Goal: Transaction & Acquisition: Purchase product/service

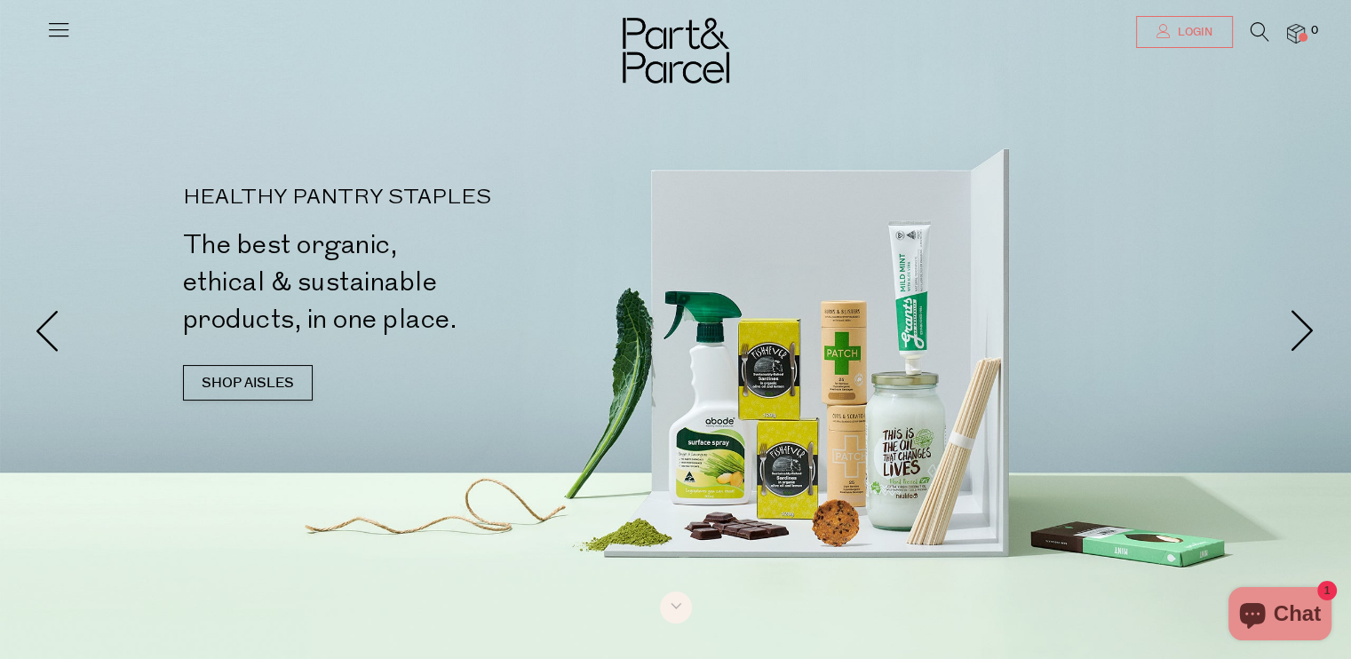
click at [1213, 24] on link "Login" at bounding box center [1184, 32] width 97 height 32
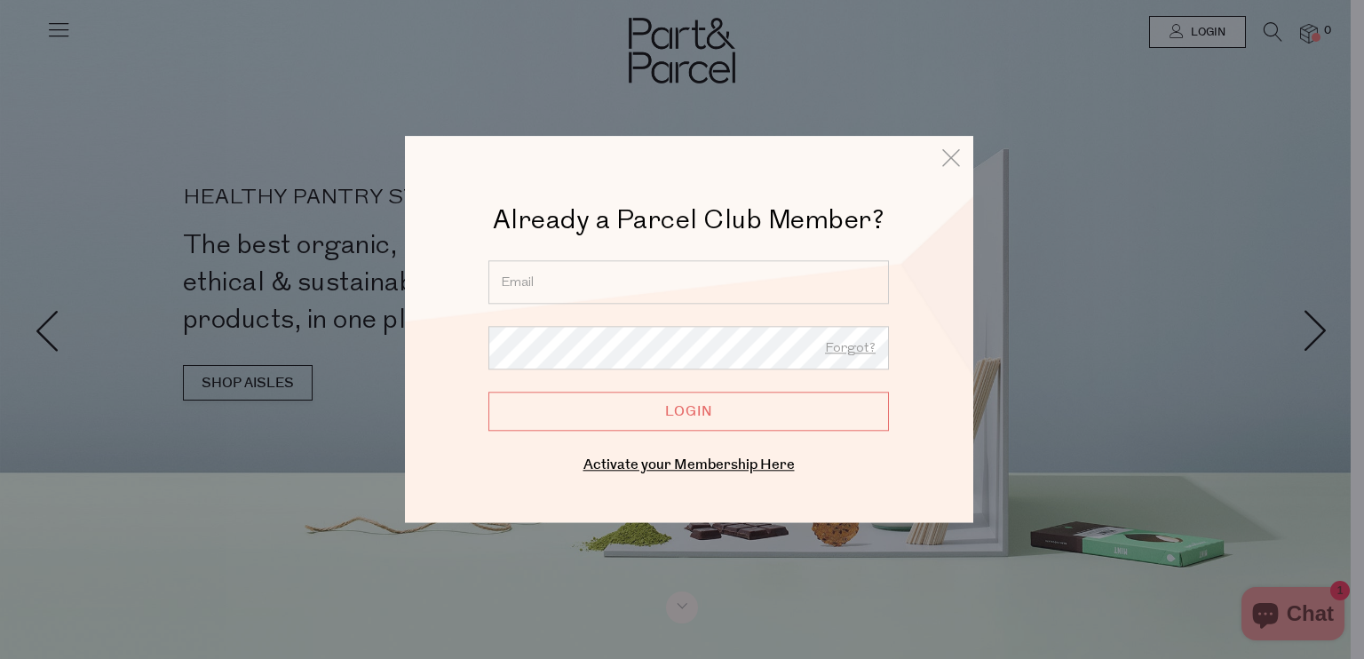
click at [735, 280] on input "email" at bounding box center [688, 282] width 401 height 44
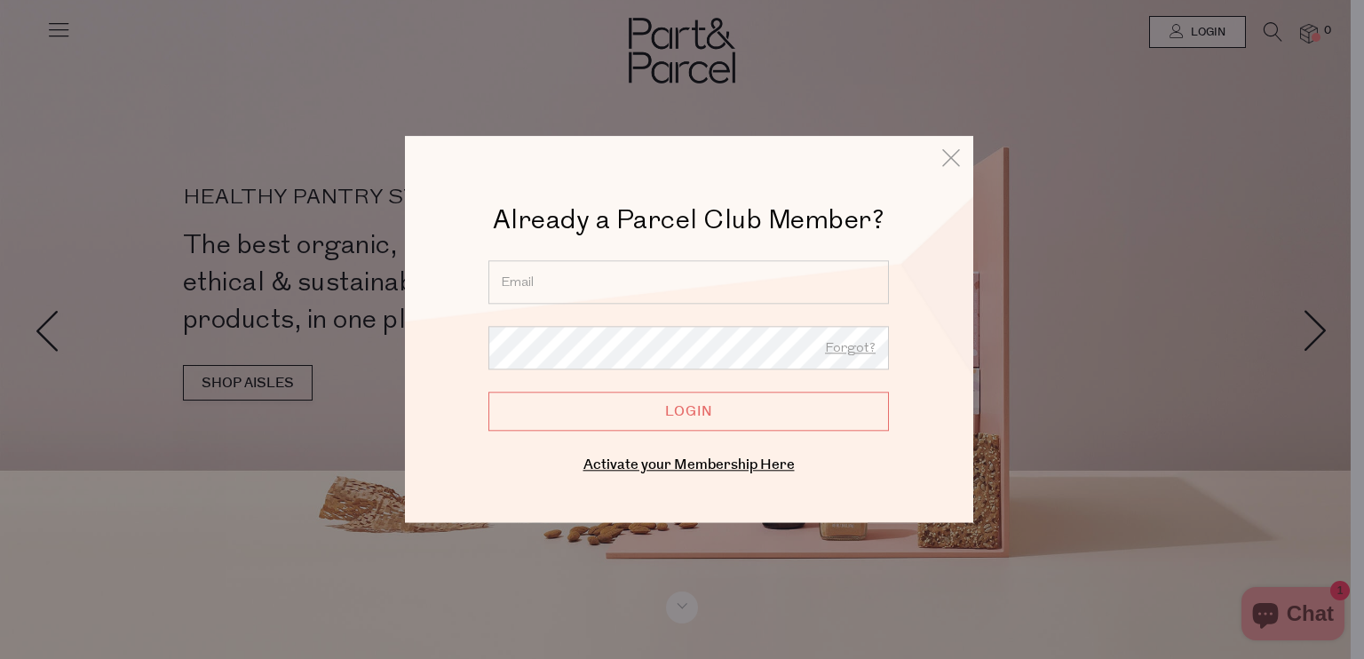
type input "lynne.mucciarone@outlook.com"
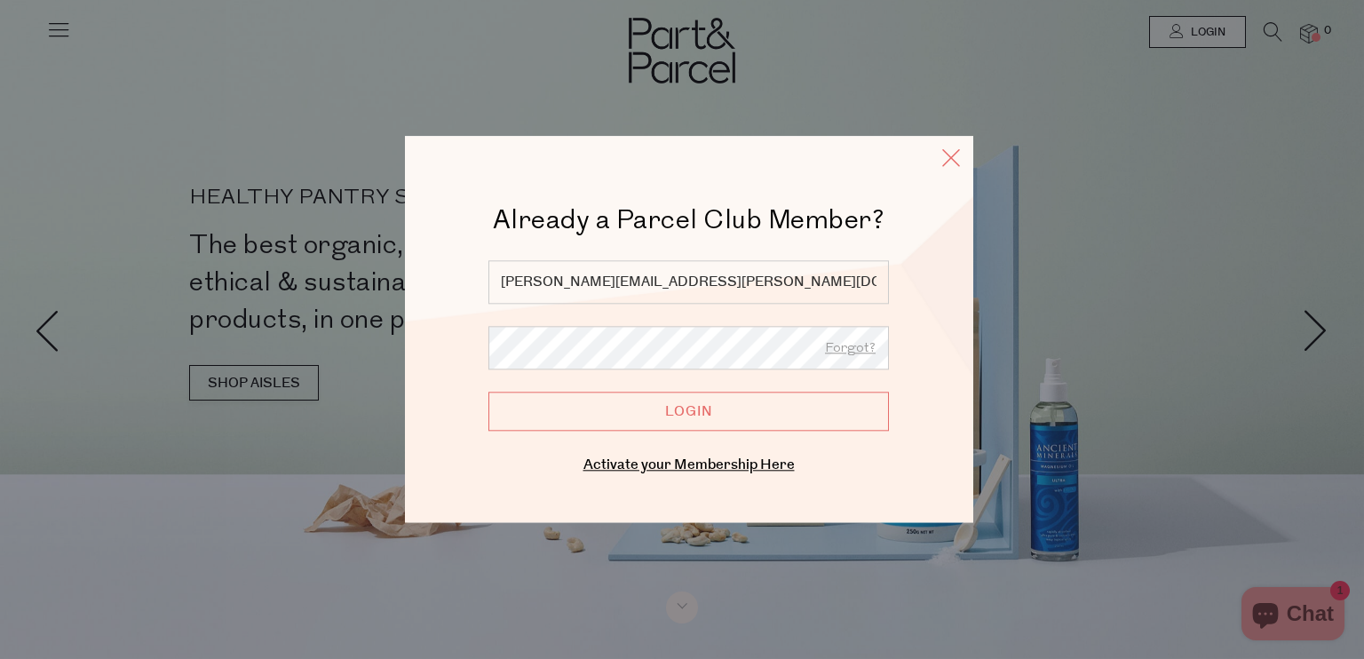
click at [947, 151] on icon at bounding box center [951, 158] width 27 height 26
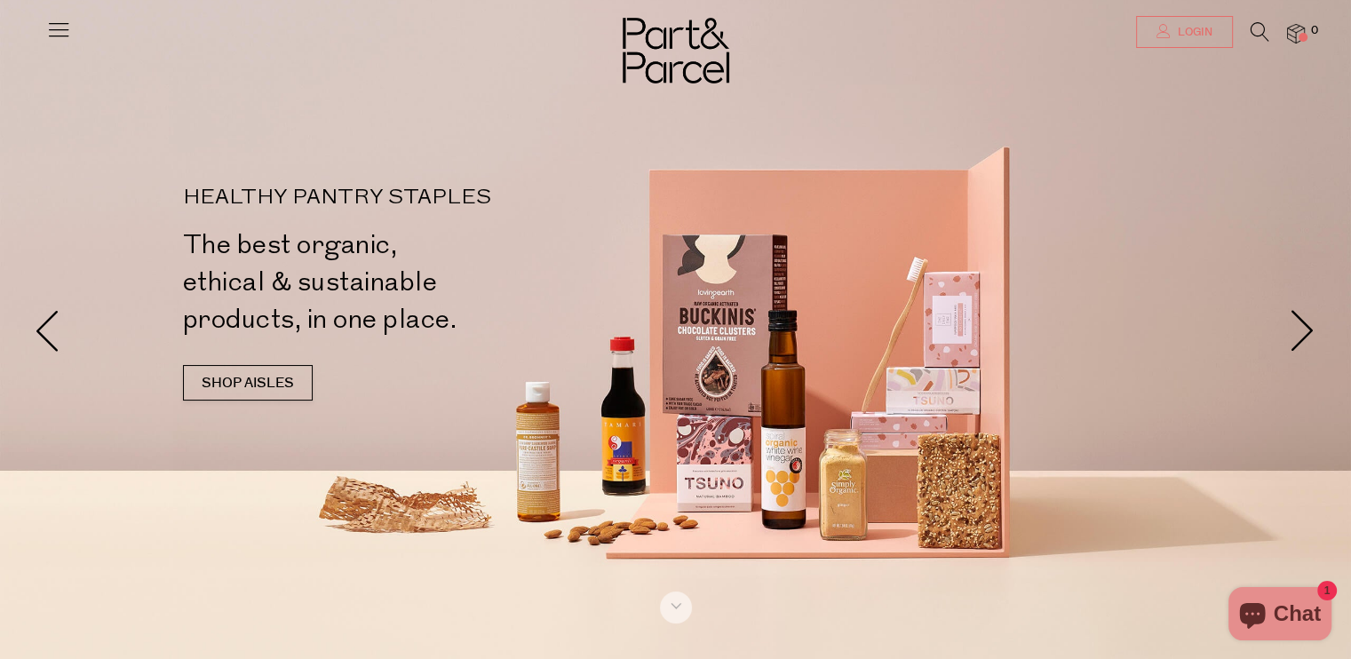
click at [1201, 28] on span "Login" at bounding box center [1192, 32] width 39 height 15
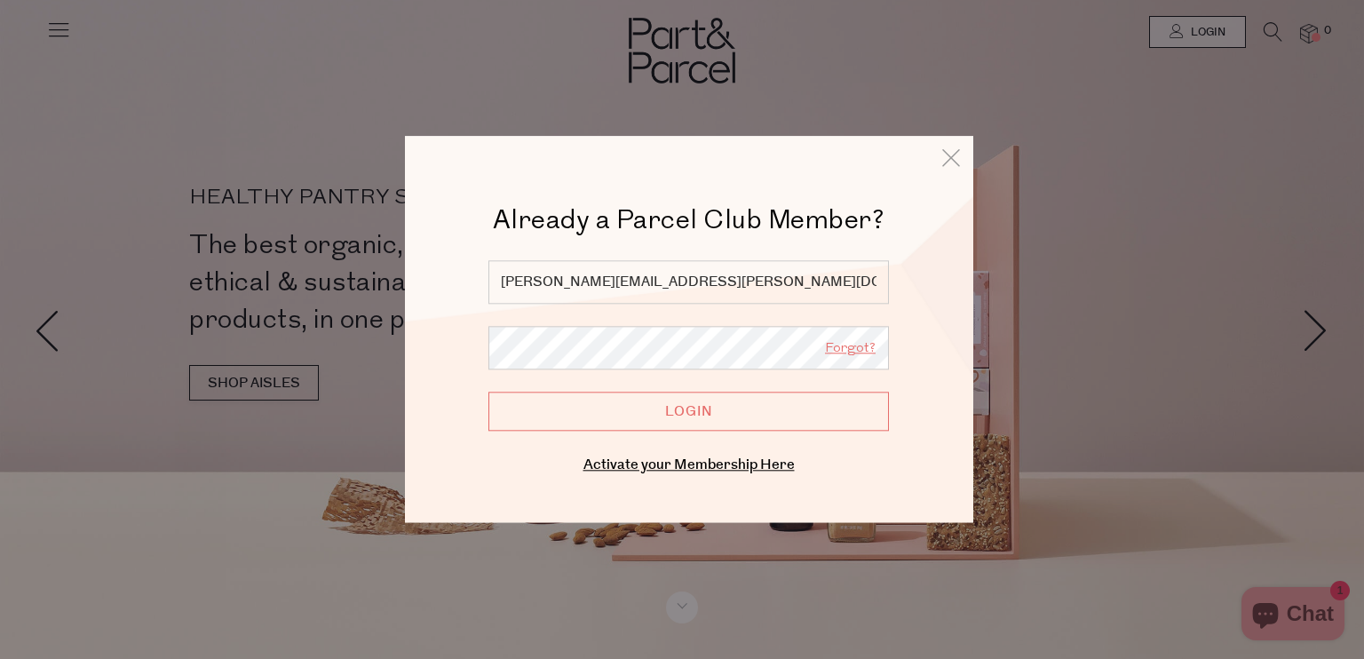
click at [853, 342] on link "Forgot?" at bounding box center [850, 348] width 51 height 23
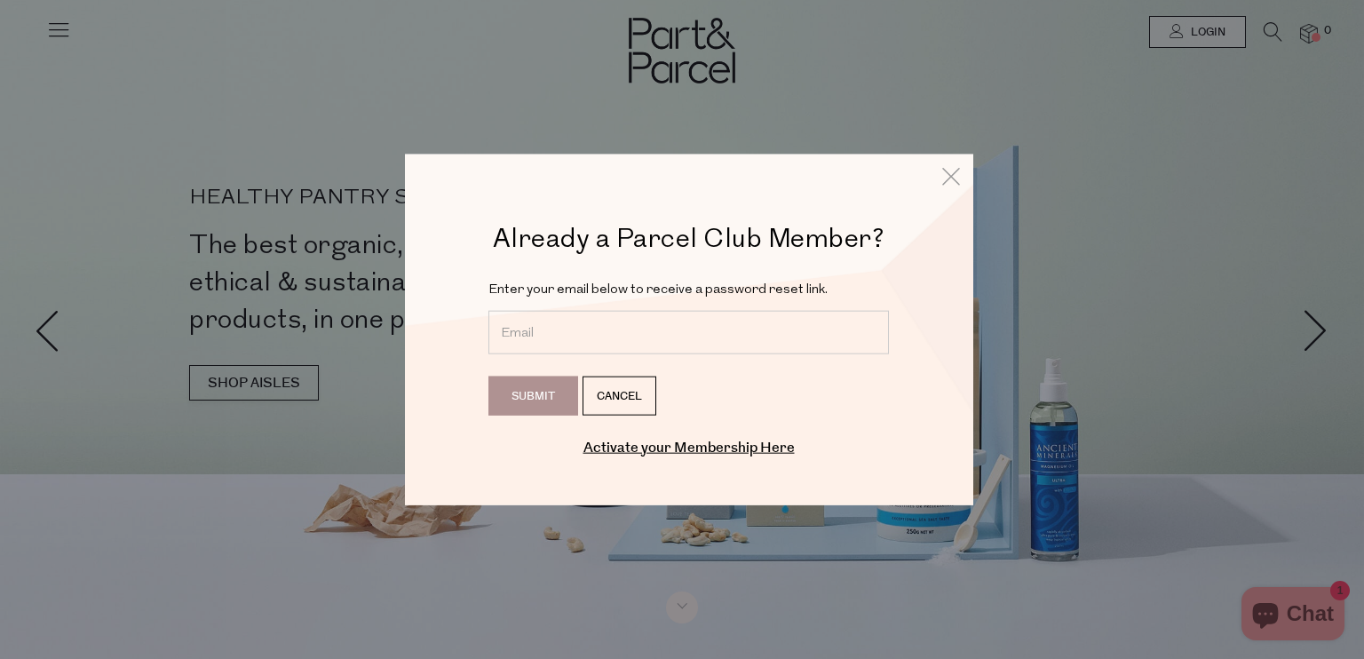
click at [701, 337] on input "email" at bounding box center [688, 332] width 401 height 44
type input "lynne.mucciarone@outlook.com"
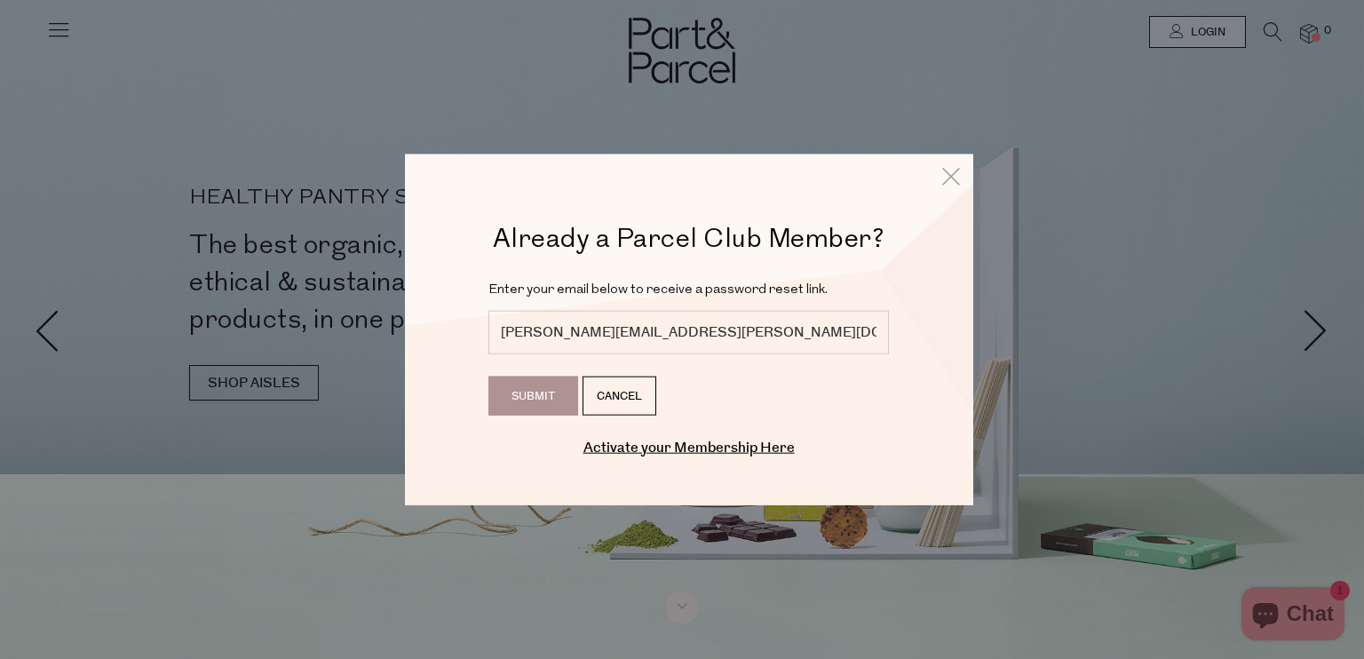
click at [526, 393] on input "Submit" at bounding box center [533, 395] width 90 height 39
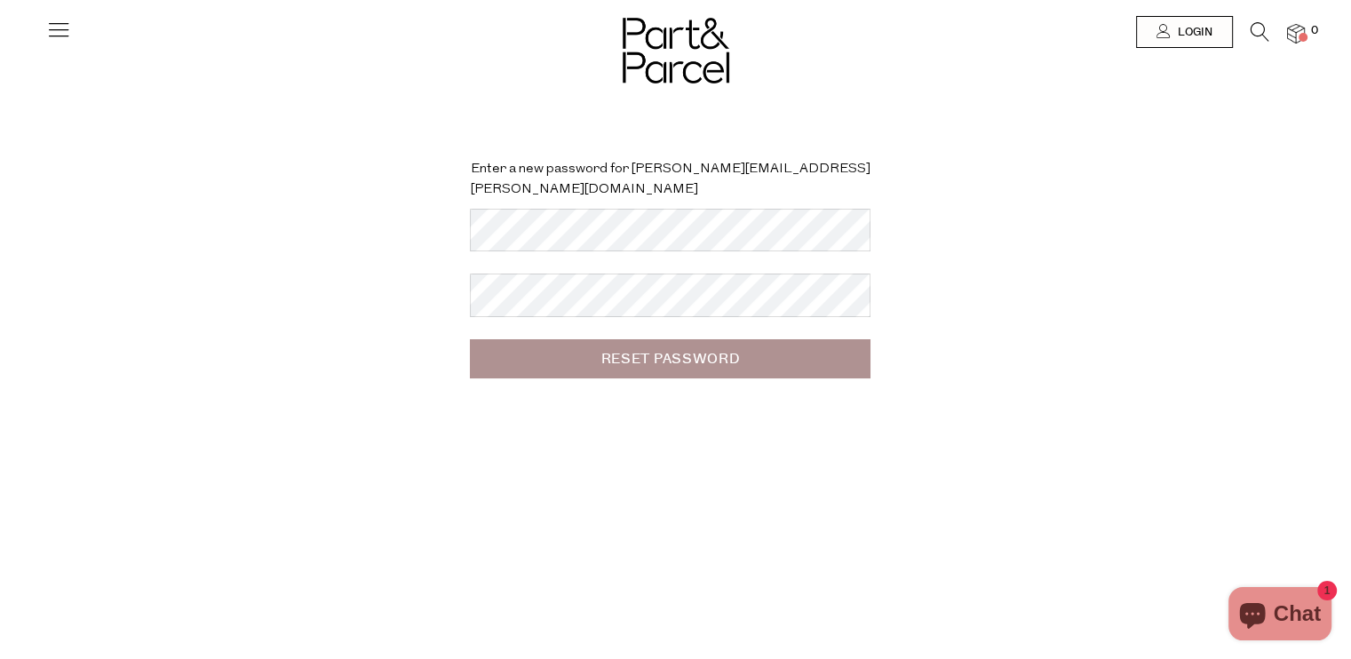
click at [632, 339] on input "Reset Password" at bounding box center [670, 358] width 401 height 39
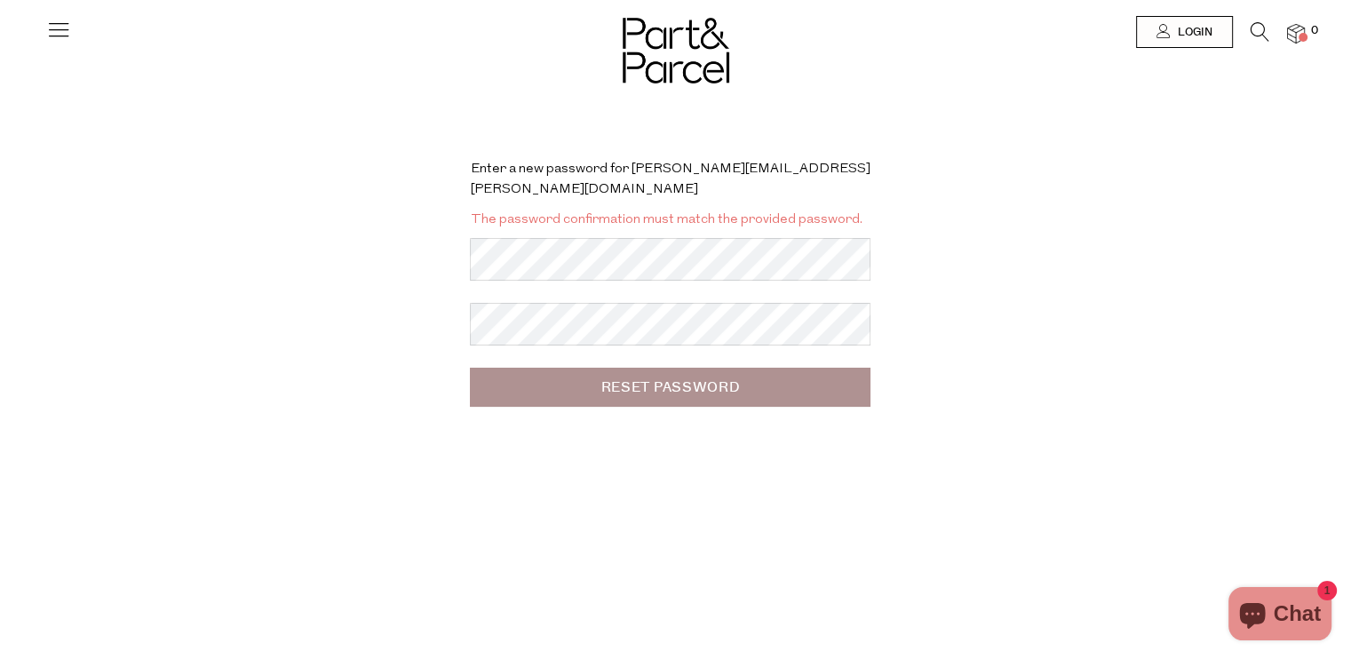
click at [608, 368] on input "Reset Password" at bounding box center [670, 387] width 401 height 39
click at [629, 368] on input "Reset Password" at bounding box center [670, 387] width 401 height 39
click at [591, 368] on input "Reset Password" at bounding box center [670, 387] width 401 height 39
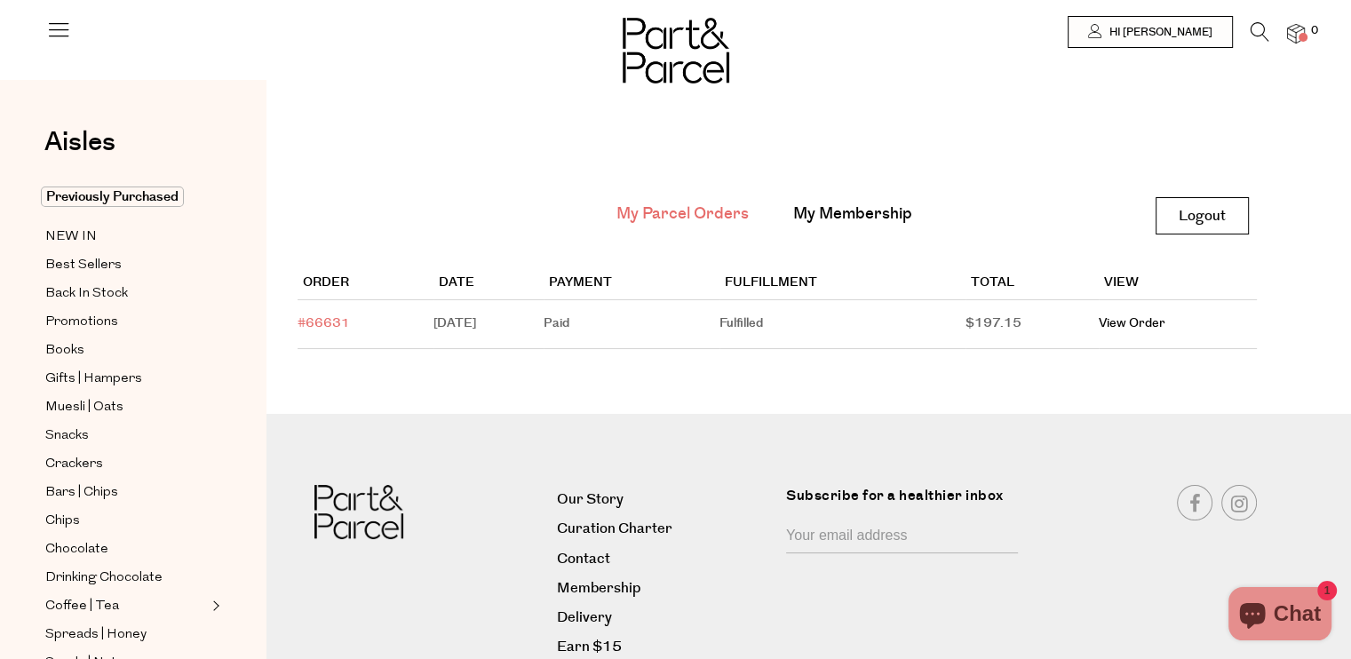
click at [327, 316] on link "#66631" at bounding box center [323, 323] width 52 height 18
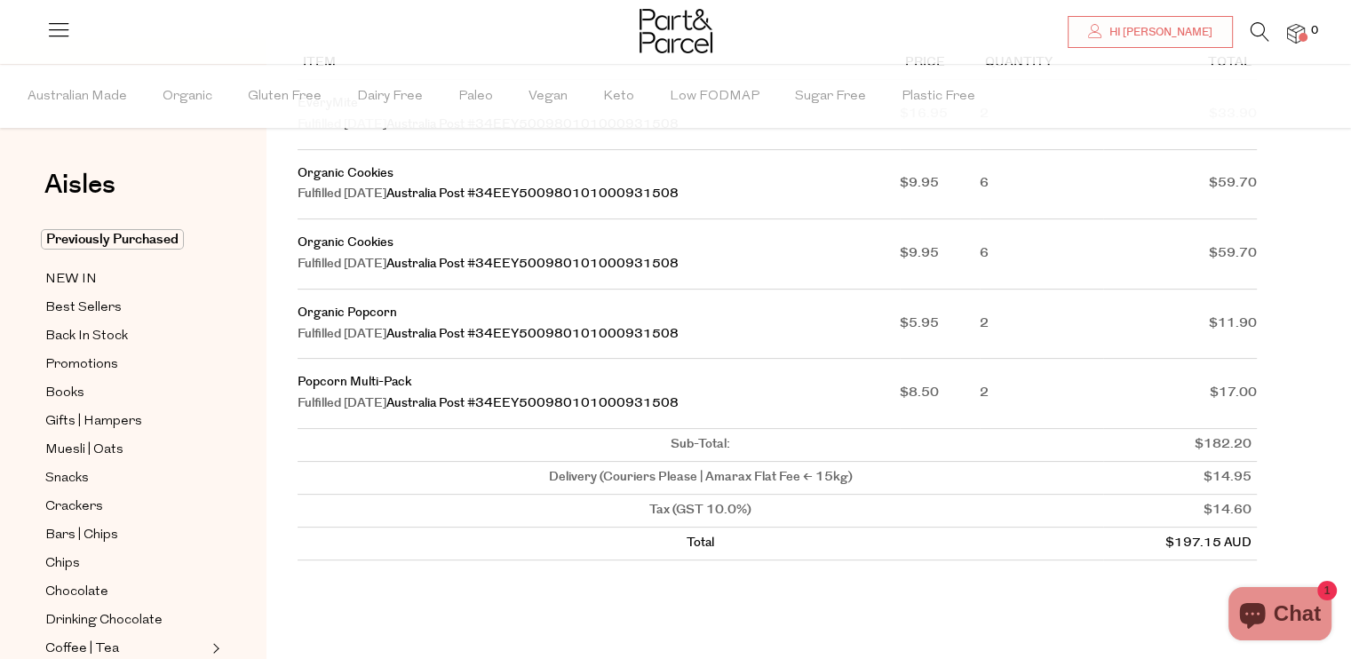
scroll to position [355, 0]
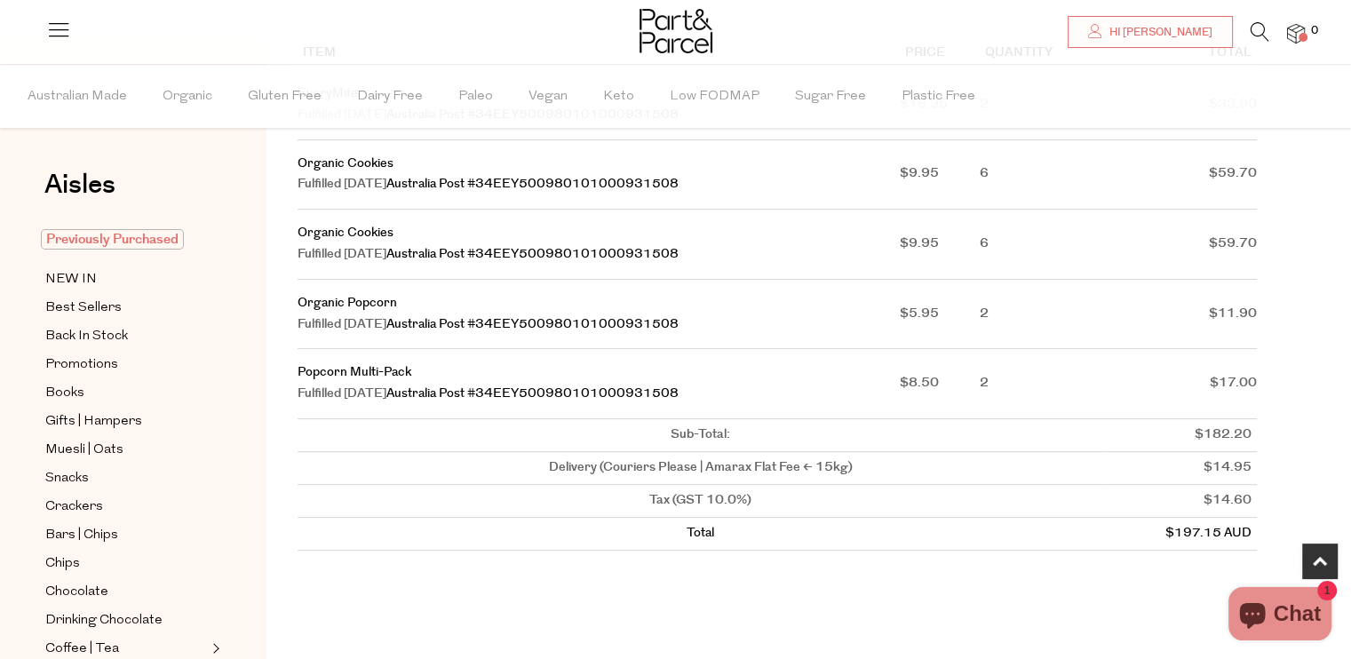
click at [134, 234] on span "Previously Purchased" at bounding box center [112, 239] width 143 height 20
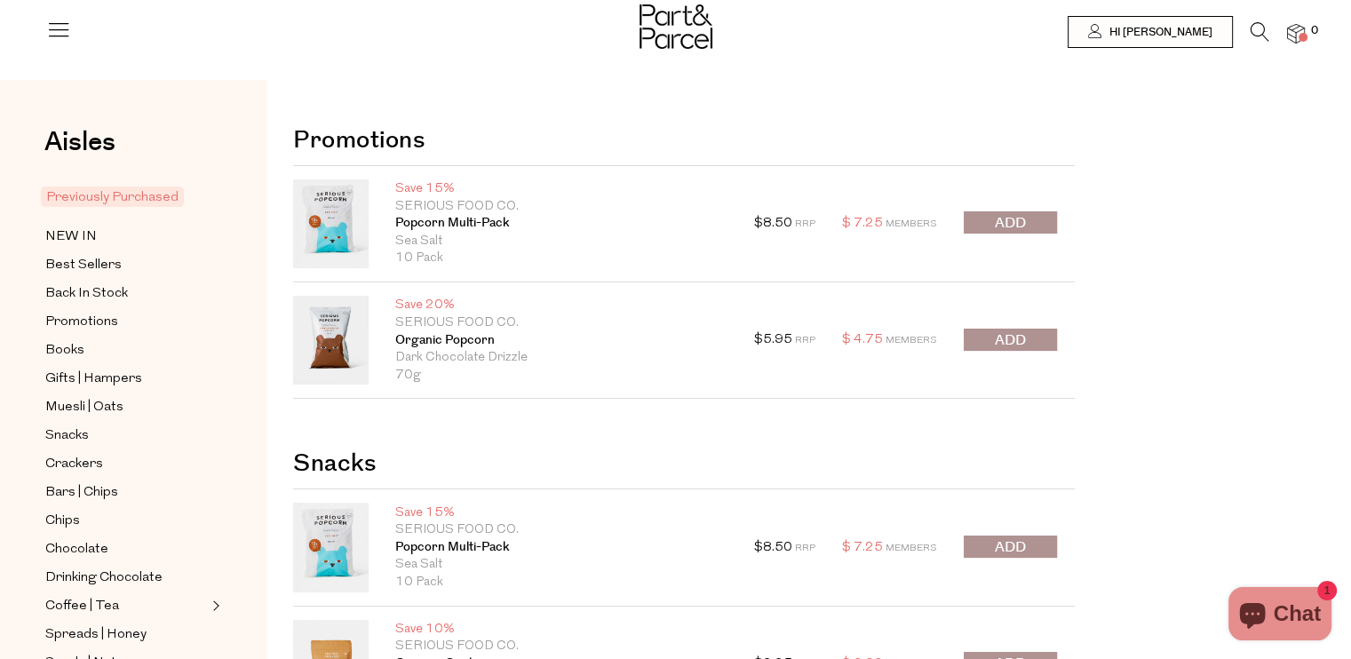
click at [1007, 332] on span "submit" at bounding box center [1010, 340] width 31 height 20
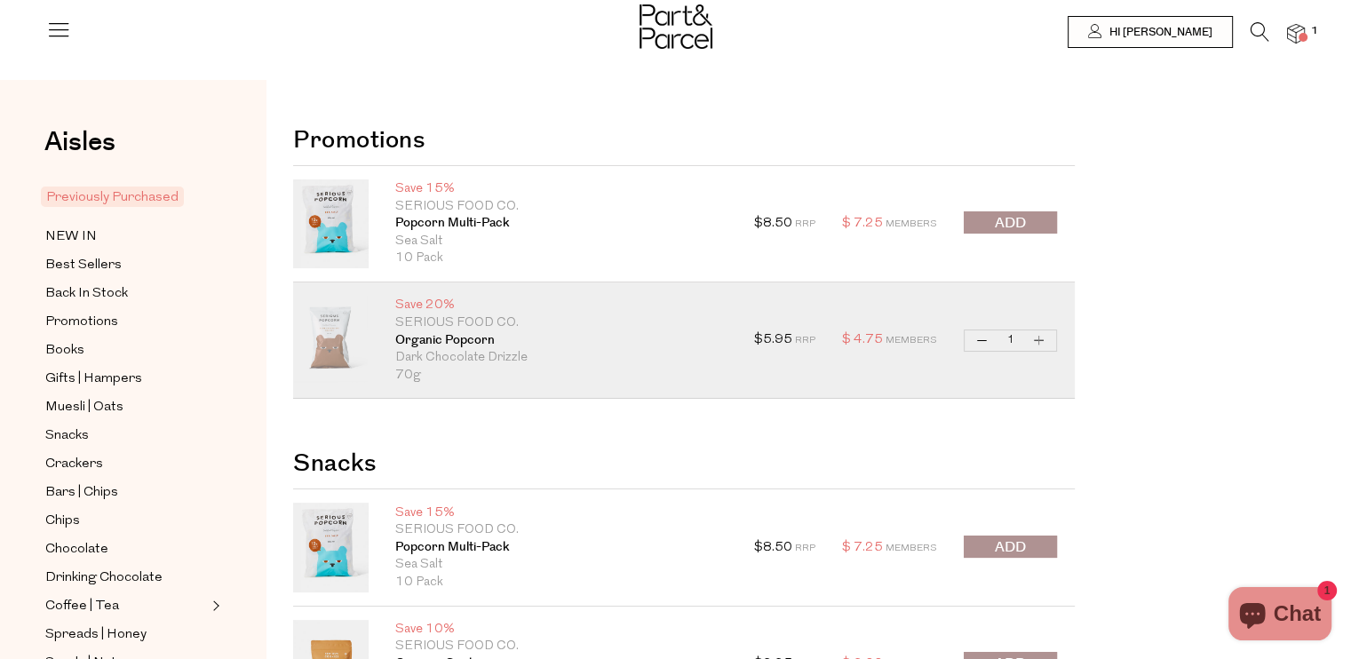
click at [1044, 336] on button "Increase Organic Popcorn" at bounding box center [1038, 340] width 21 height 20
type input "2"
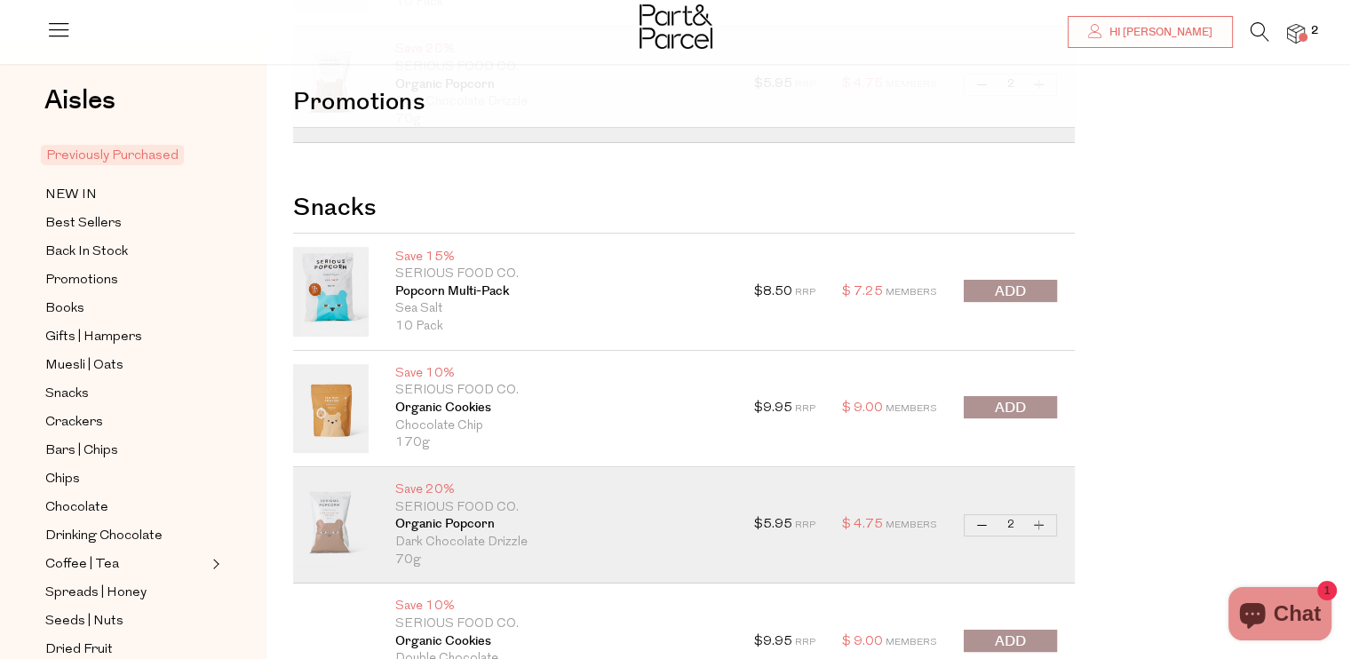
scroll to position [266, 0]
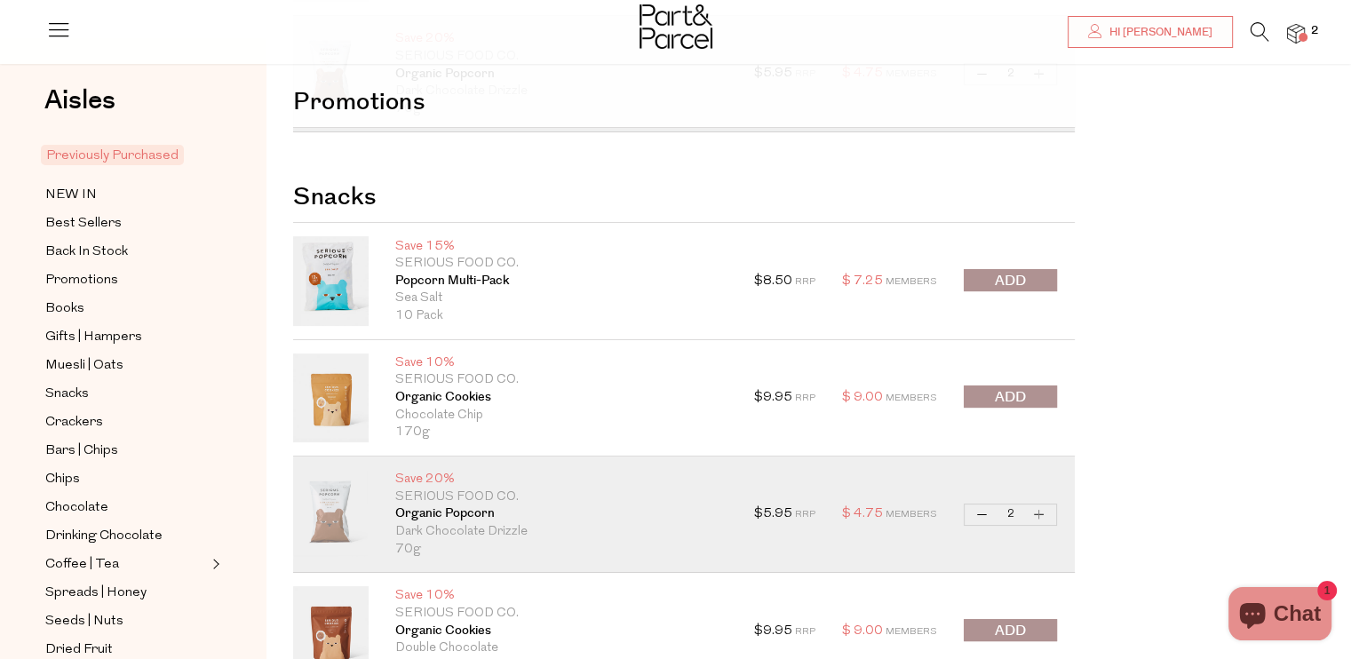
click at [992, 392] on button "submit" at bounding box center [1010, 396] width 93 height 22
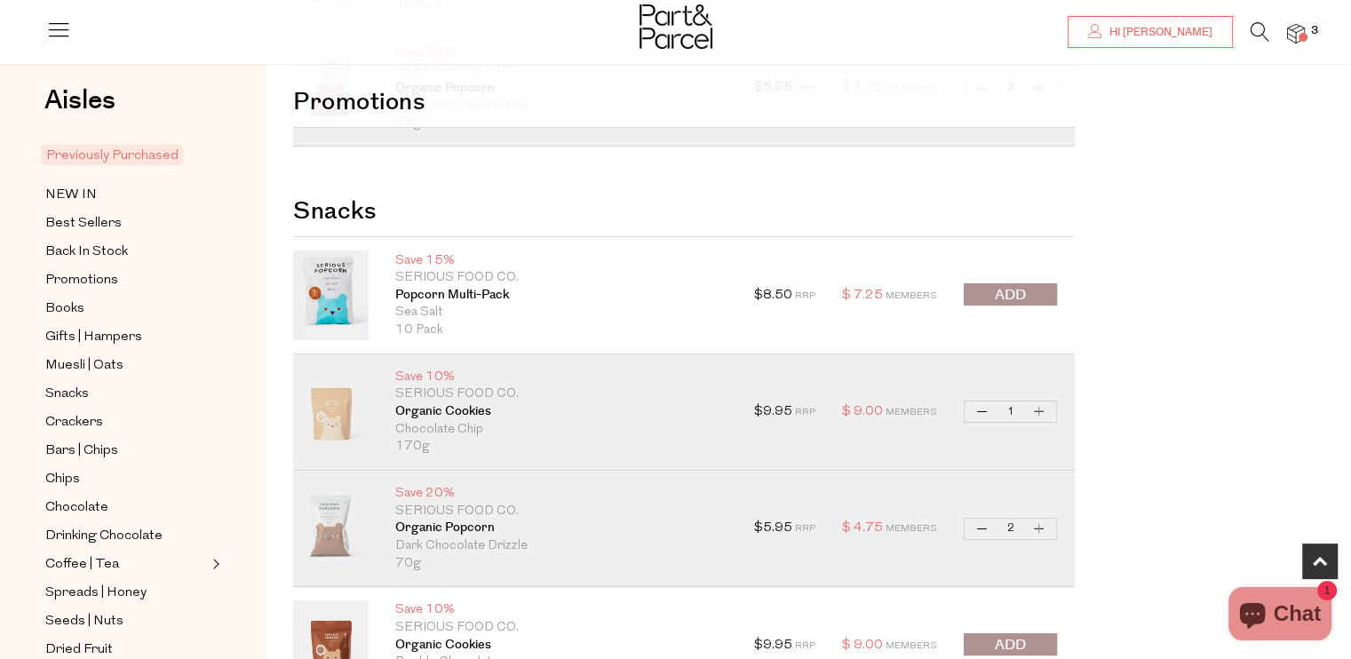
scroll to position [355, 0]
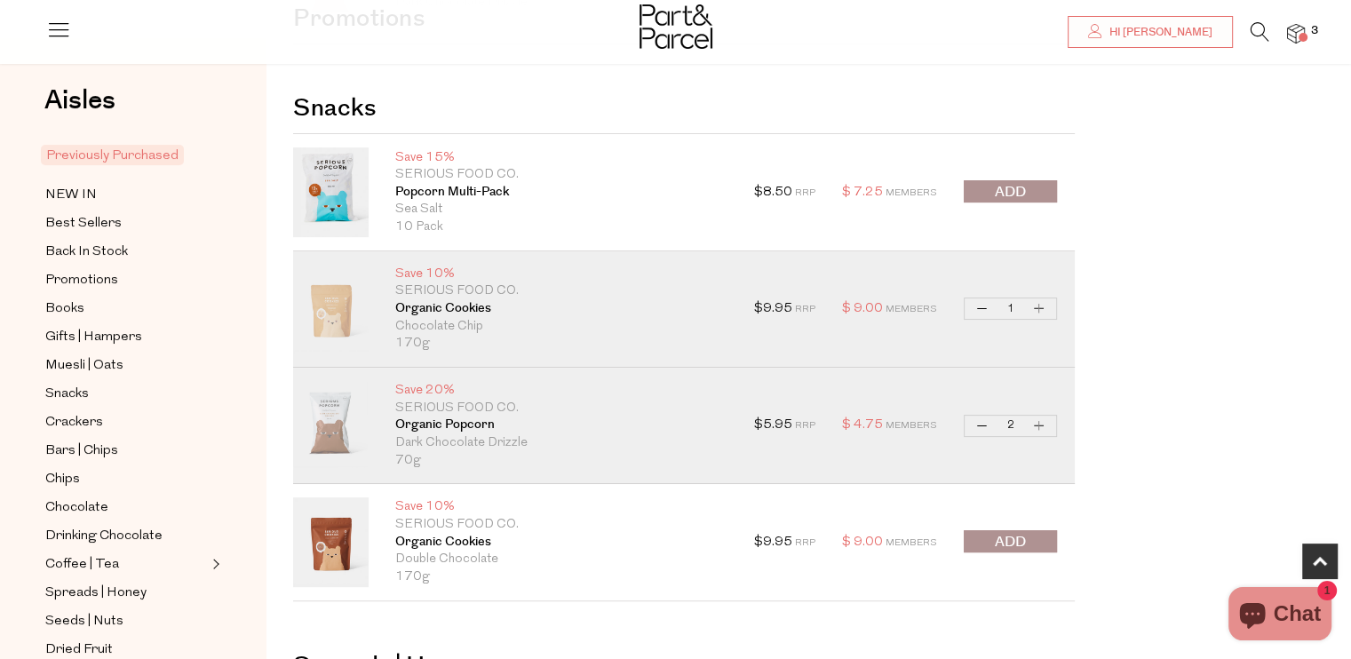
click at [997, 534] on span "submit" at bounding box center [1010, 542] width 31 height 20
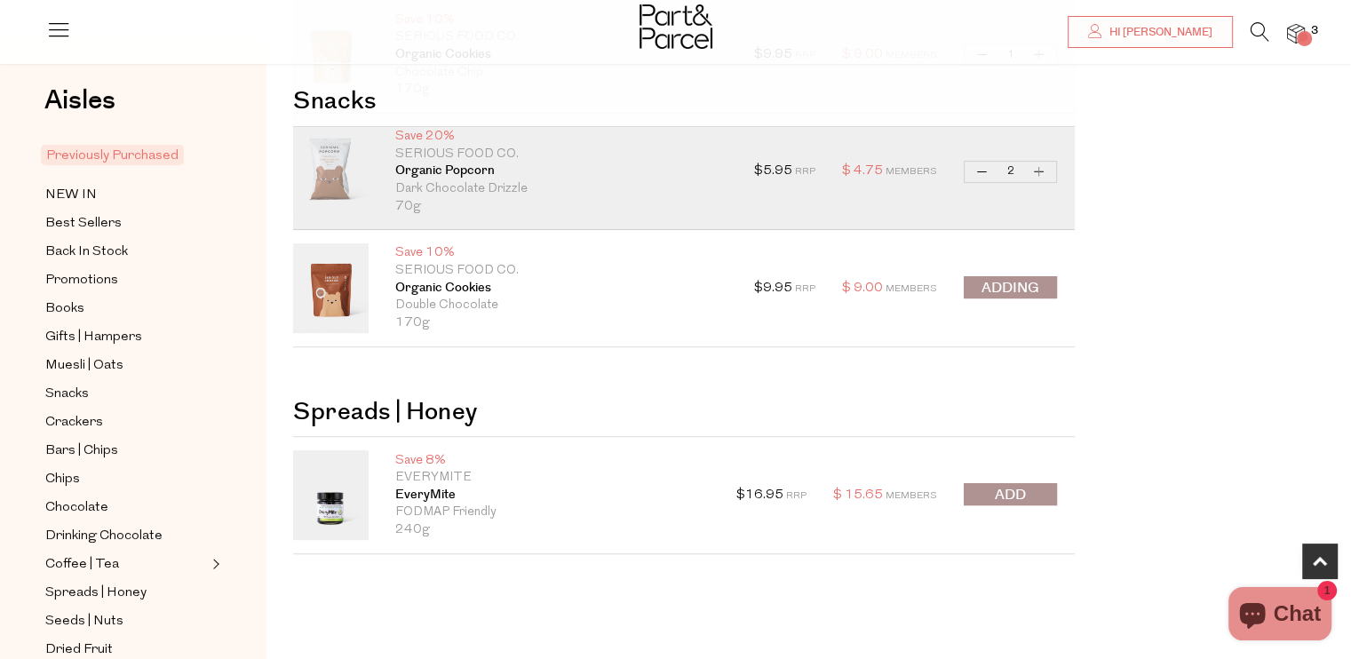
scroll to position [622, 0]
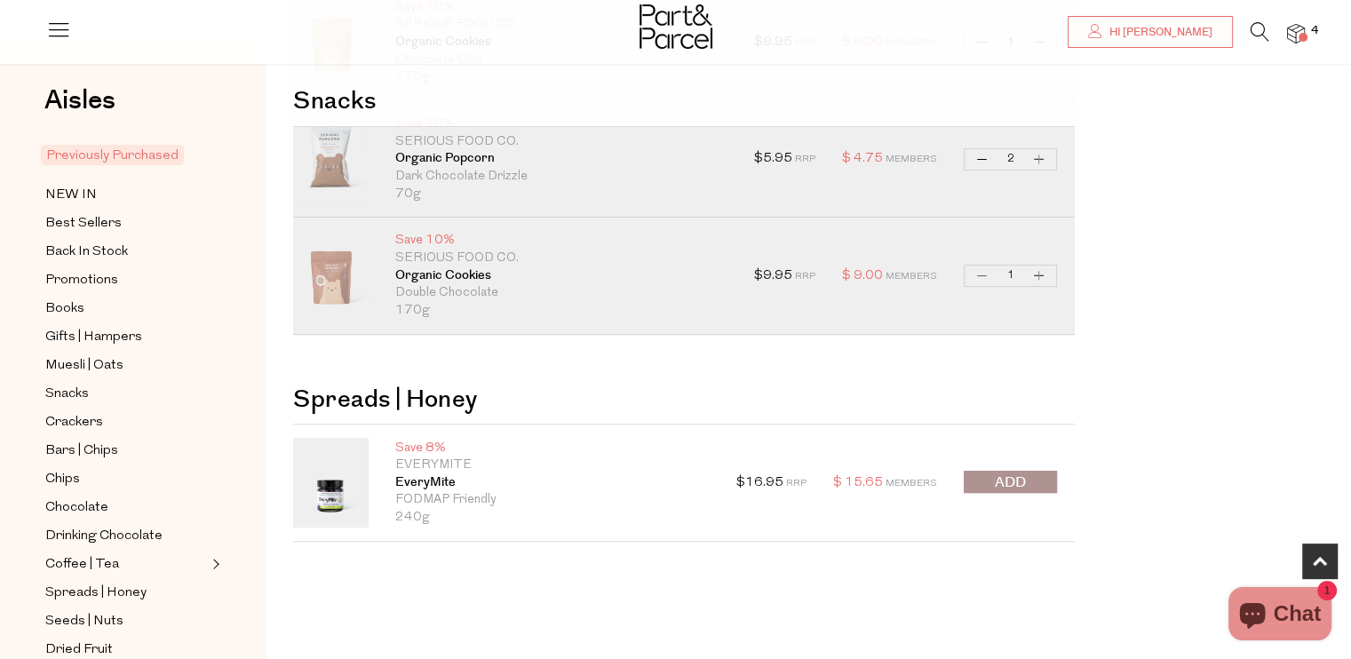
click at [1025, 467] on div "$ 16.95 RRP $ 15.65 Members Decrease EveryMite 1 Increase EveryMite Only 4 Avai…" at bounding box center [896, 482] width 321 height 89
click at [1025, 473] on span "submit" at bounding box center [1010, 482] width 31 height 20
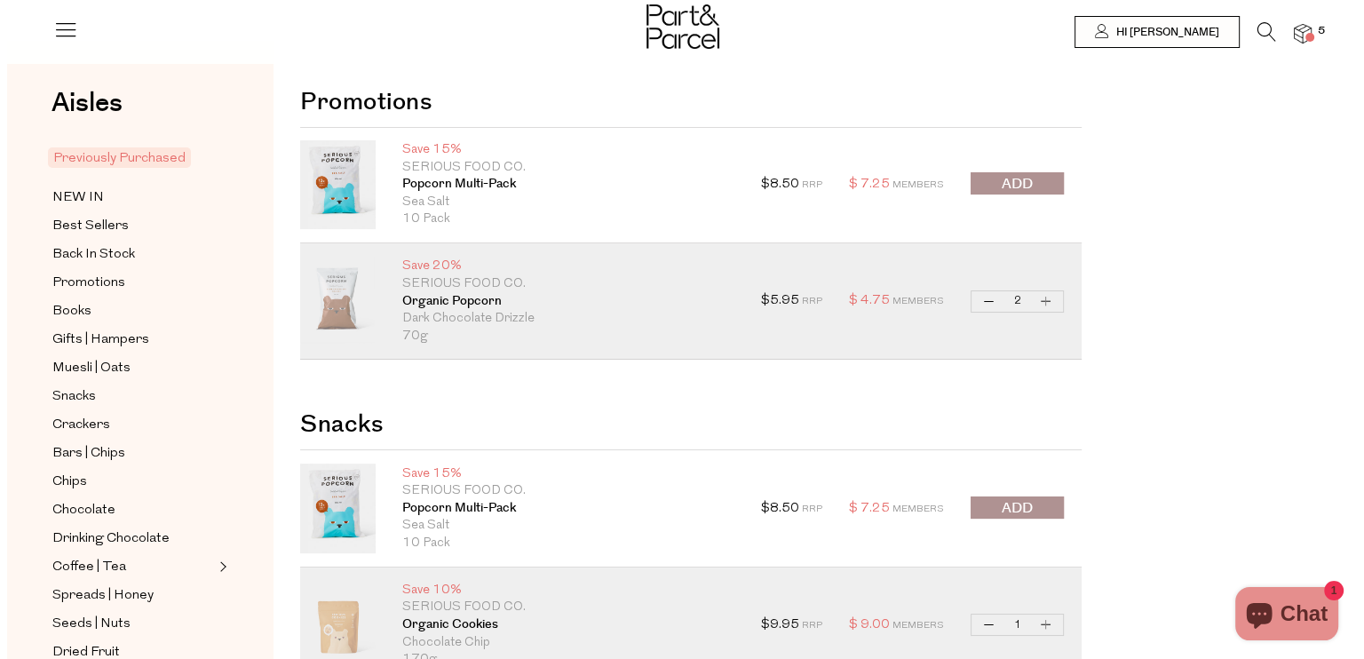
scroll to position [0, 0]
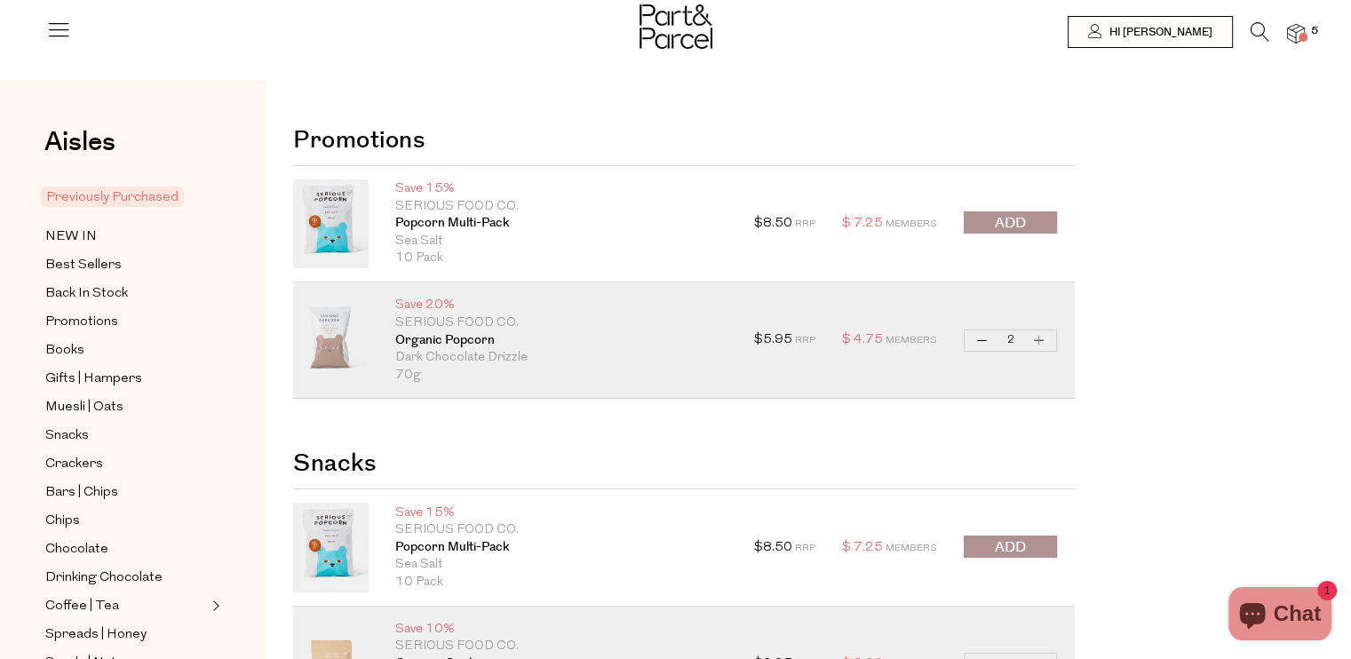
click at [1302, 30] on img at bounding box center [1296, 34] width 18 height 20
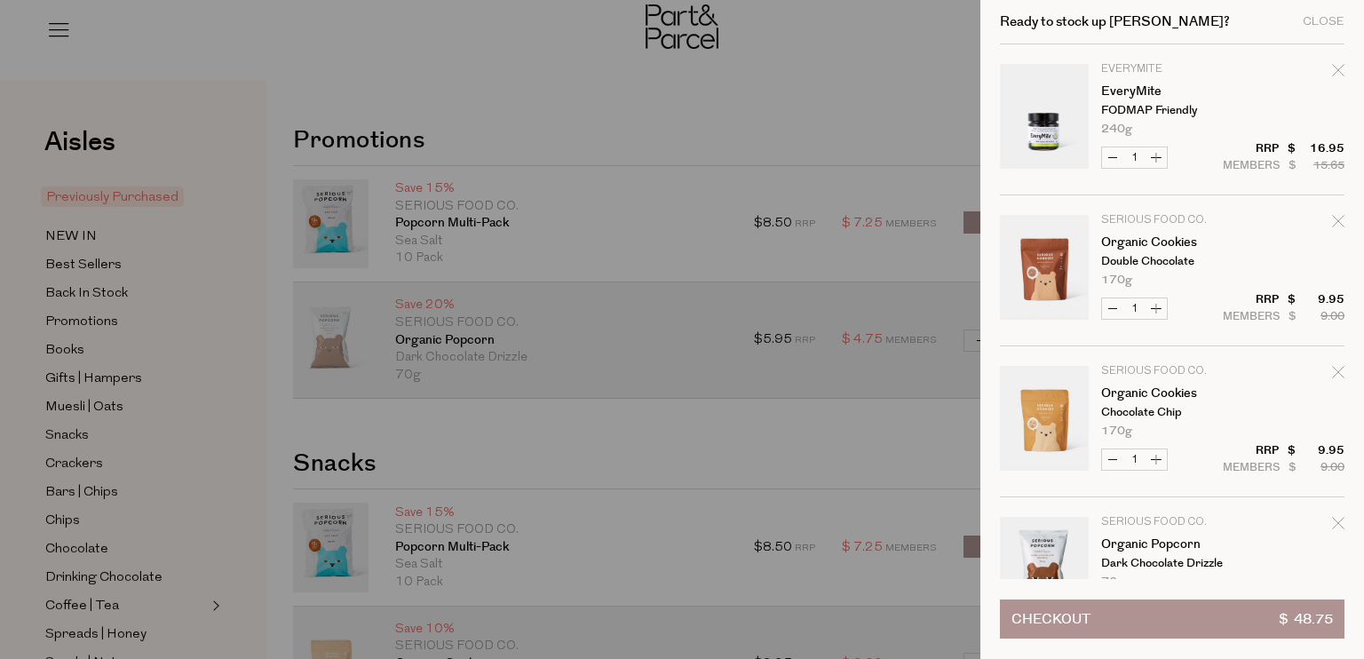
click at [1154, 303] on button "Increase Organic Cookies" at bounding box center [1156, 308] width 21 height 20
type input "2"
click at [1154, 303] on form "Image Product Total Qty EveryMite EveryMite FODMAP Friendly 240g Only 4 Availab…" at bounding box center [1172, 346] width 345 height 604
click at [1157, 308] on button "Increase Organic Cookies" at bounding box center [1156, 308] width 21 height 20
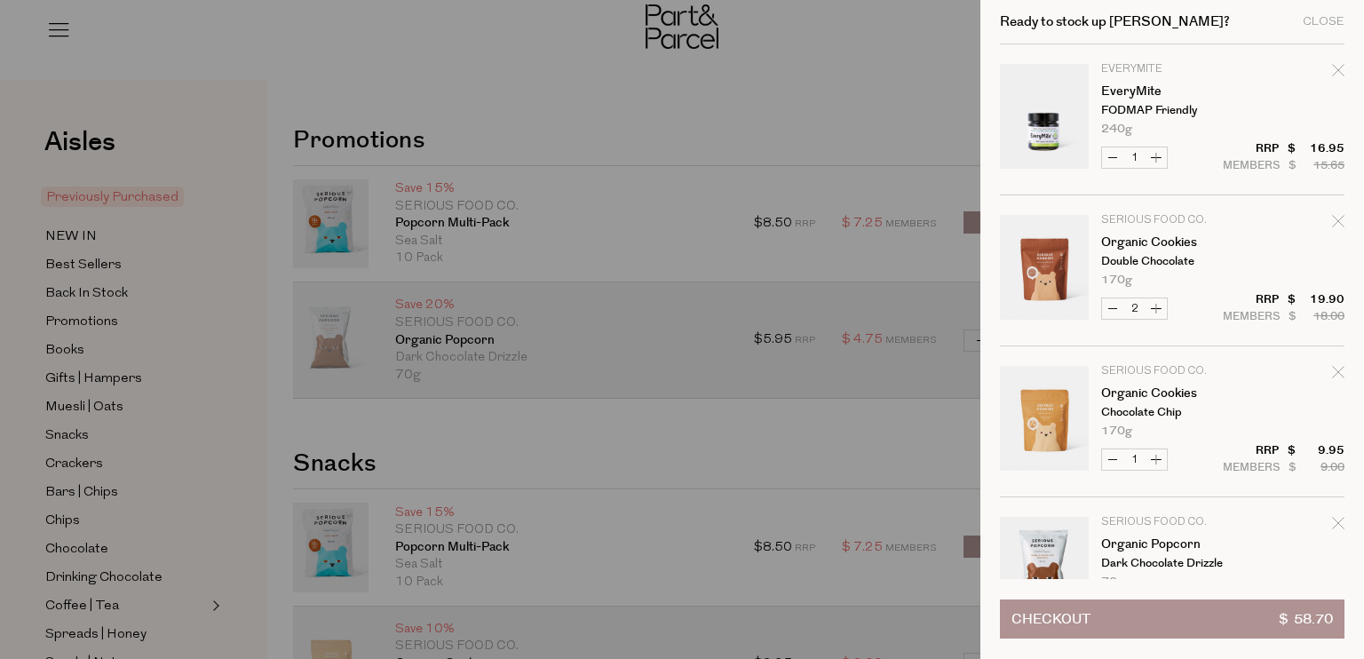
type input "3"
click at [1157, 308] on button "Increase Organic Cookies" at bounding box center [1156, 308] width 21 height 20
type input "4"
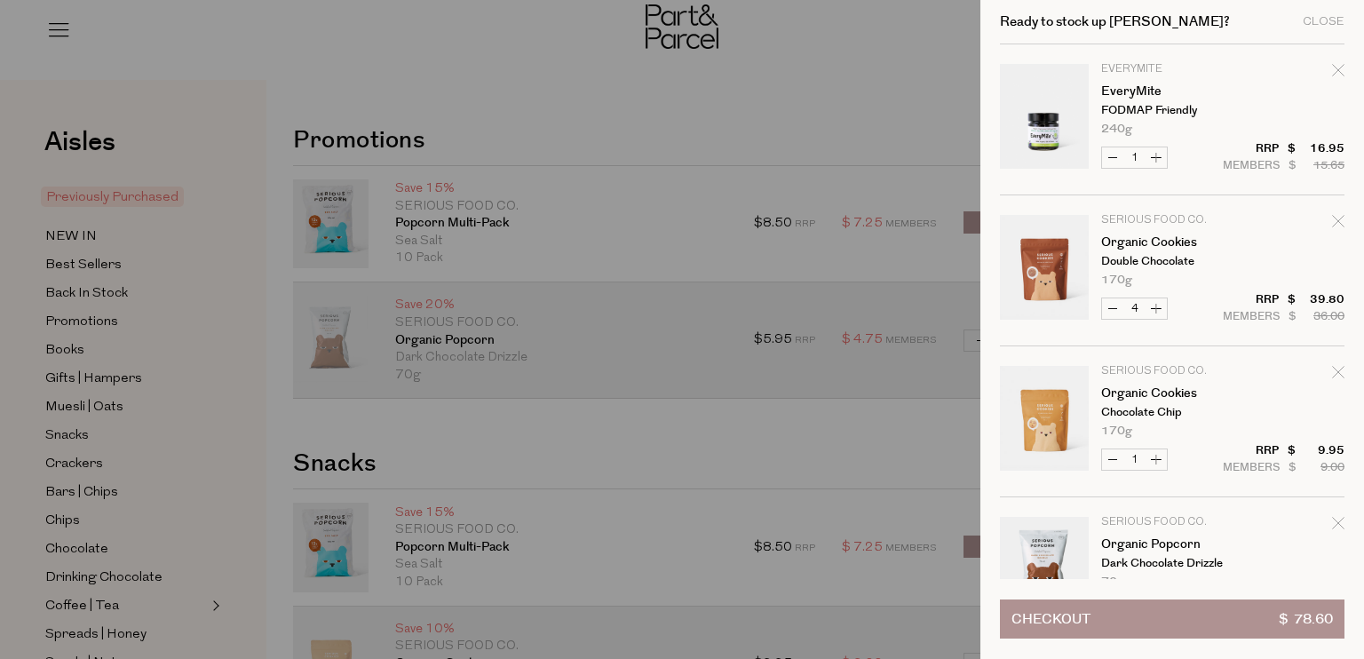
click at [1155, 454] on button "Increase Organic Cookies" at bounding box center [1156, 459] width 21 height 20
type input "2"
click at [1155, 454] on button "Increase Organic Cookies" at bounding box center [1156, 459] width 21 height 20
type input "3"
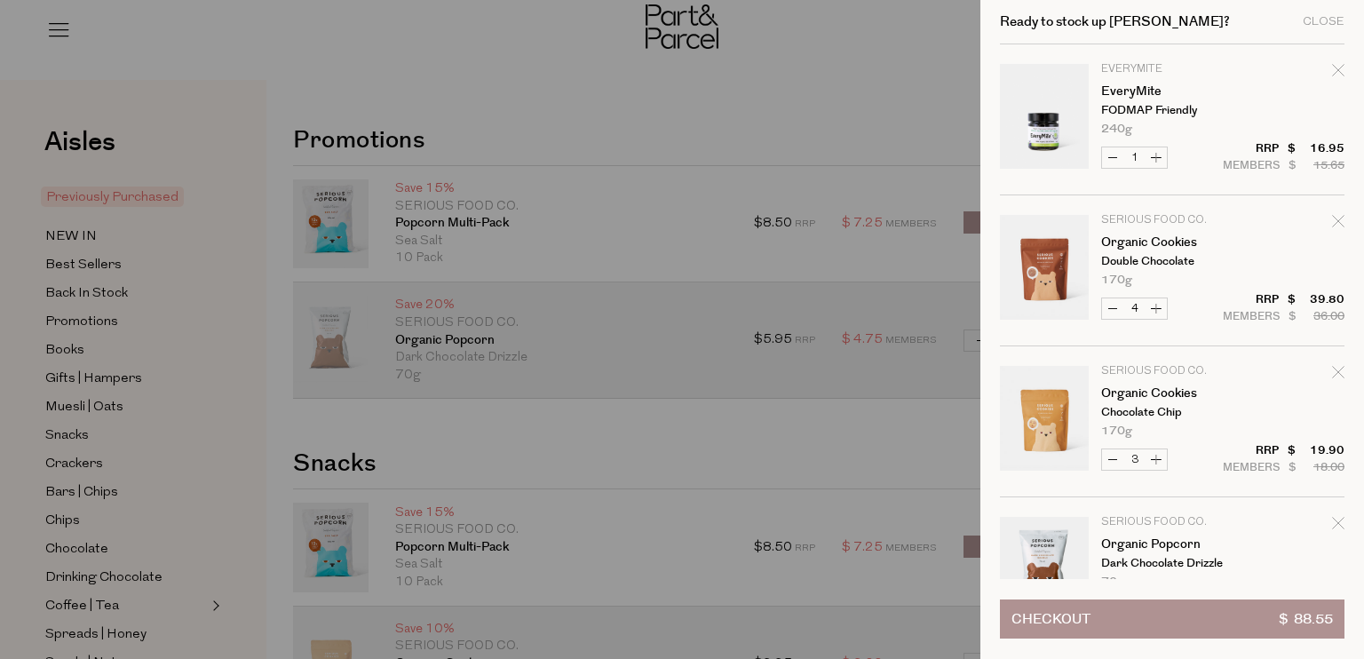
type input "3"
click at [1155, 454] on button "Increase Organic Cookies" at bounding box center [1156, 459] width 21 height 20
type input "4"
click at [1154, 303] on button "Increase Organic Cookies" at bounding box center [1156, 308] width 21 height 20
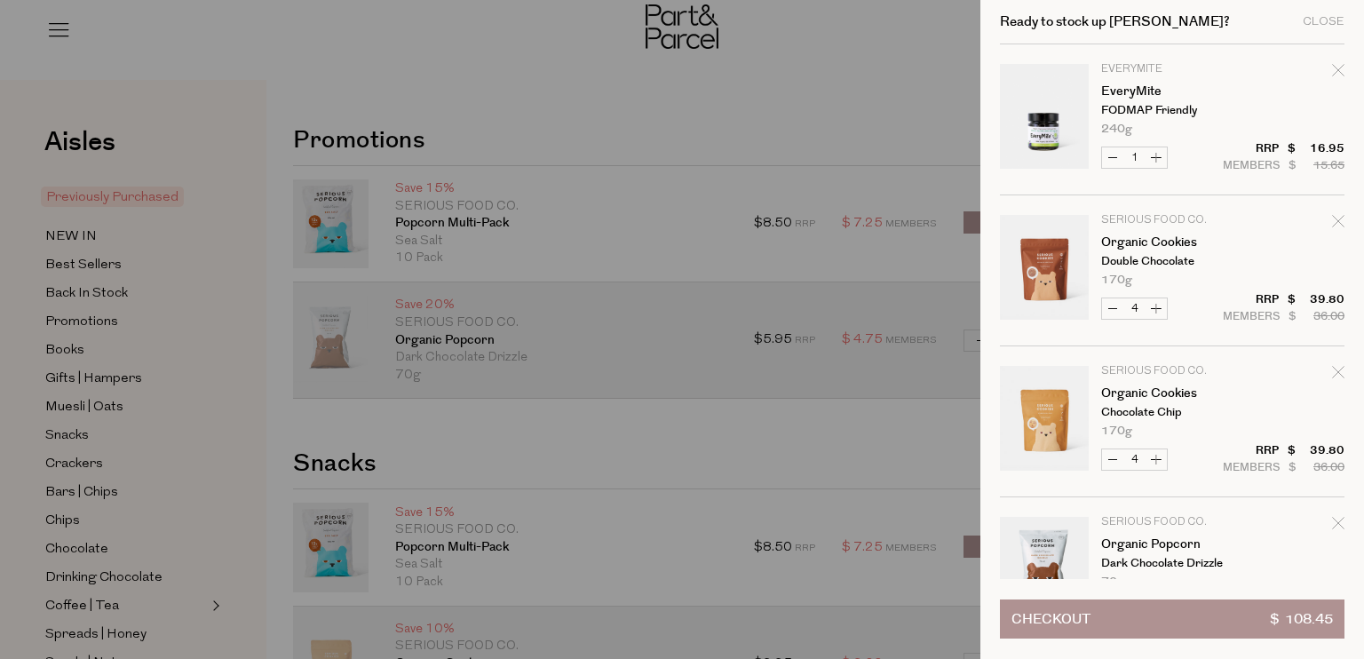
type input "5"
click at [1154, 303] on button "Increase Organic Cookies" at bounding box center [1156, 308] width 21 height 20
type input "6"
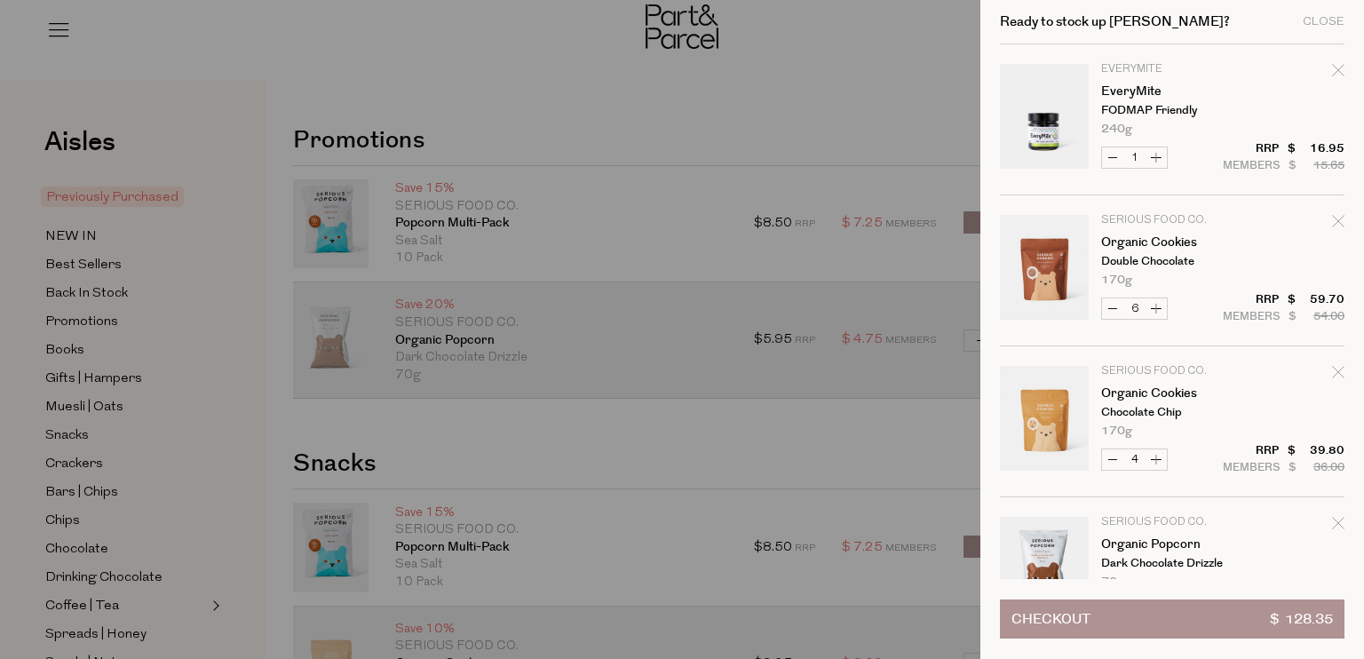
click at [1156, 457] on button "Increase Organic Cookies" at bounding box center [1156, 459] width 21 height 20
type input "5"
click at [1156, 457] on button "Increase Organic Cookies" at bounding box center [1156, 459] width 21 height 20
type input "6"
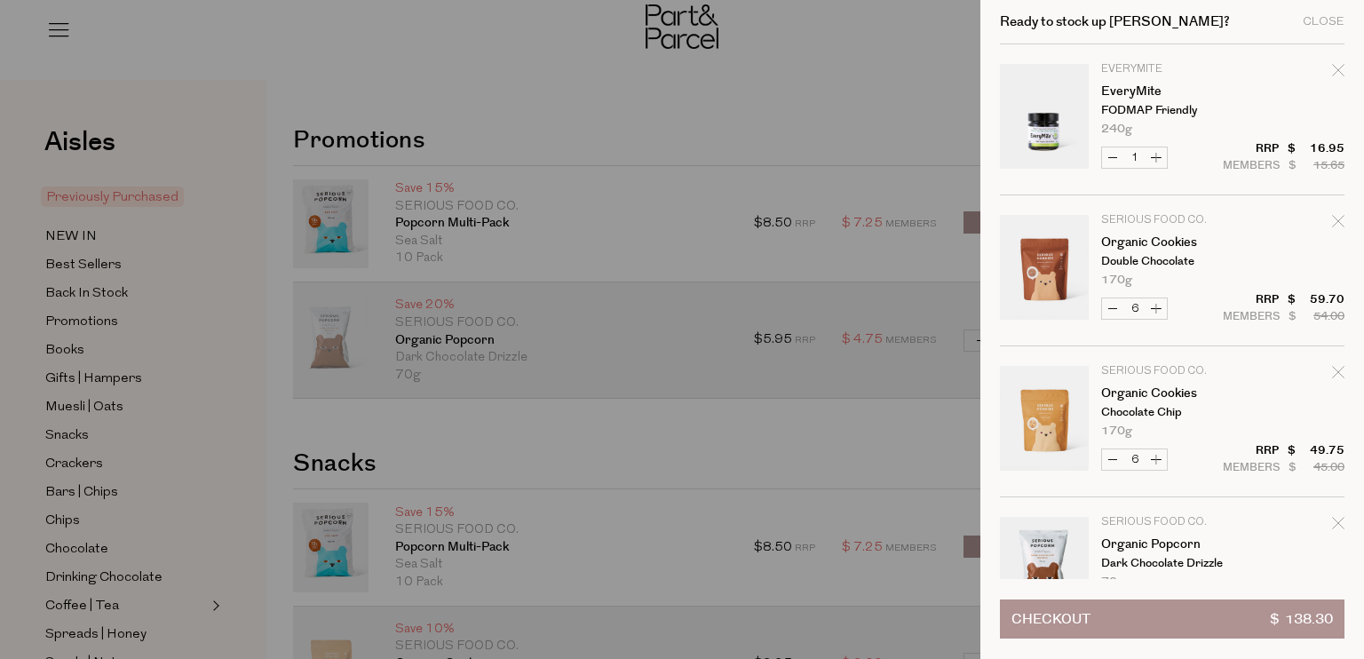
type input "6"
click at [1321, 16] on div "Close" at bounding box center [1324, 22] width 42 height 12
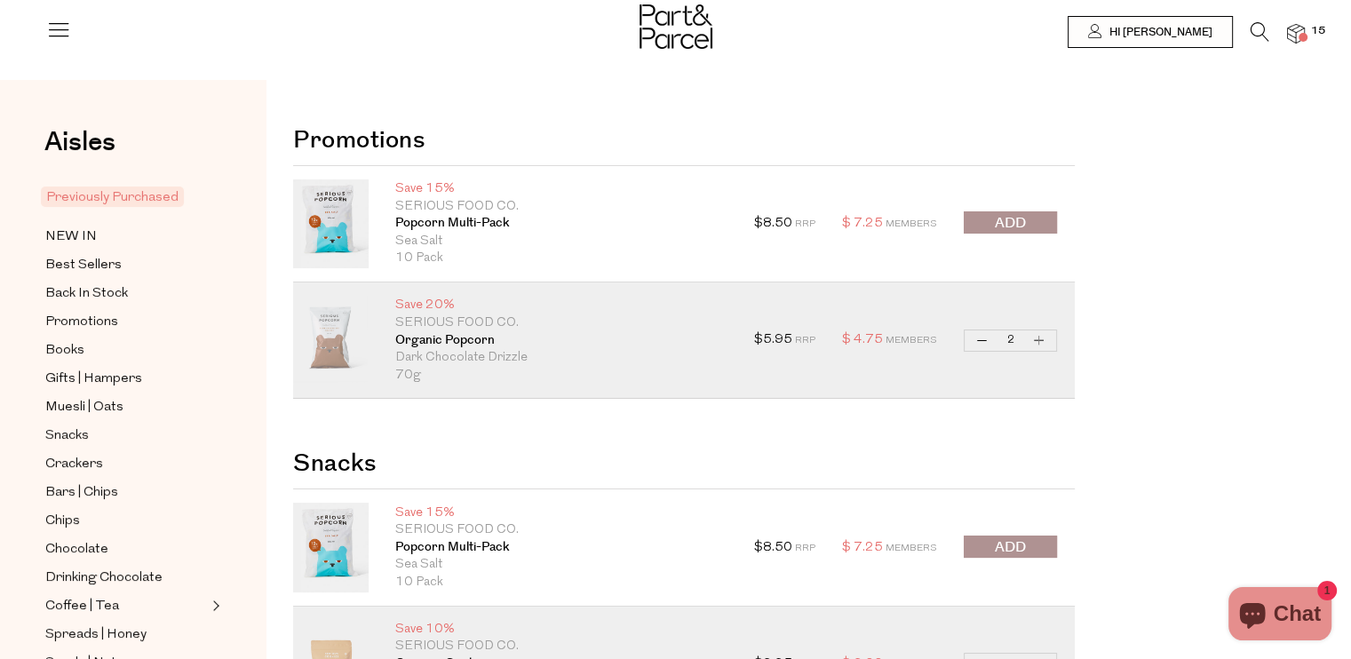
click at [60, 22] on icon at bounding box center [58, 29] width 25 height 25
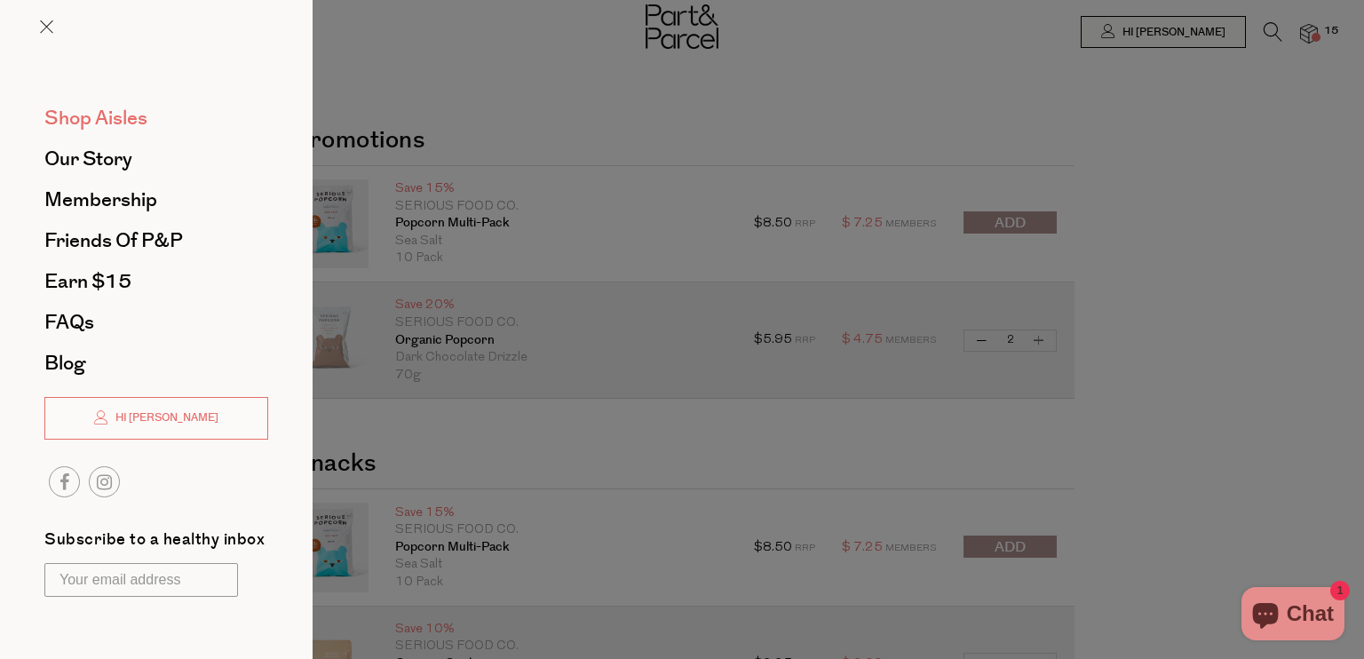
click at [67, 117] on span "Shop Aisles" at bounding box center [95, 118] width 103 height 28
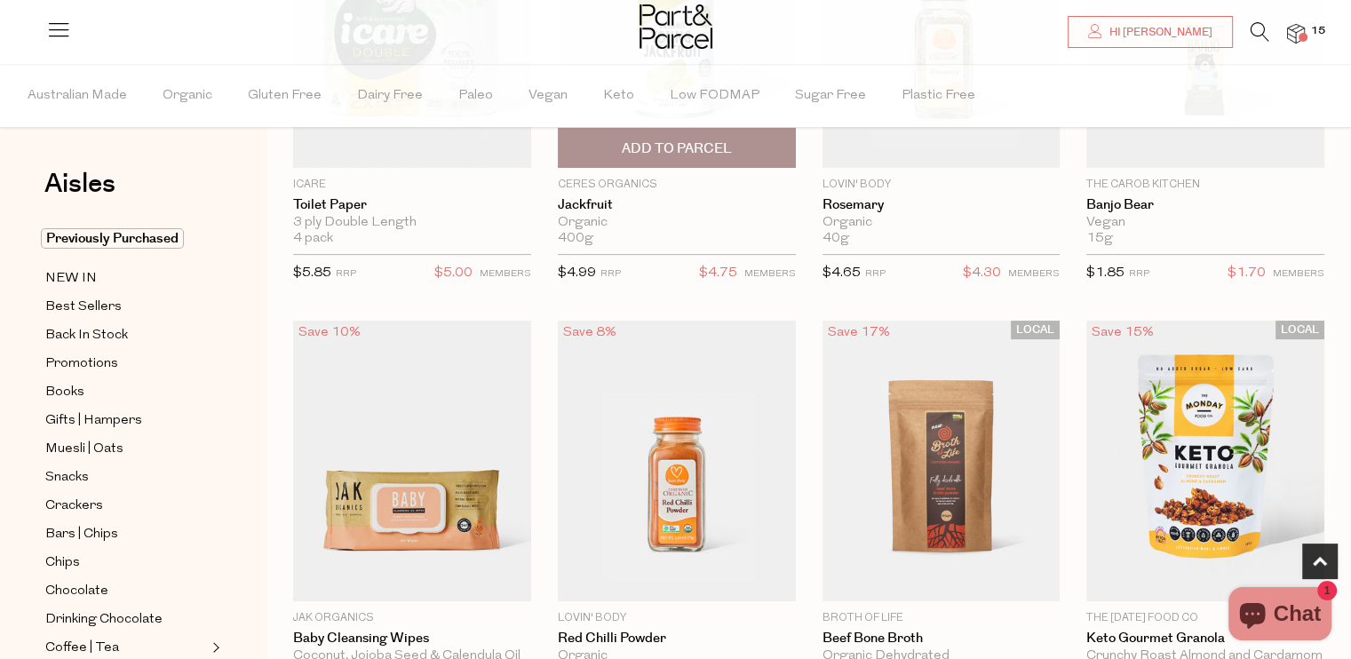
scroll to position [355, 0]
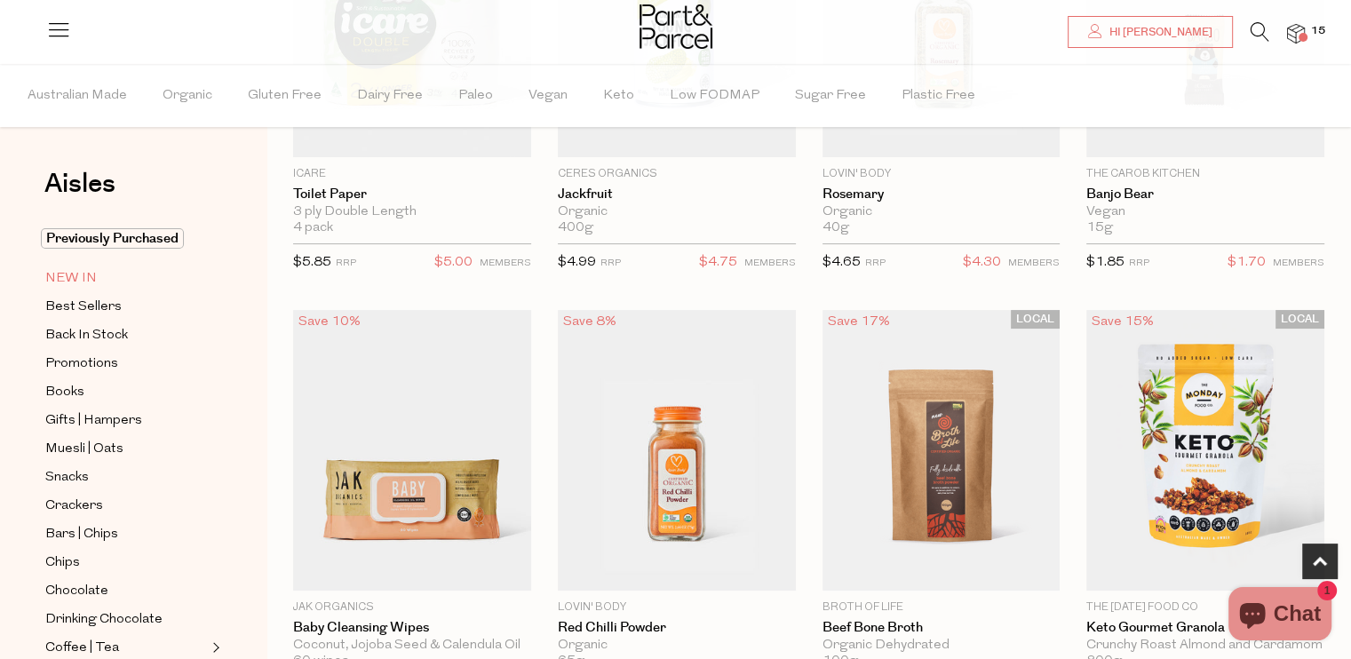
click at [56, 288] on span "NEW IN" at bounding box center [71, 278] width 52 height 21
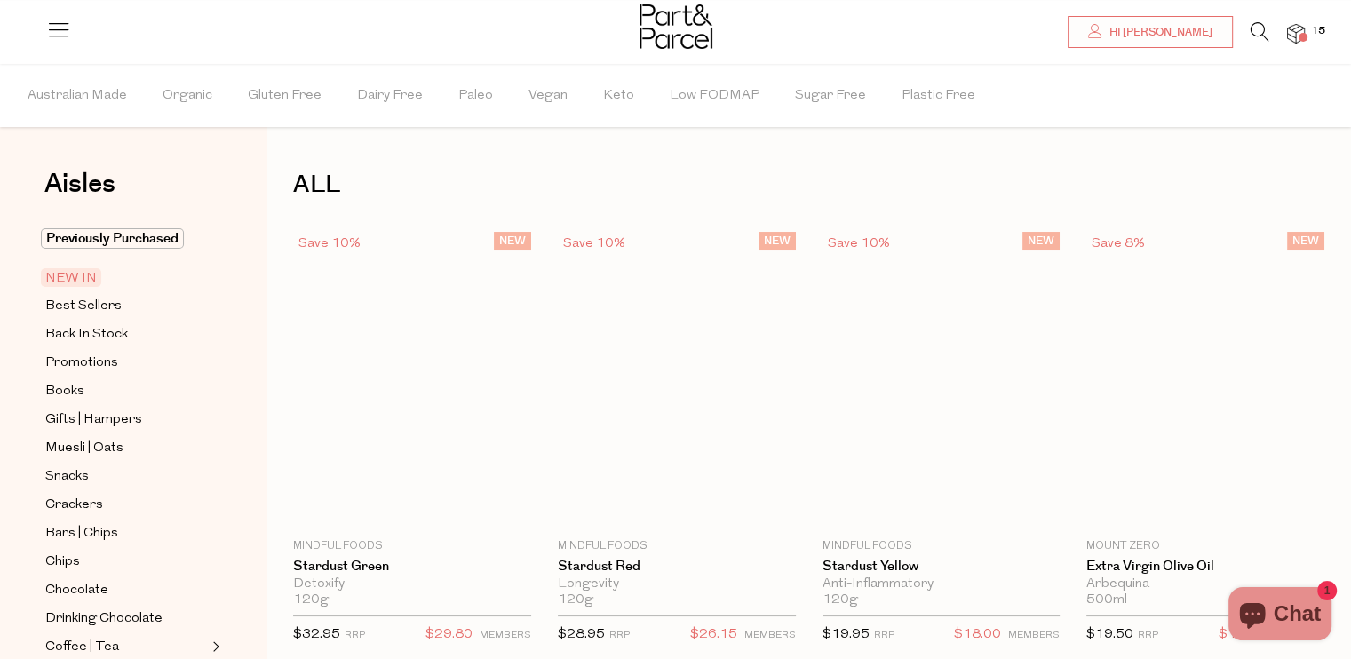
click at [59, 273] on span "NEW IN" at bounding box center [71, 277] width 60 height 19
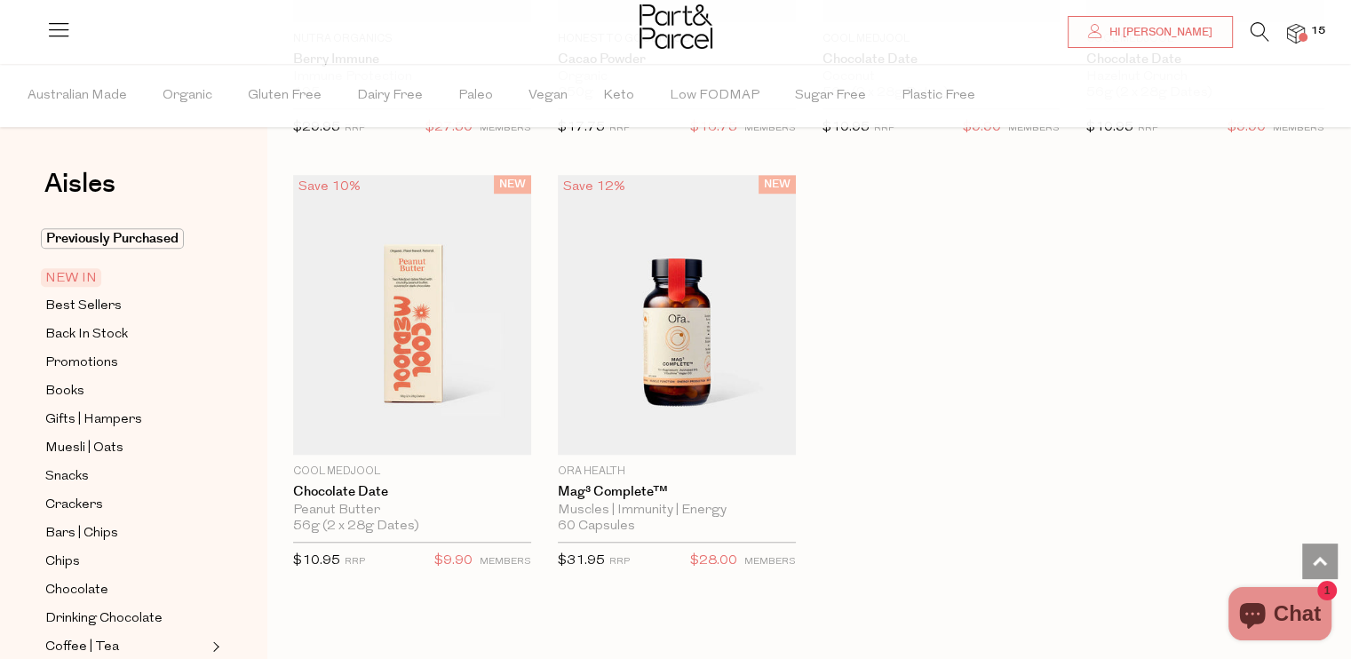
scroll to position [1421, 0]
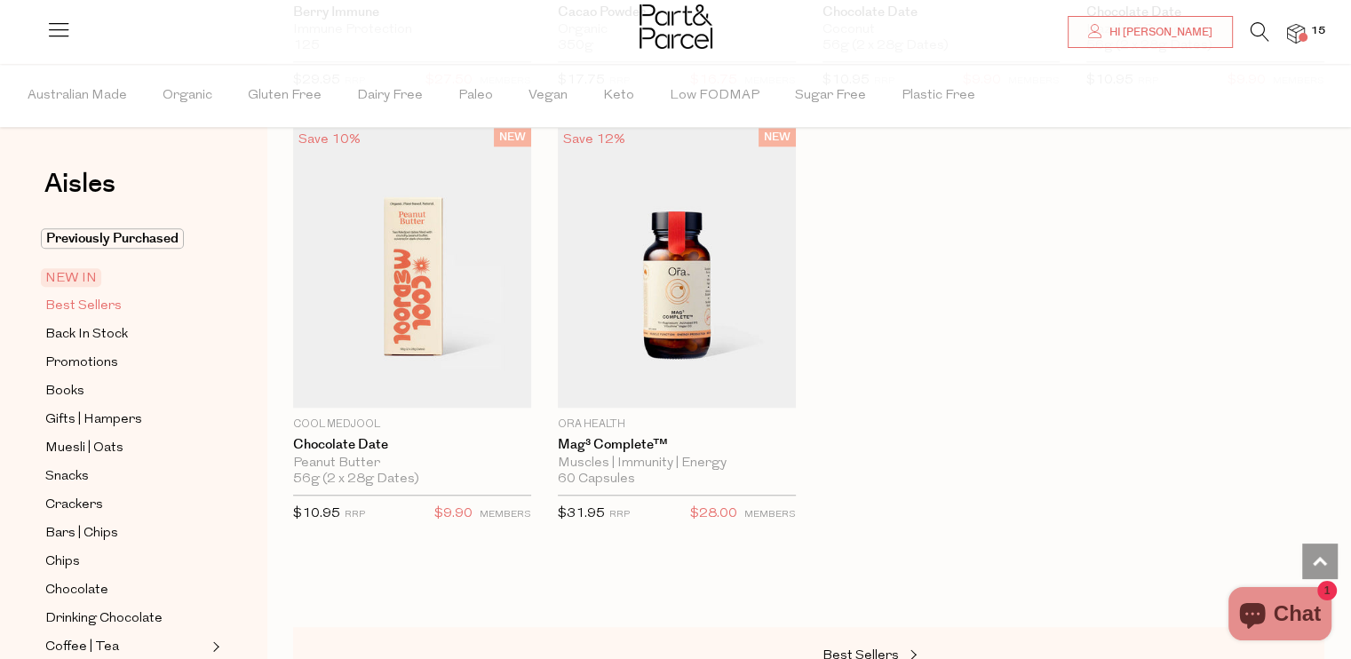
click at [71, 299] on span "Best Sellers" at bounding box center [83, 306] width 76 height 21
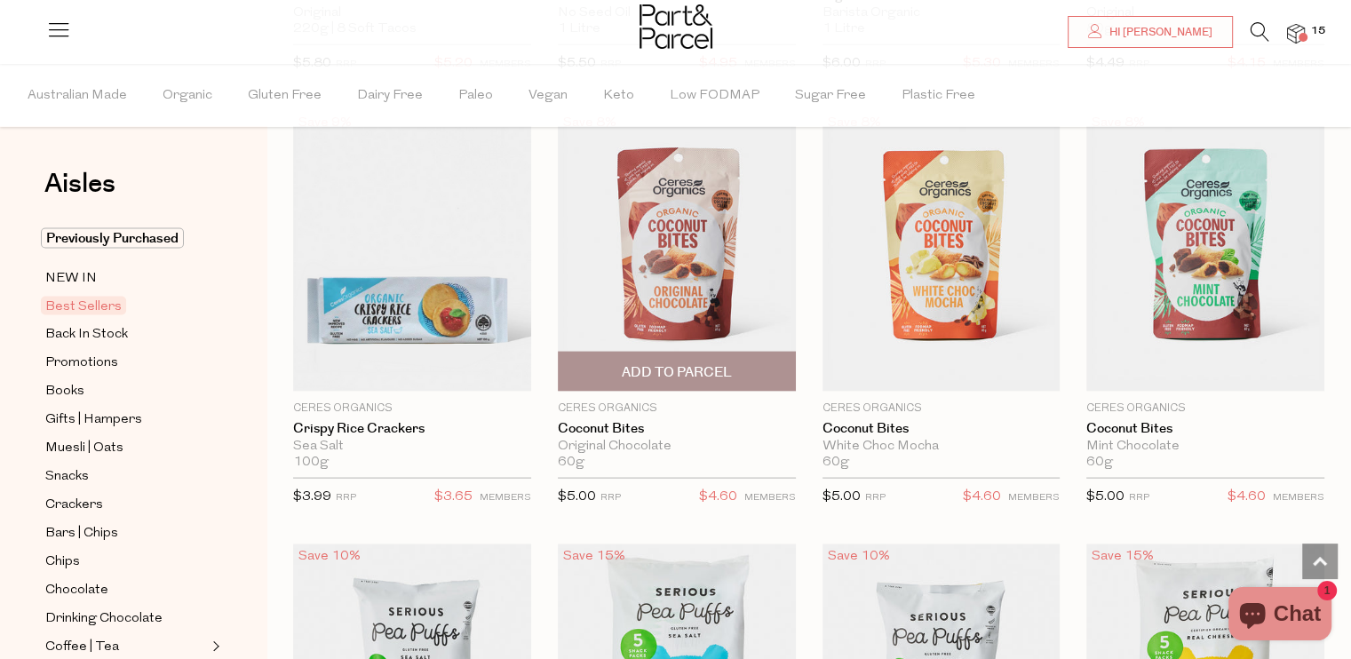
scroll to position [3641, 0]
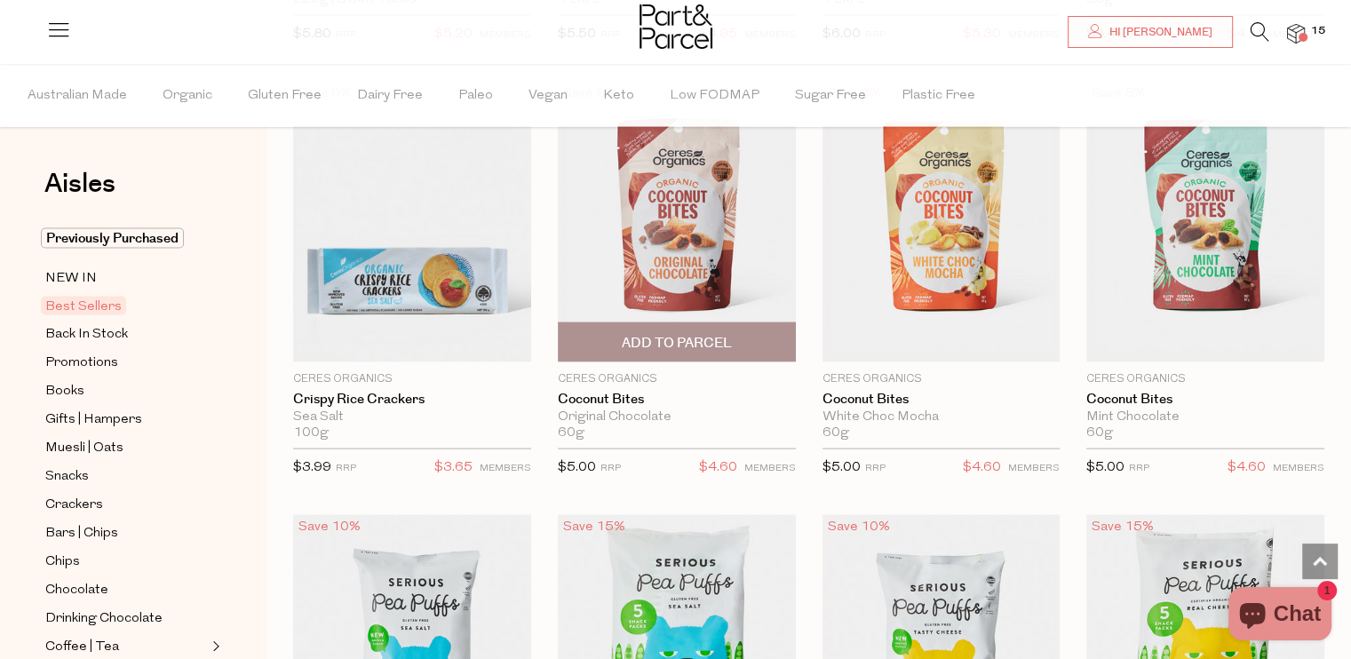
click at [677, 334] on span "Add To Parcel" at bounding box center [677, 343] width 110 height 19
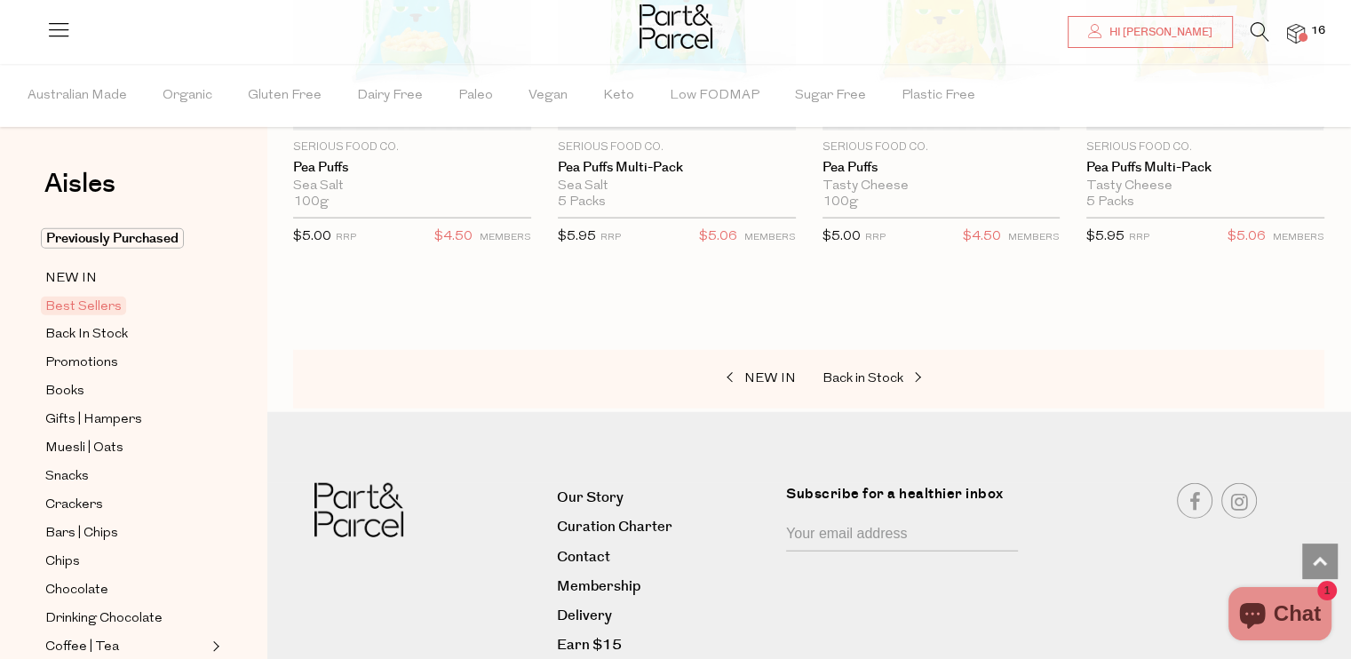
scroll to position [4263, 0]
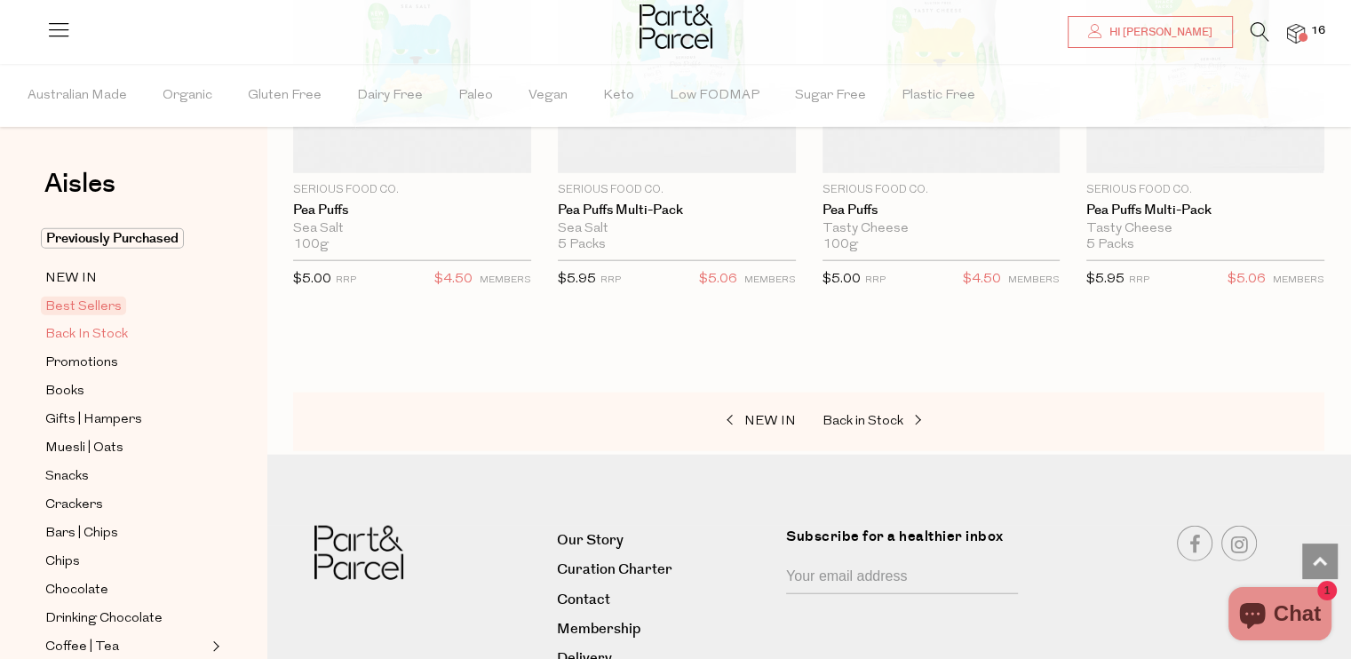
click at [87, 324] on span "Back In Stock" at bounding box center [86, 334] width 83 height 21
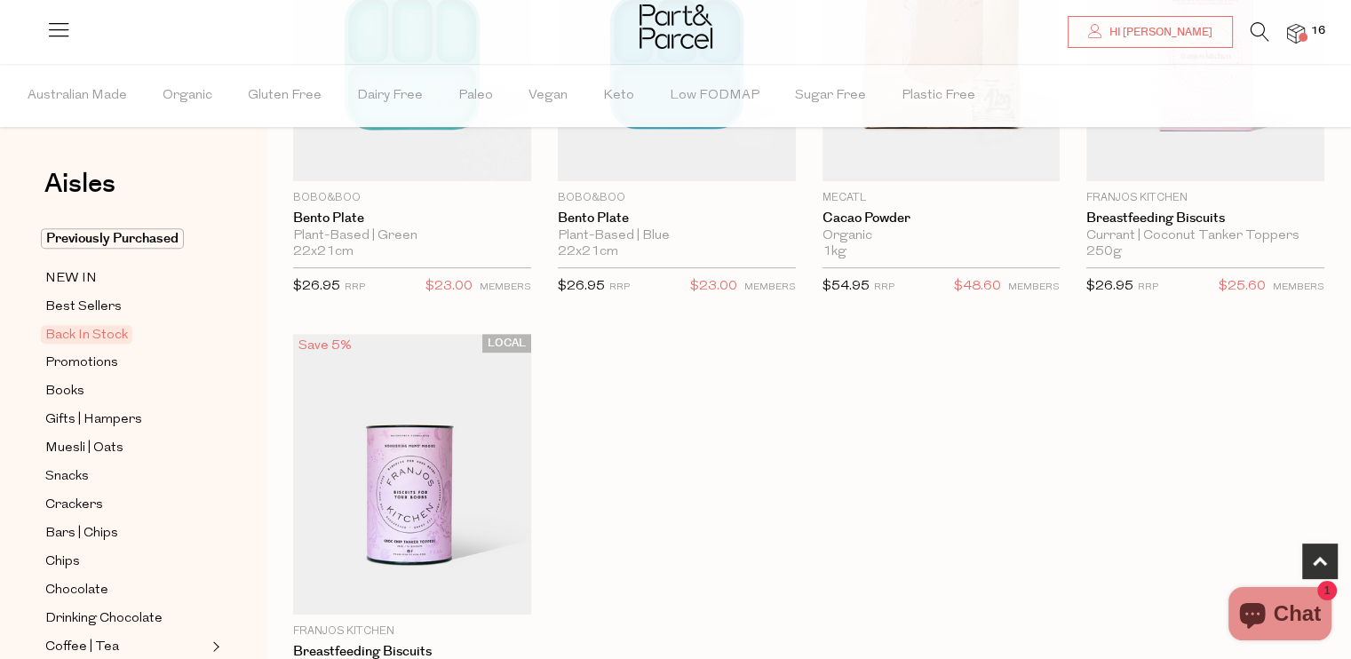
scroll to position [799, 0]
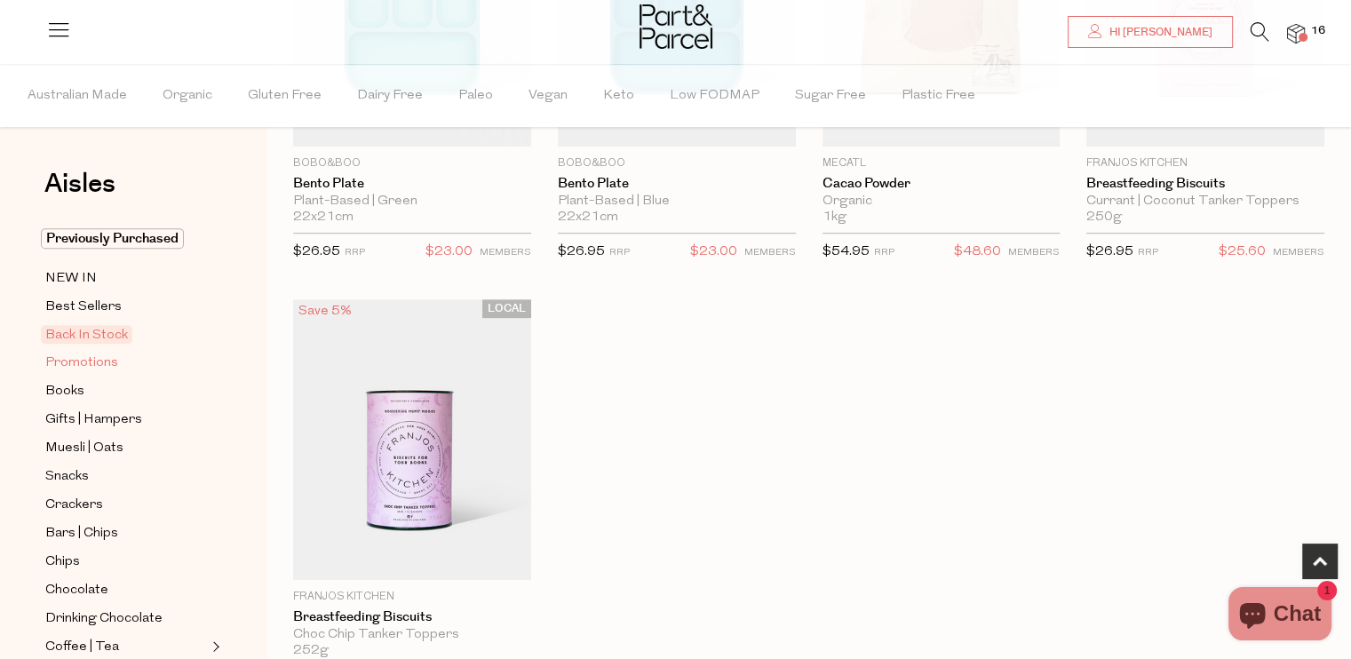
click at [91, 360] on span "Promotions" at bounding box center [81, 363] width 73 height 21
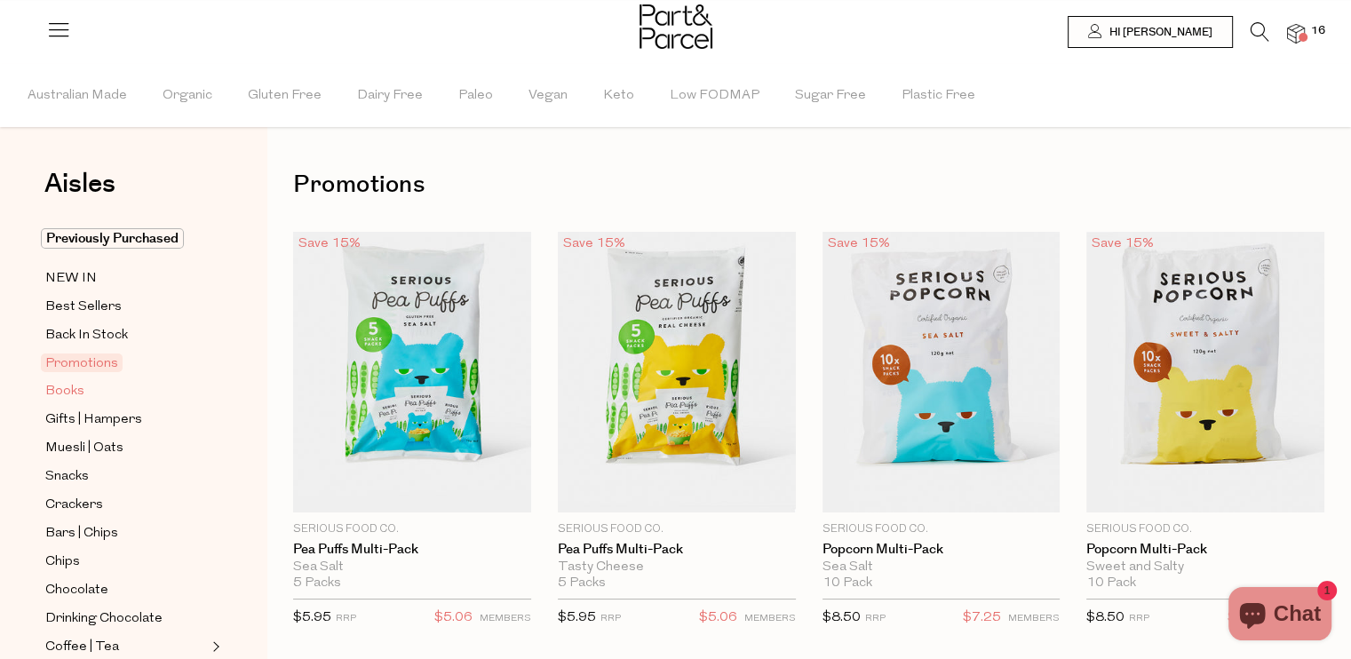
type input "2"
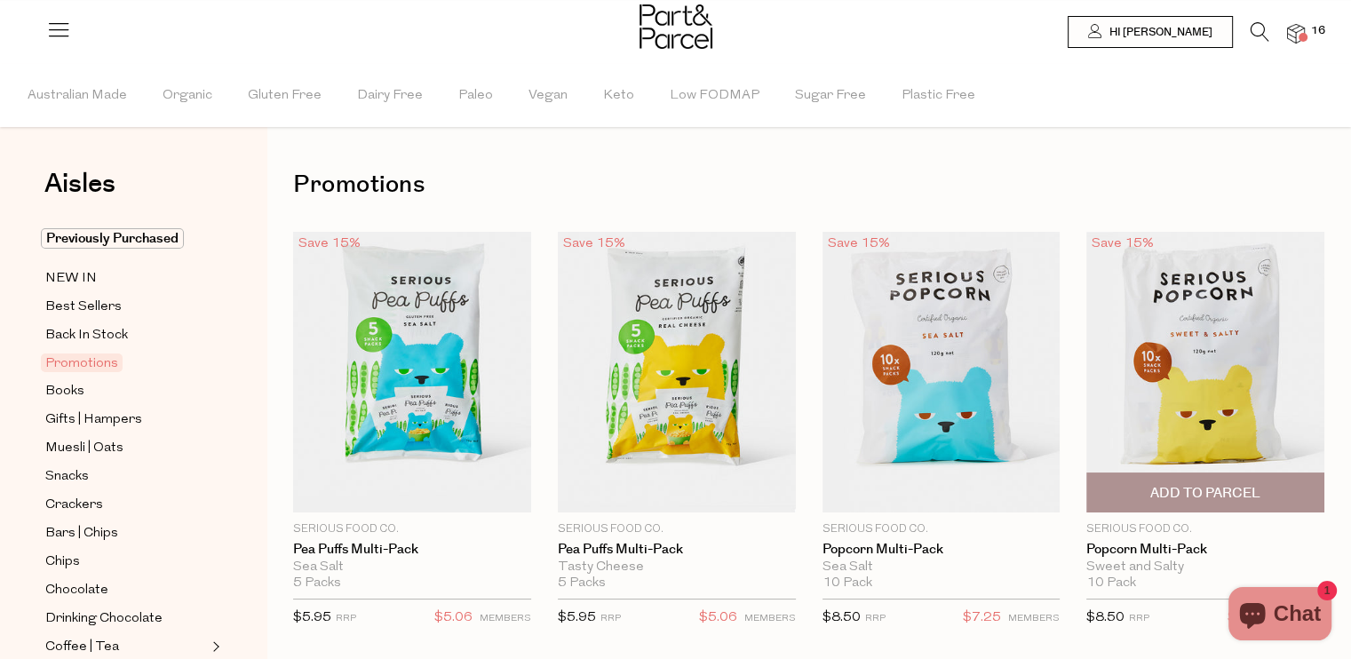
click at [1220, 489] on span "Add To Parcel" at bounding box center [1205, 493] width 110 height 19
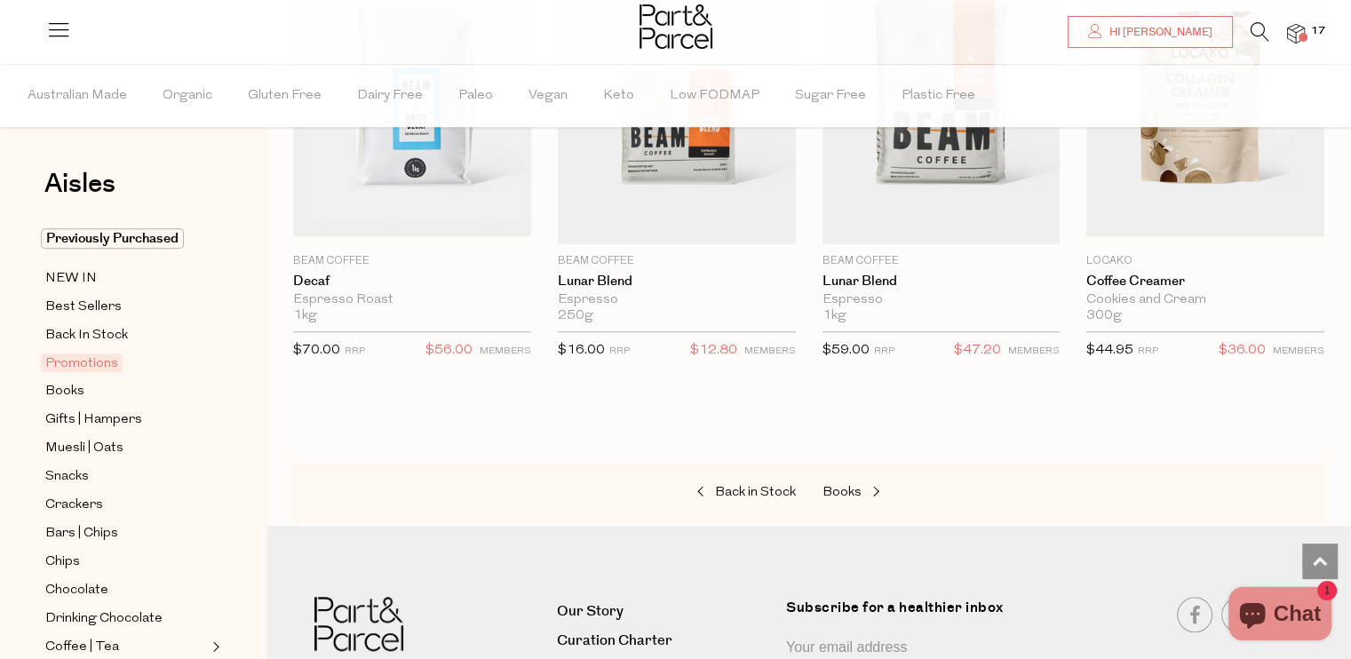
scroll to position [1598, 0]
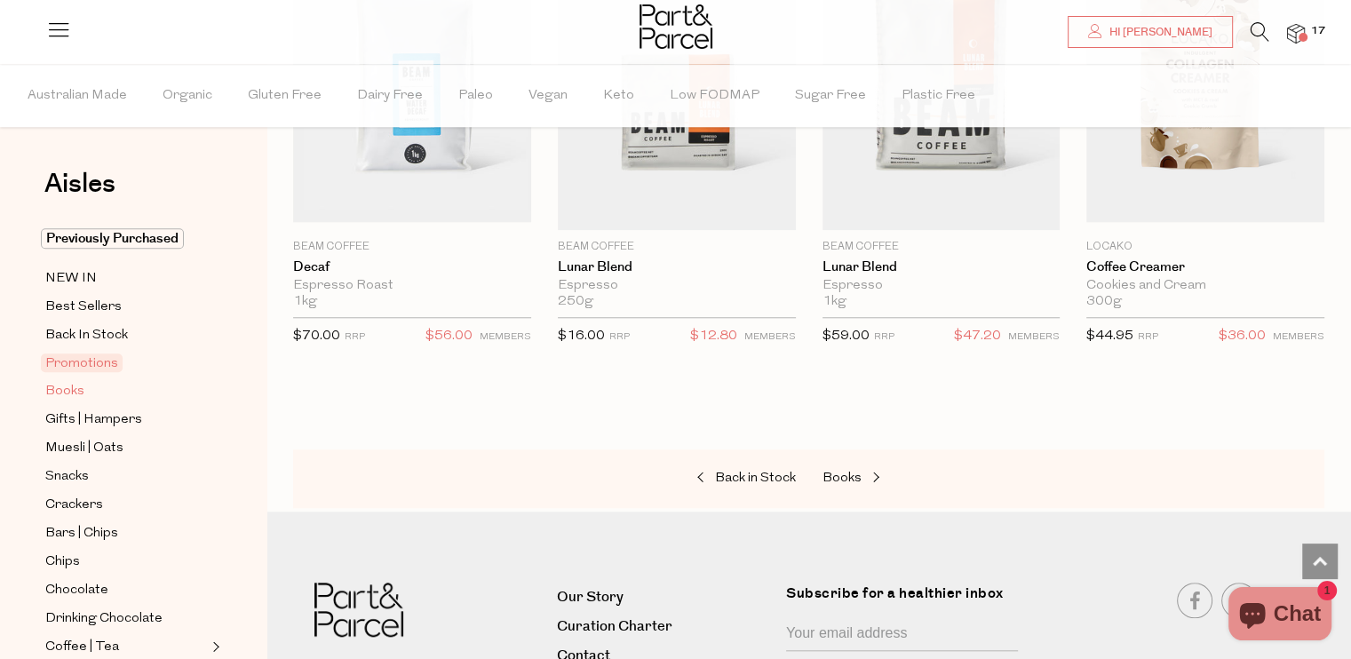
click at [78, 383] on span "Books" at bounding box center [64, 391] width 39 height 21
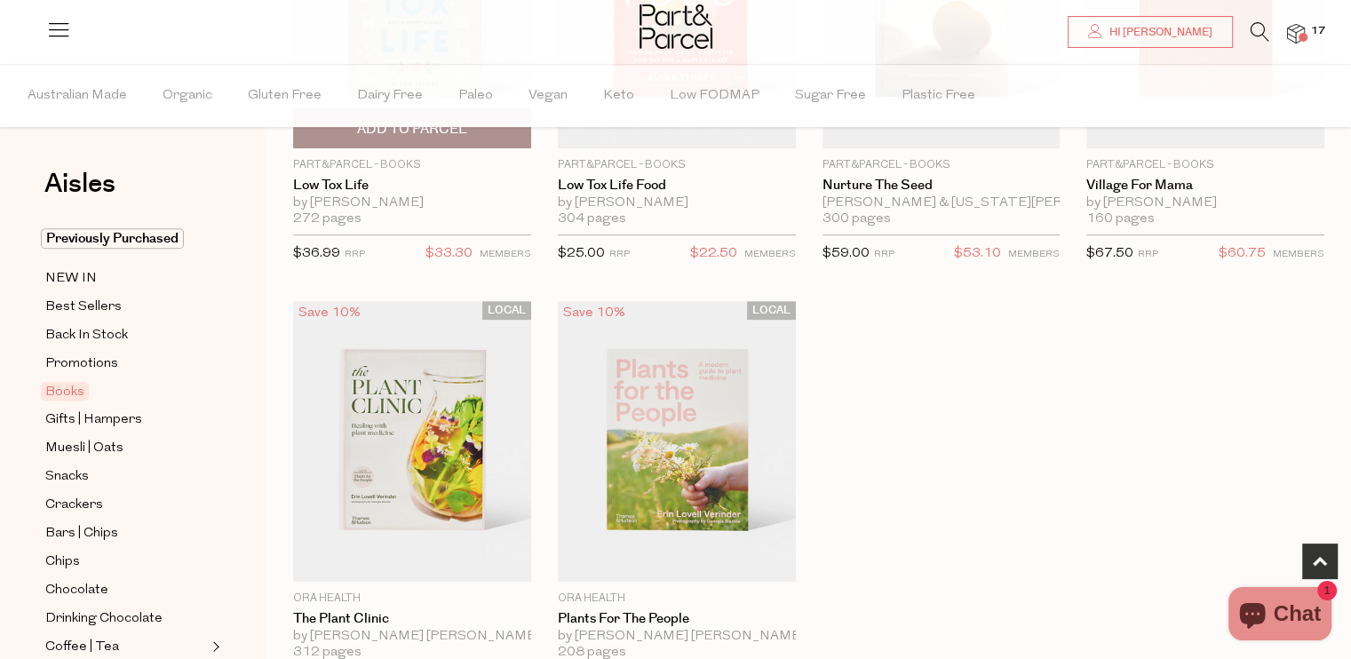
scroll to position [799, 0]
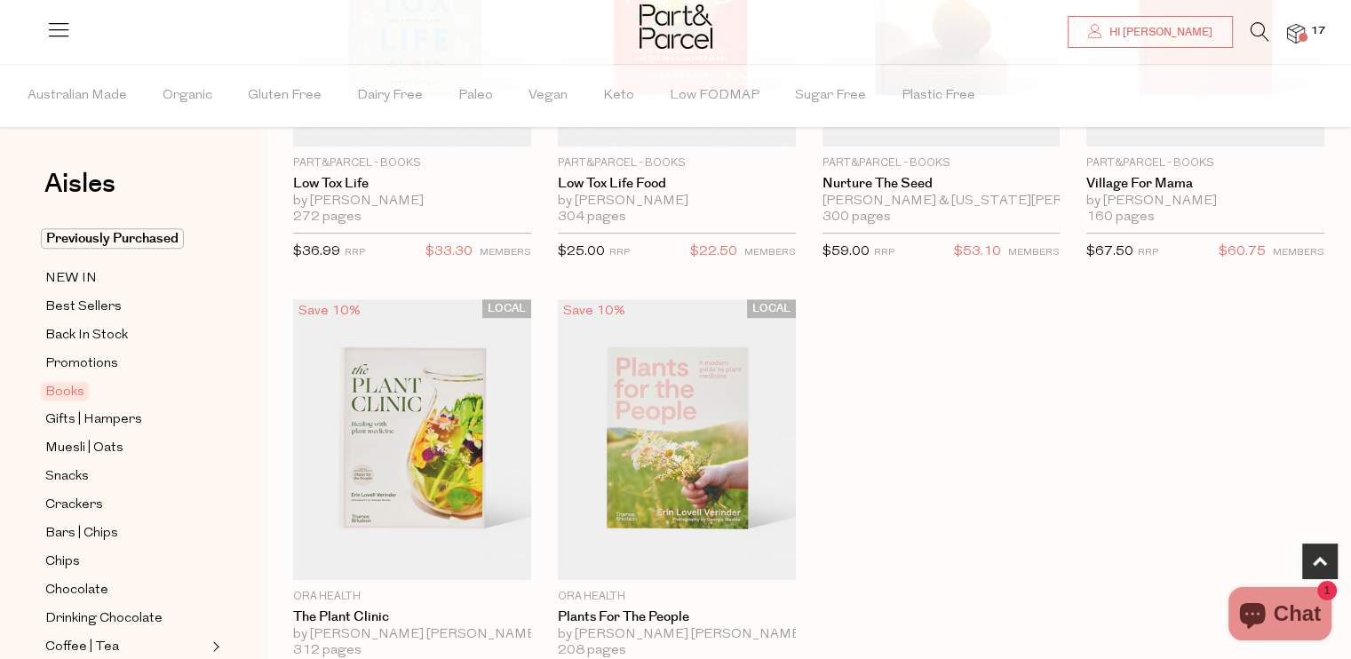
click at [105, 419] on span "Gifts | Hampers" at bounding box center [93, 419] width 97 height 21
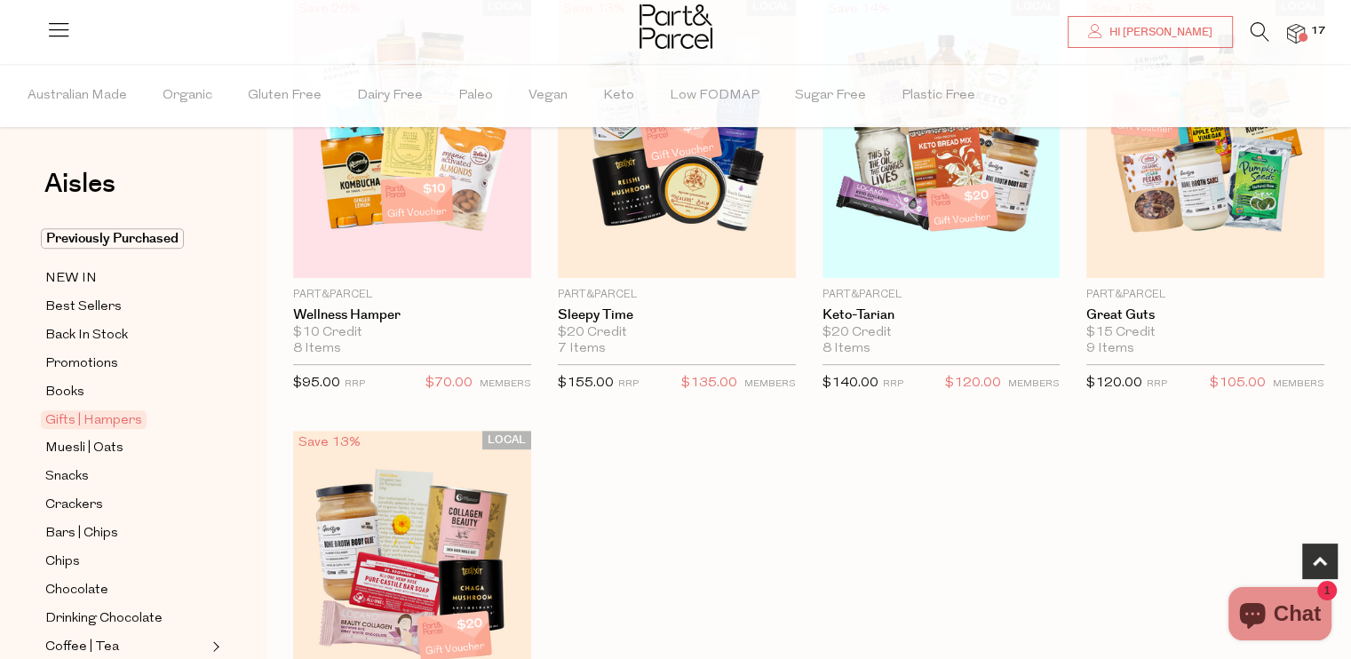
scroll to position [710, 0]
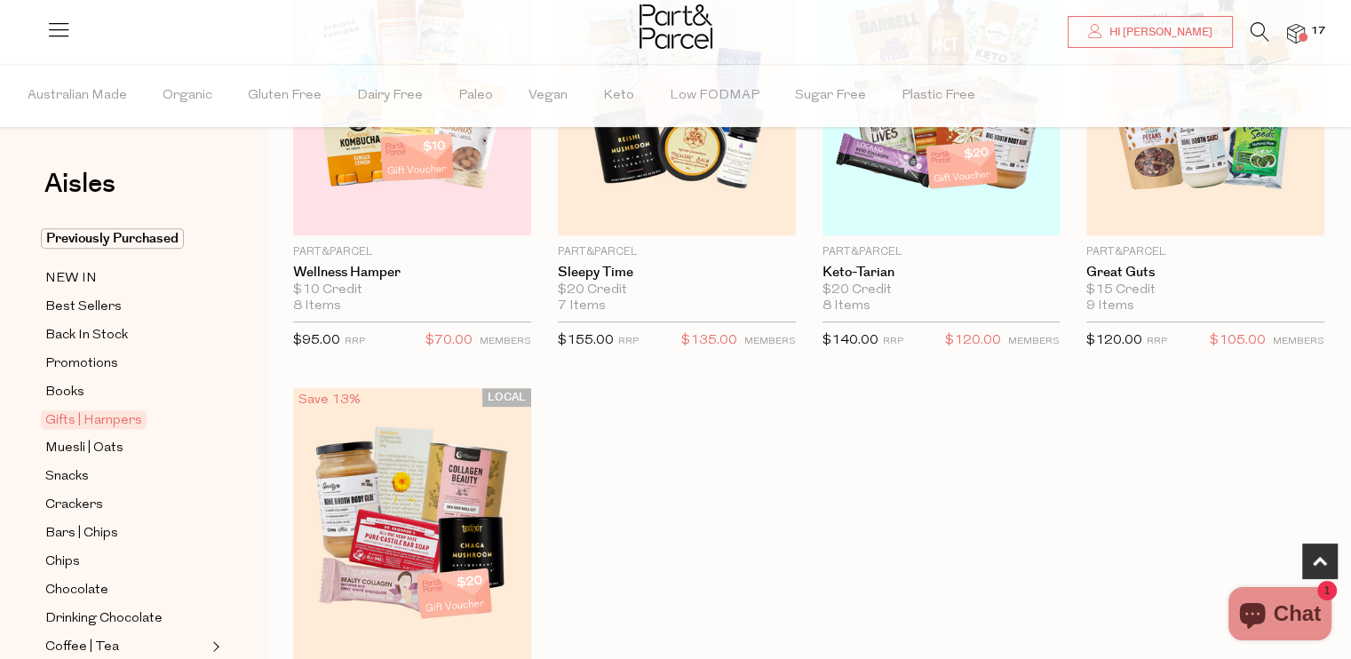
click at [69, 448] on span "Muesli | Oats" at bounding box center [84, 448] width 78 height 21
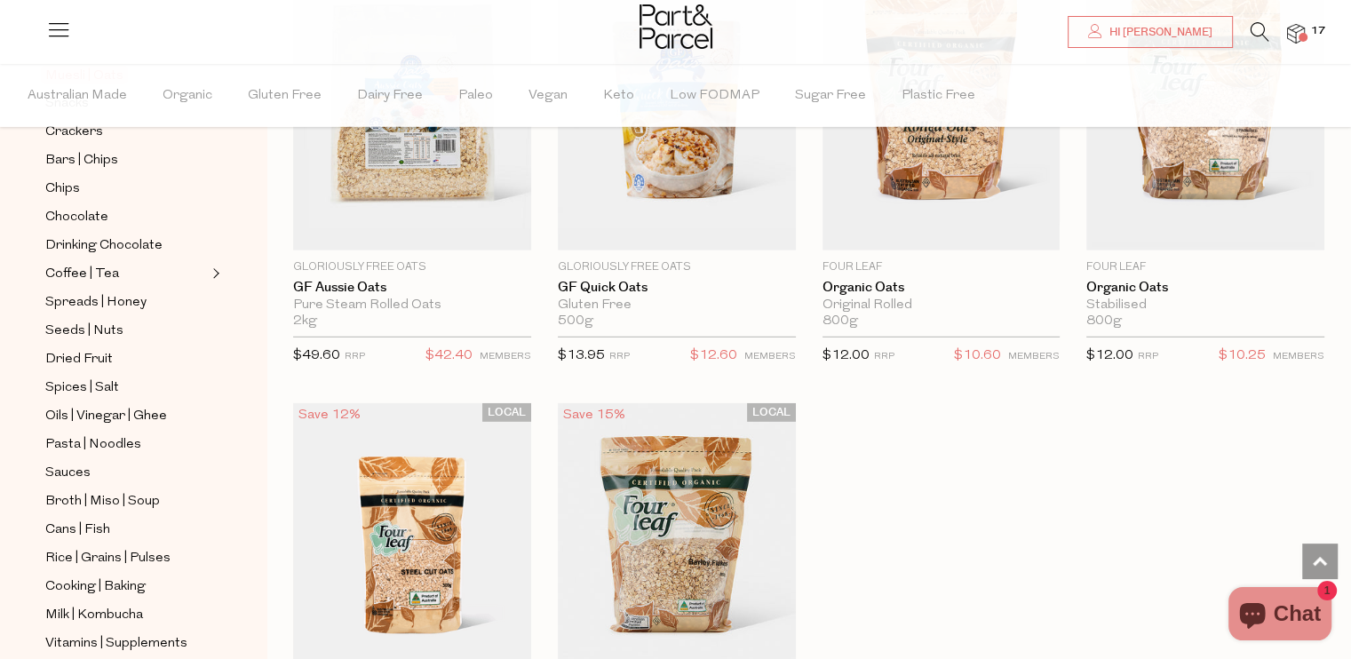
scroll to position [284, 0]
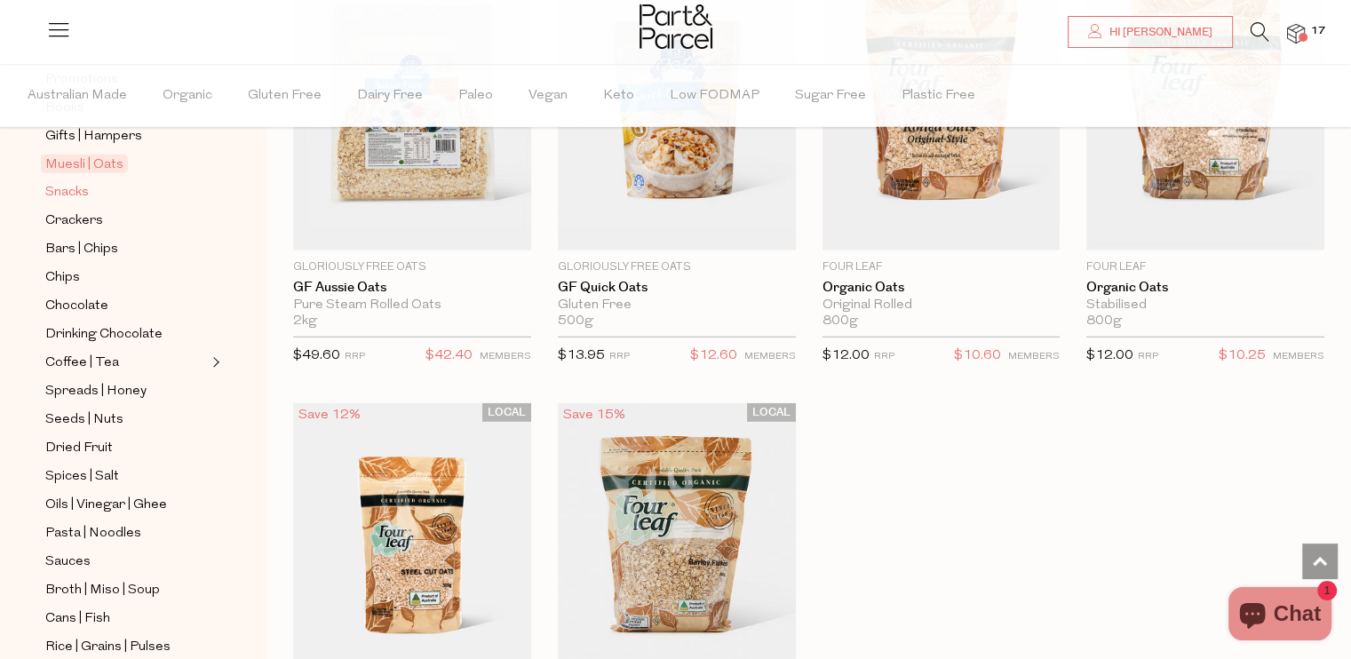
click at [78, 186] on span "Snacks" at bounding box center [67, 192] width 44 height 21
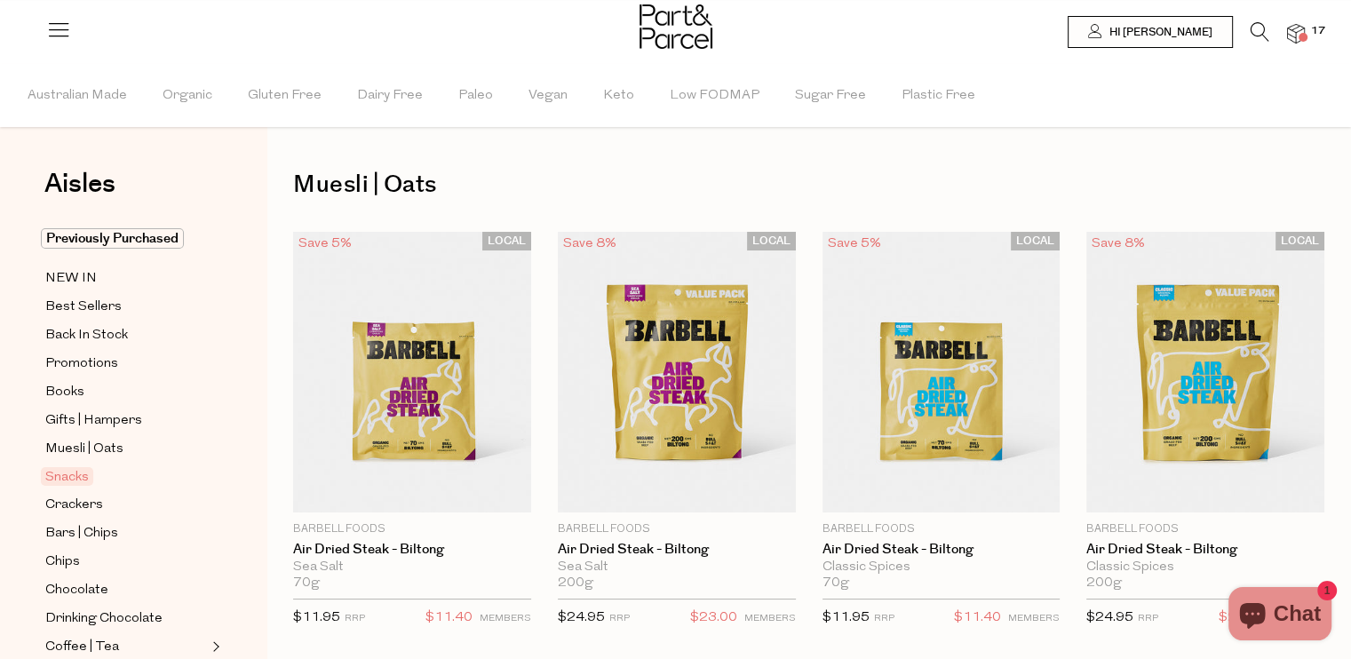
type input "6"
type input "2"
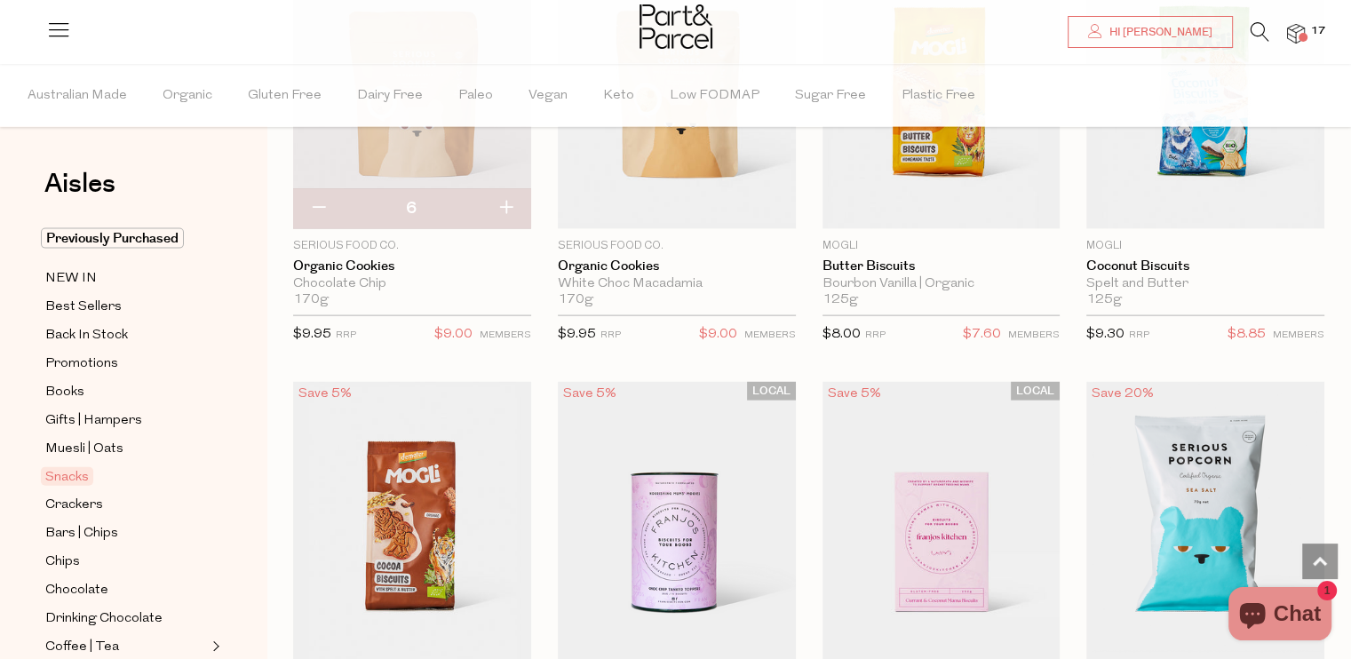
scroll to position [3819, 0]
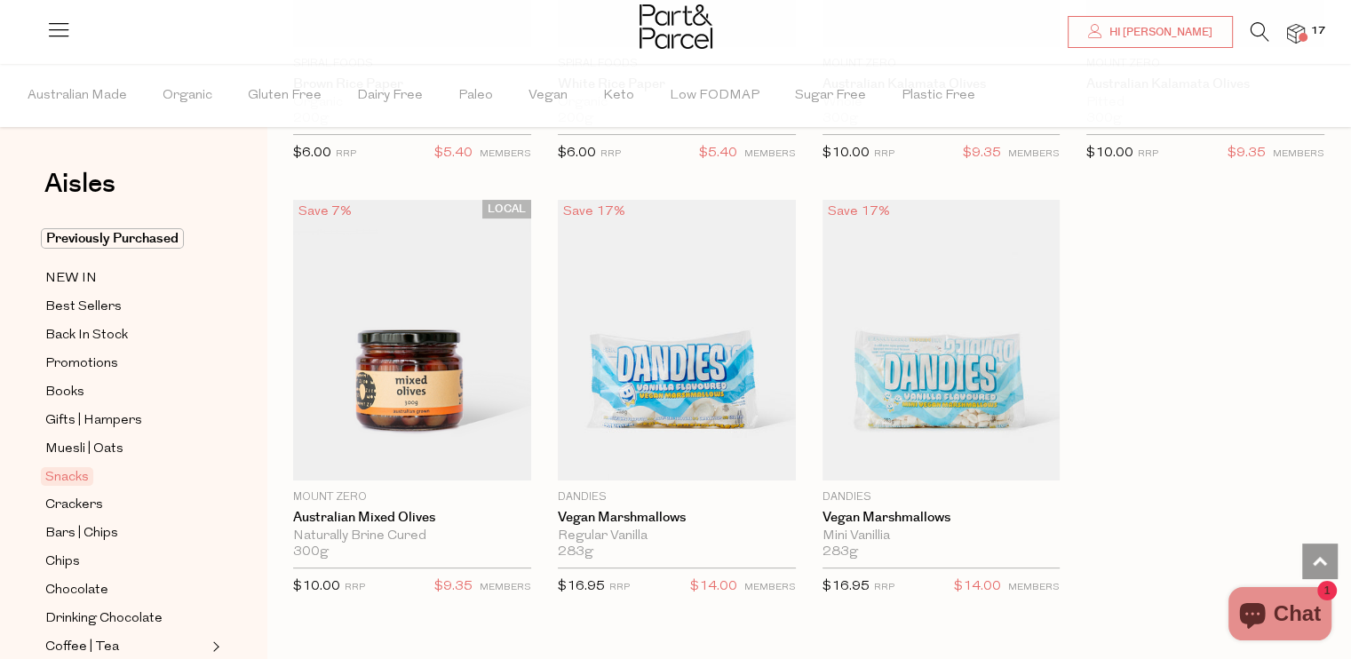
scroll to position [7193, 0]
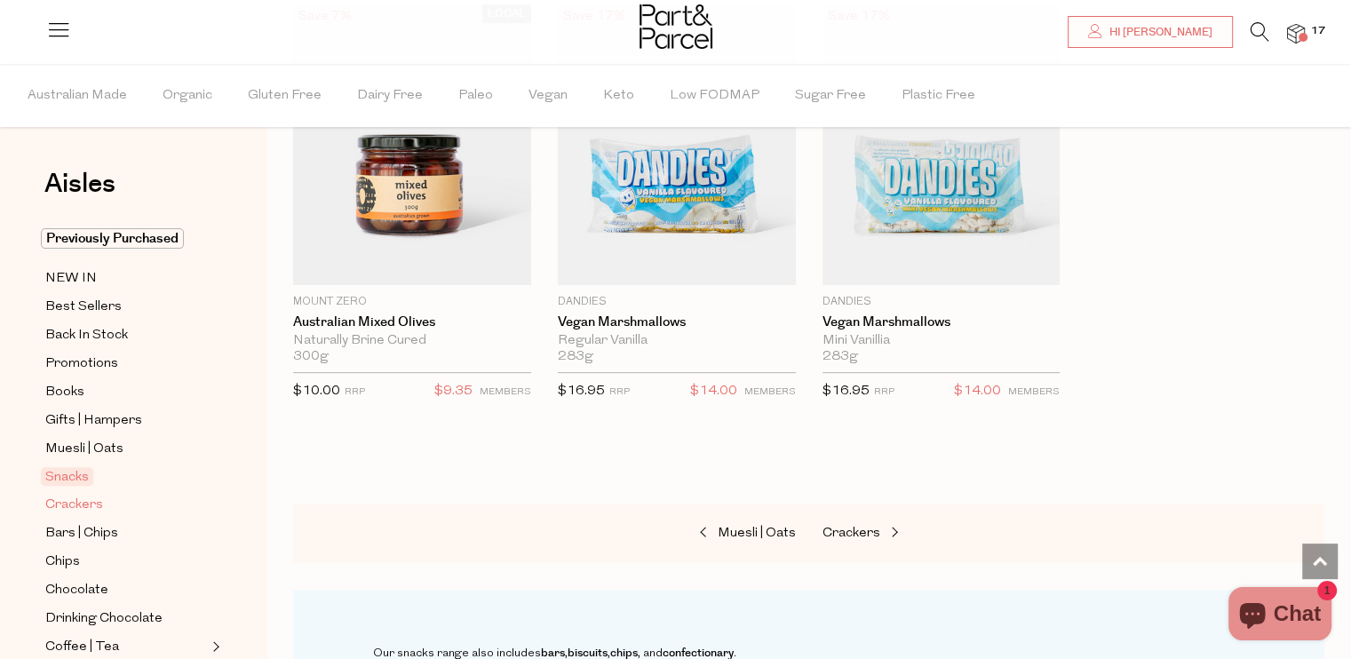
click at [81, 502] on span "Crackers" at bounding box center [74, 505] width 58 height 21
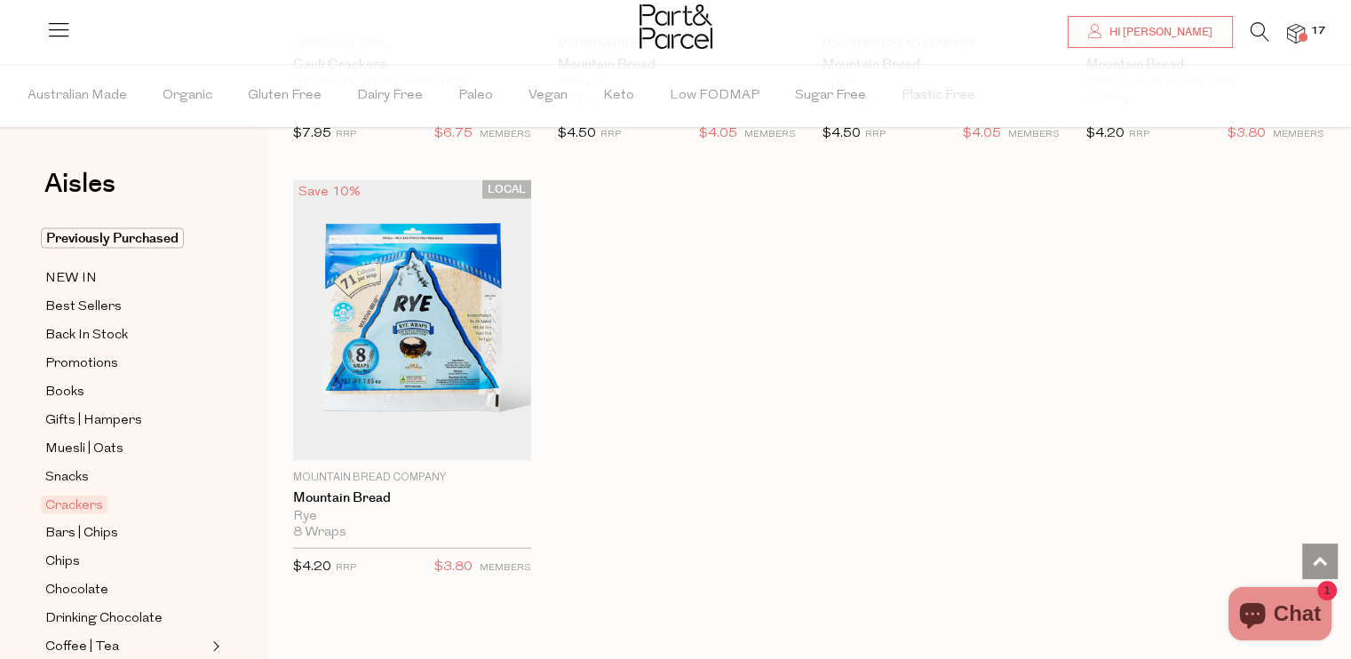
scroll to position [3996, 0]
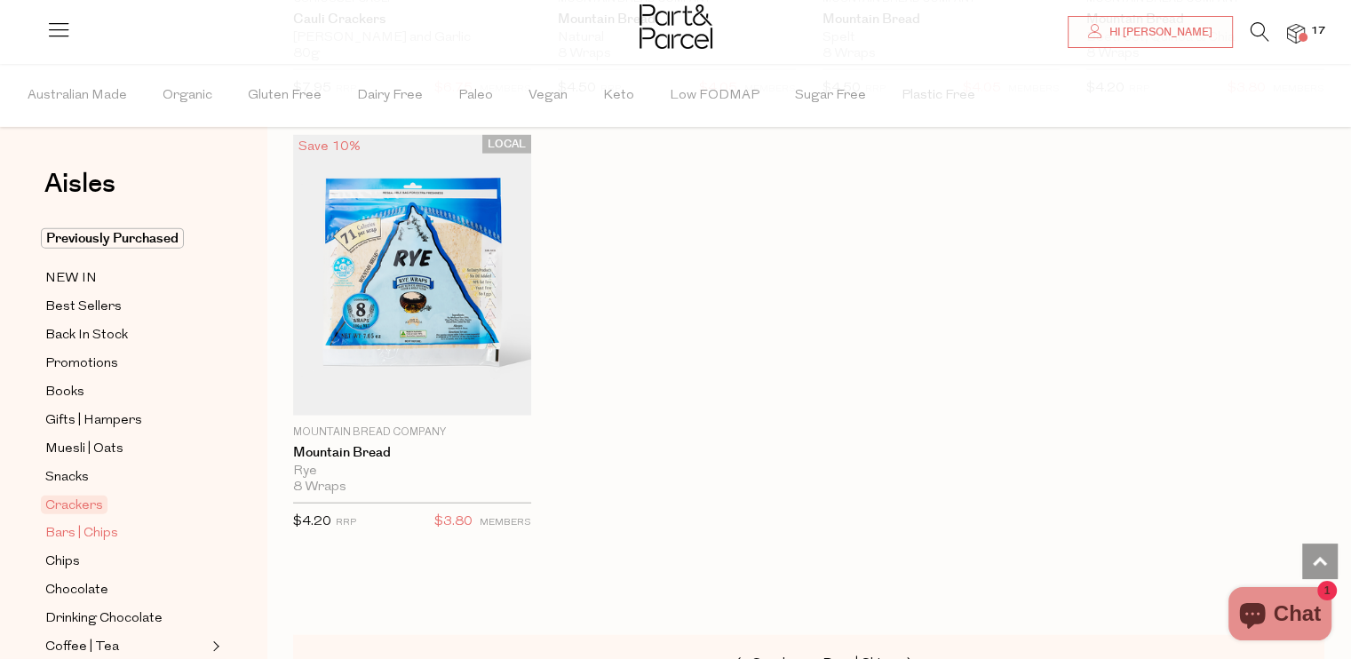
click at [100, 530] on span "Bars | Chips" at bounding box center [81, 533] width 73 height 21
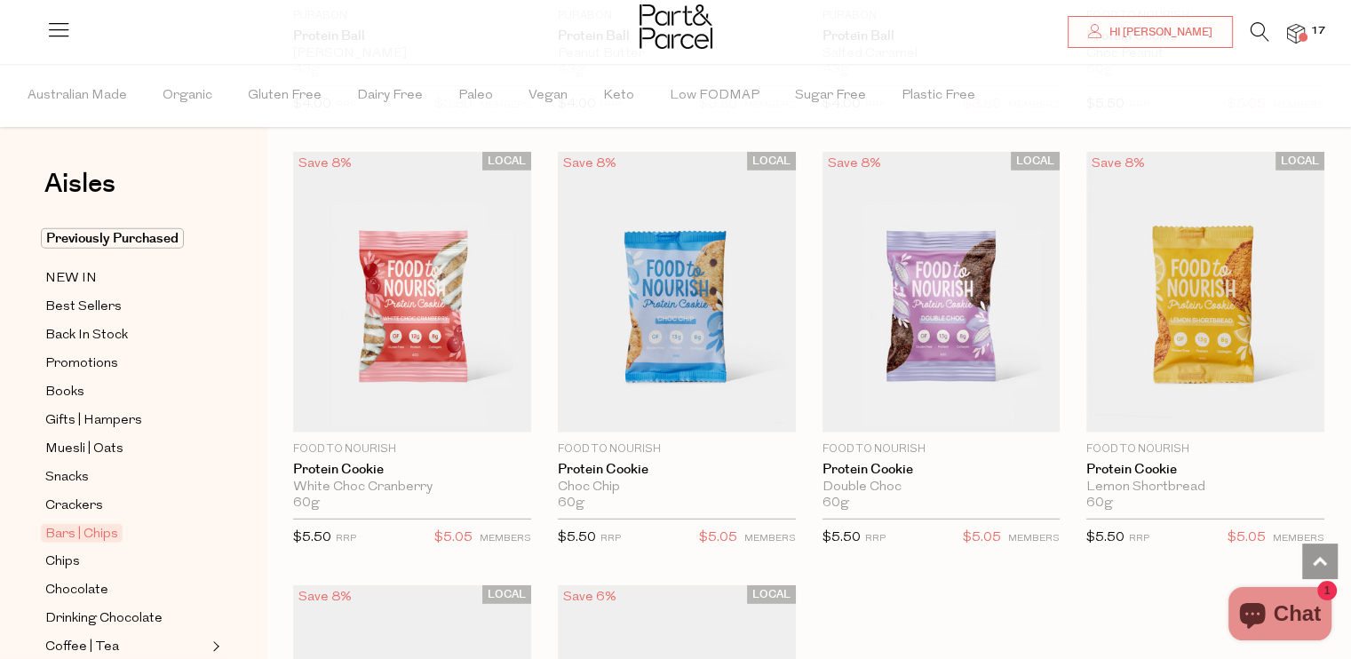
scroll to position [4884, 0]
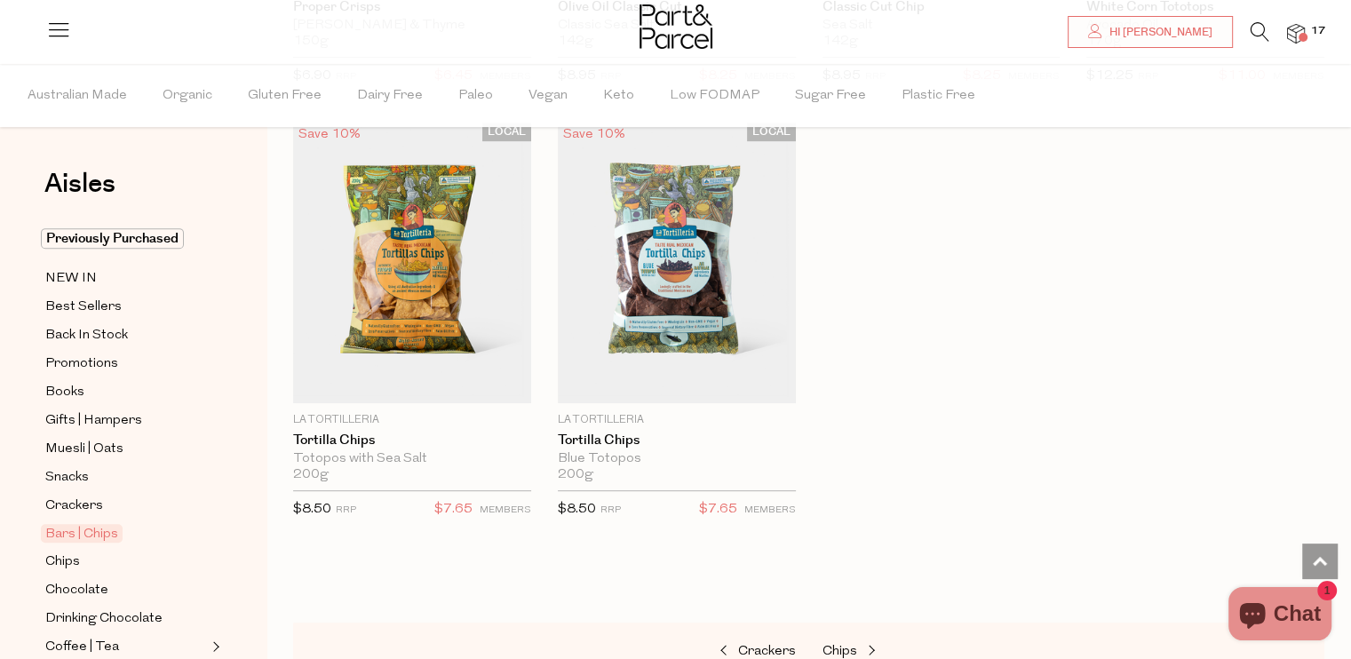
scroll to position [7637, 0]
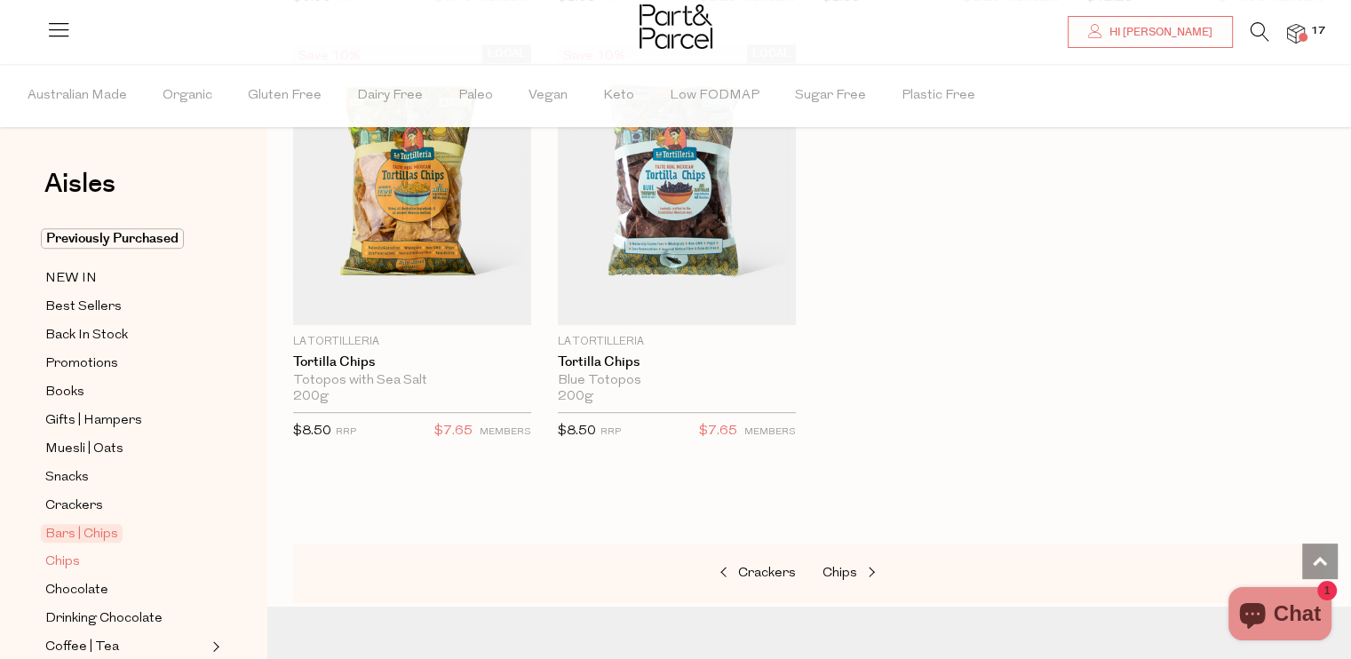
click at [60, 551] on span "Chips" at bounding box center [62, 561] width 35 height 21
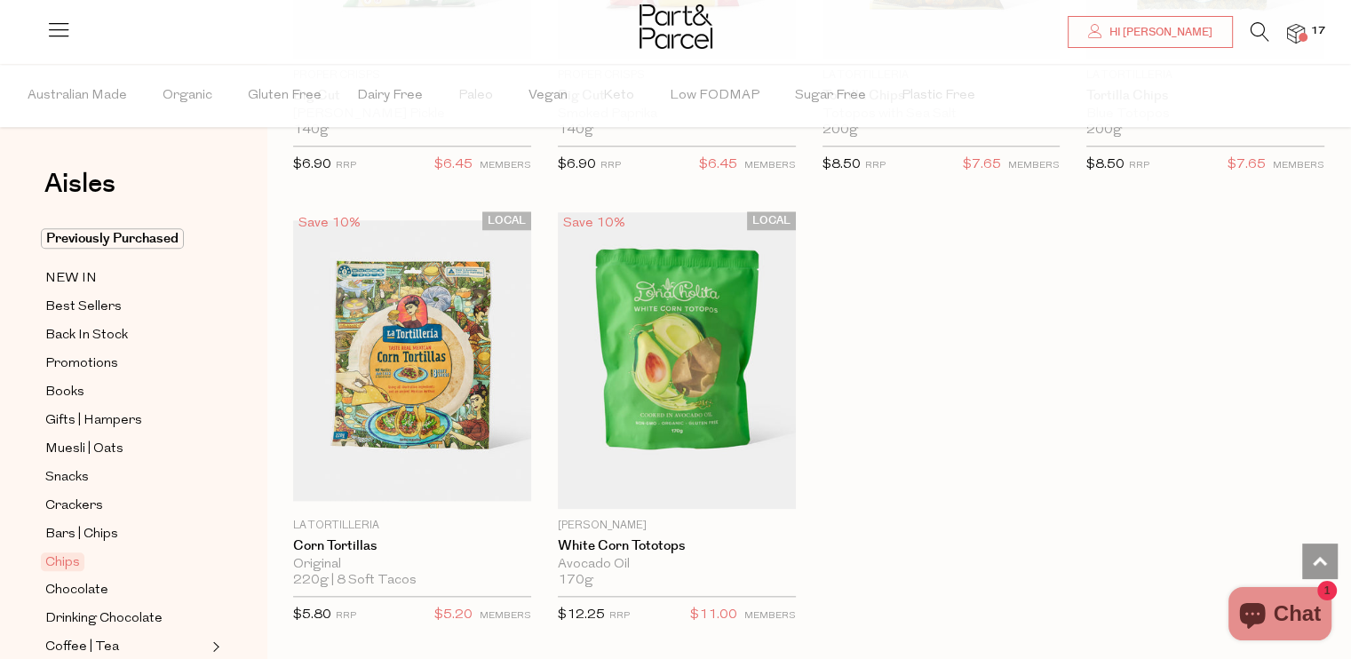
scroll to position [1776, 0]
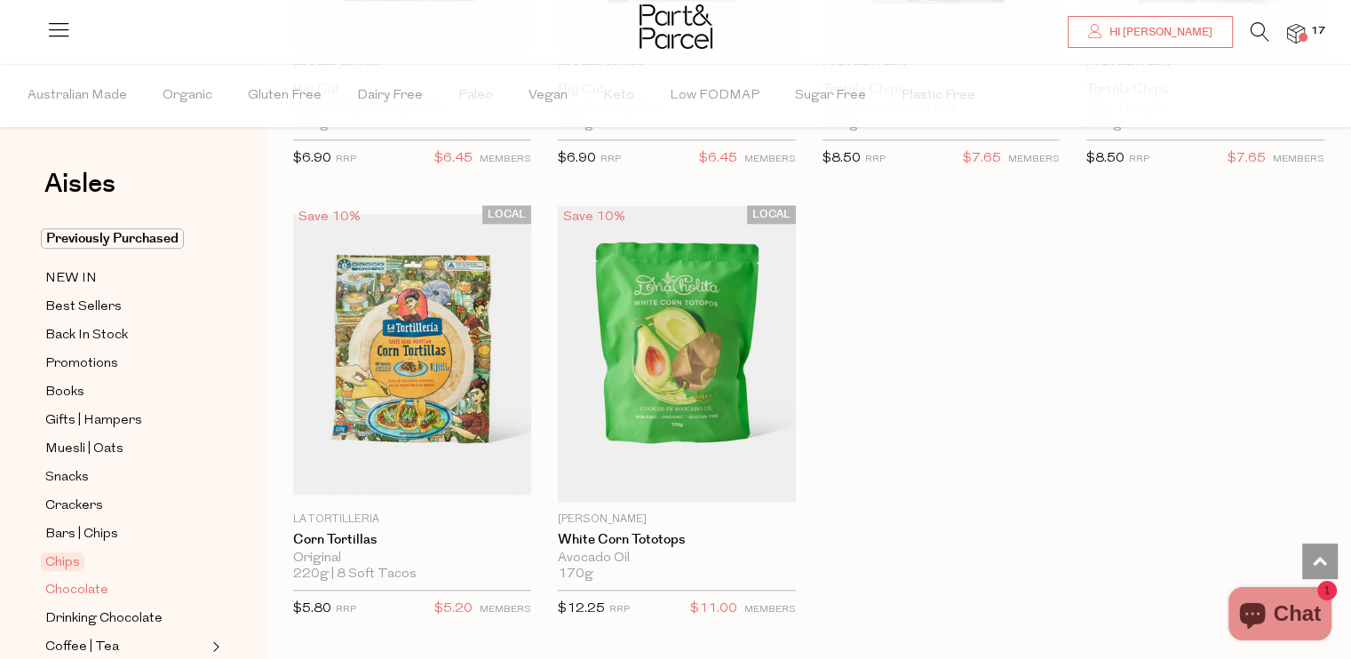
click at [59, 591] on span "Chocolate" at bounding box center [76, 590] width 63 height 21
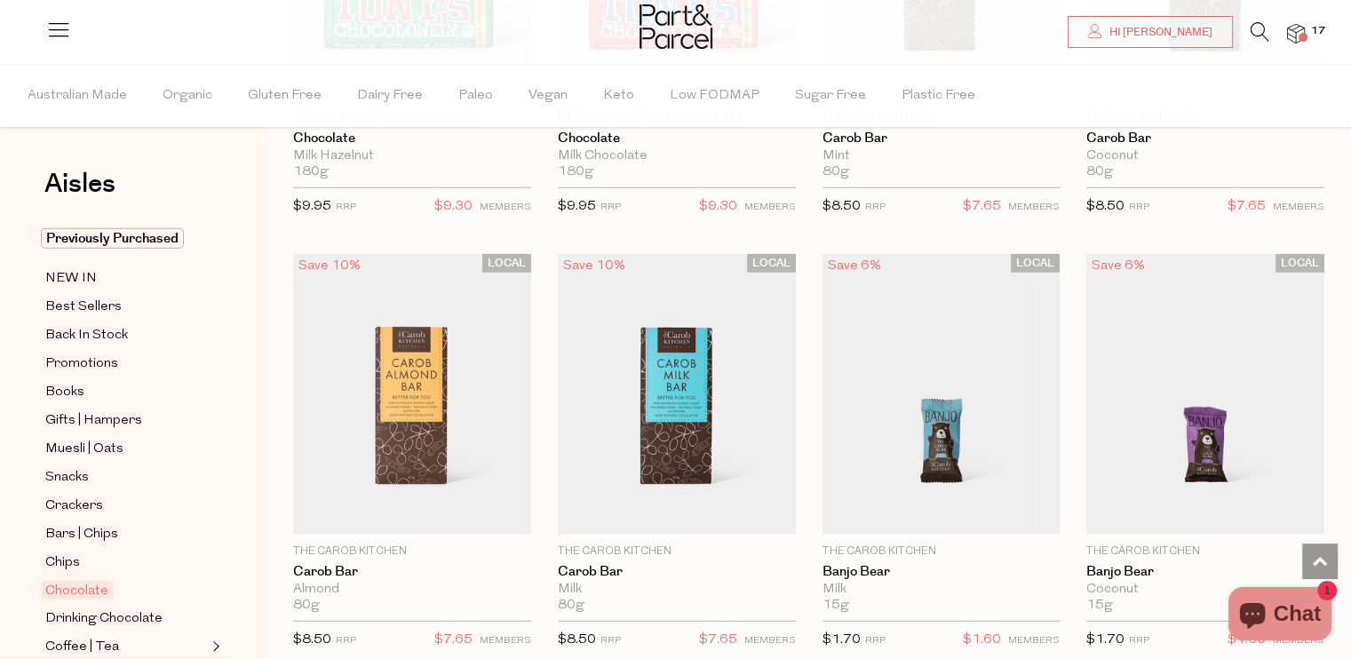
scroll to position [4795, 0]
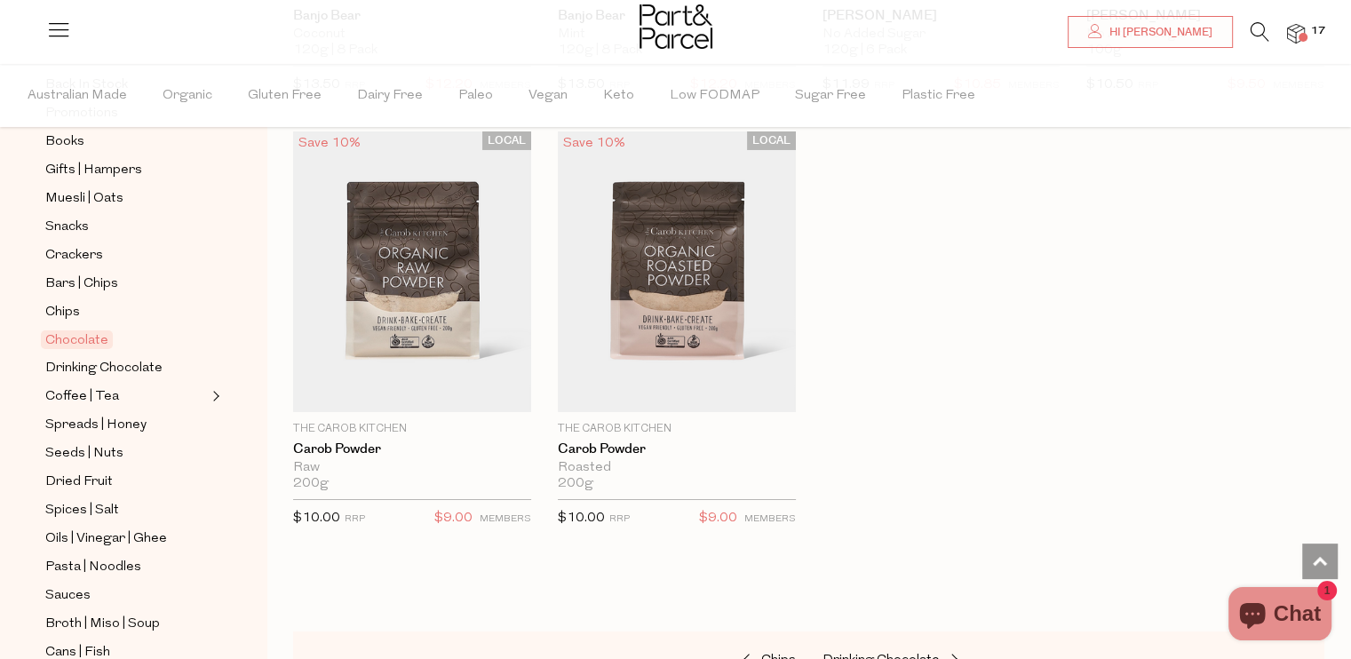
scroll to position [266, 0]
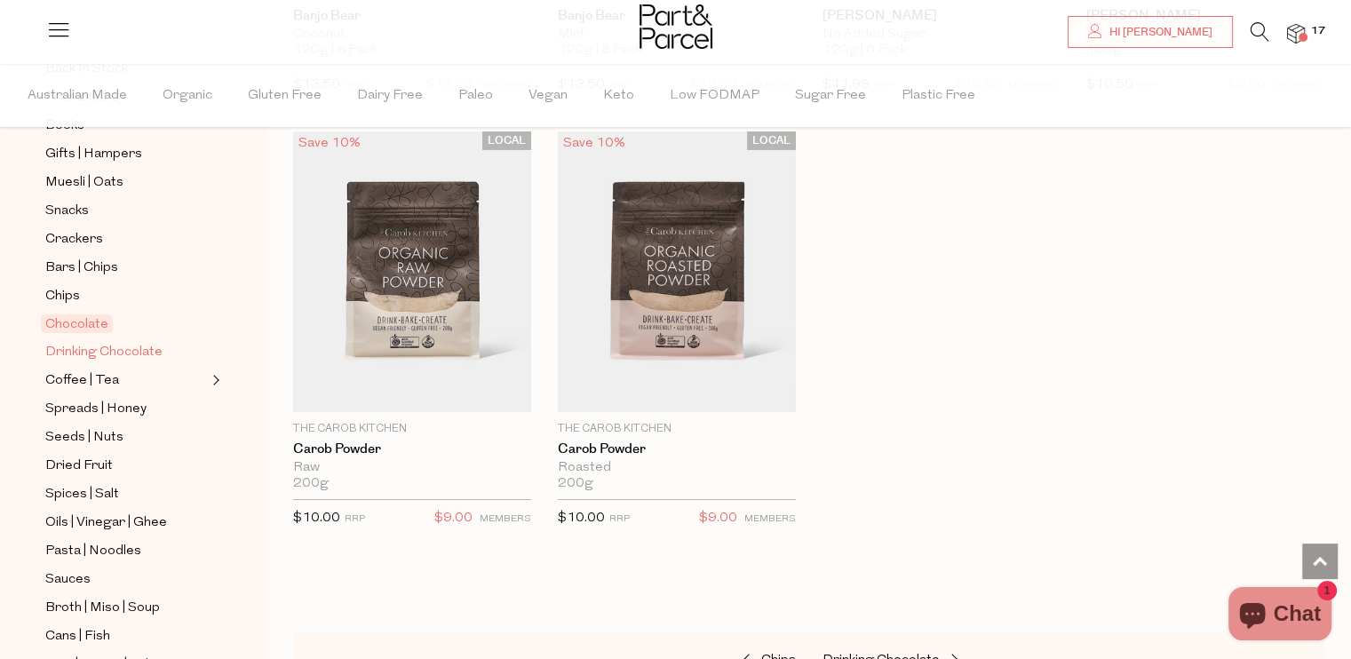
click at [105, 342] on span "Drinking Chocolate" at bounding box center [103, 352] width 117 height 21
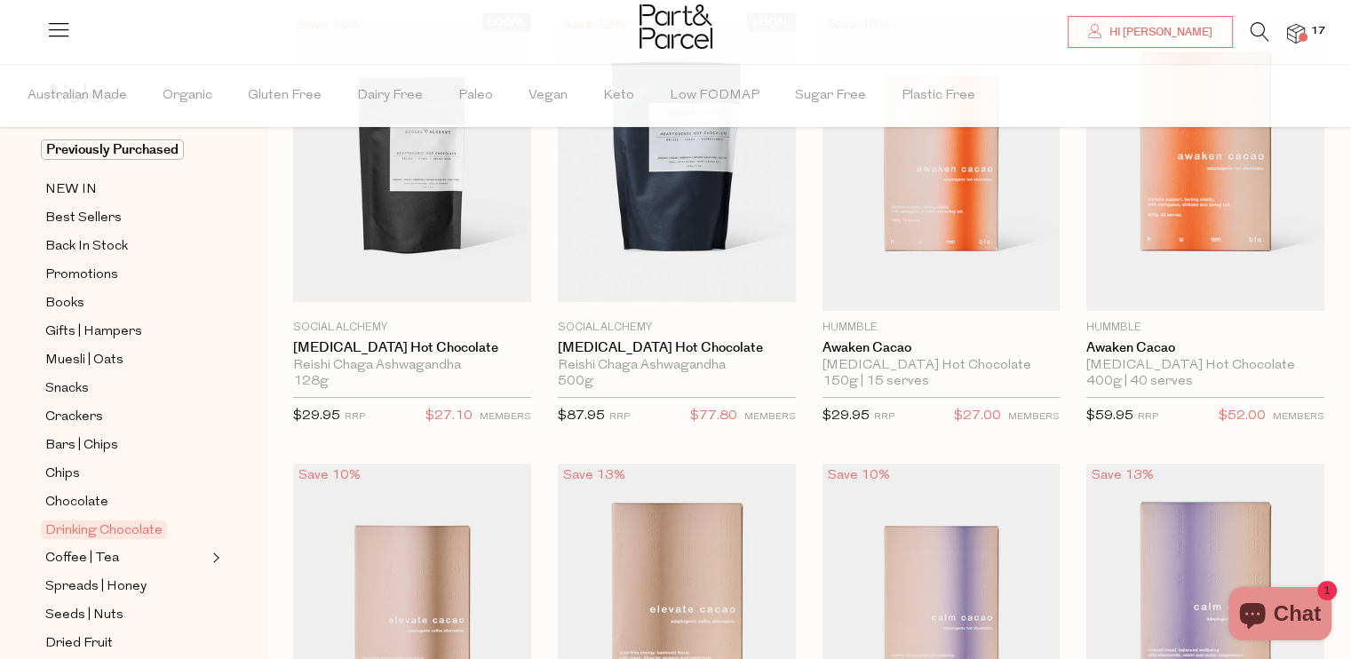
scroll to position [178, 0]
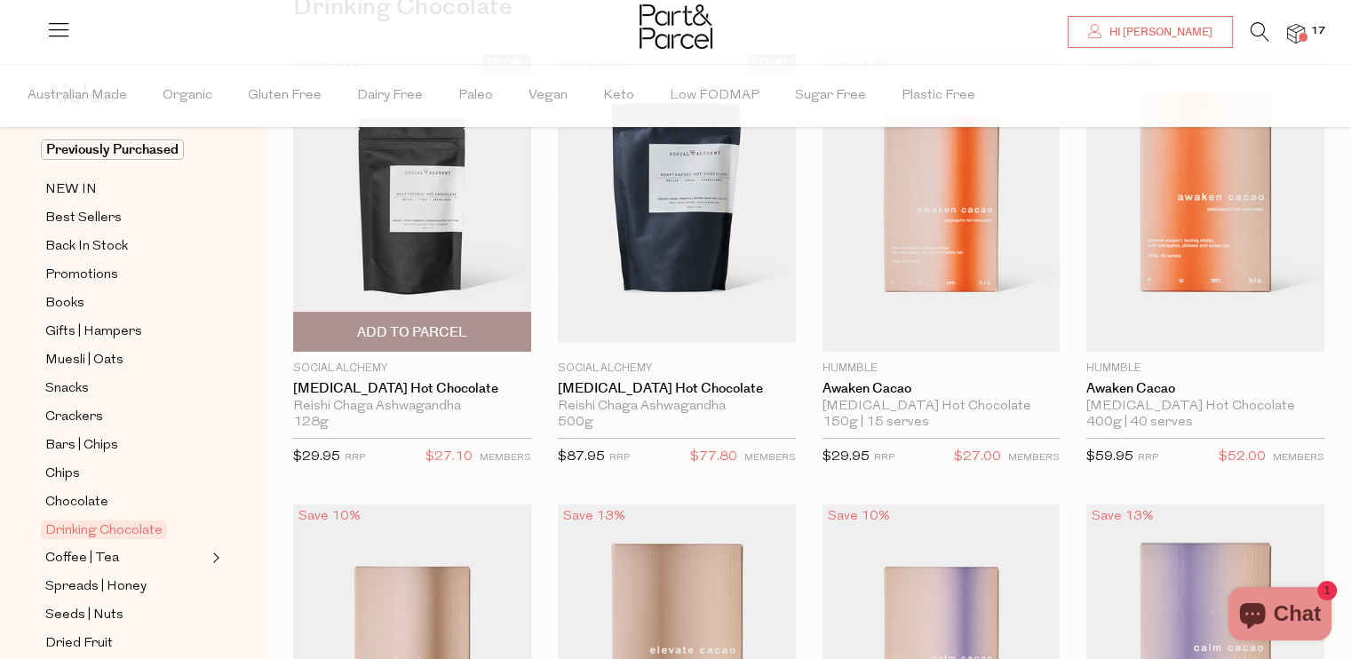
click at [387, 266] on img at bounding box center [412, 202] width 238 height 281
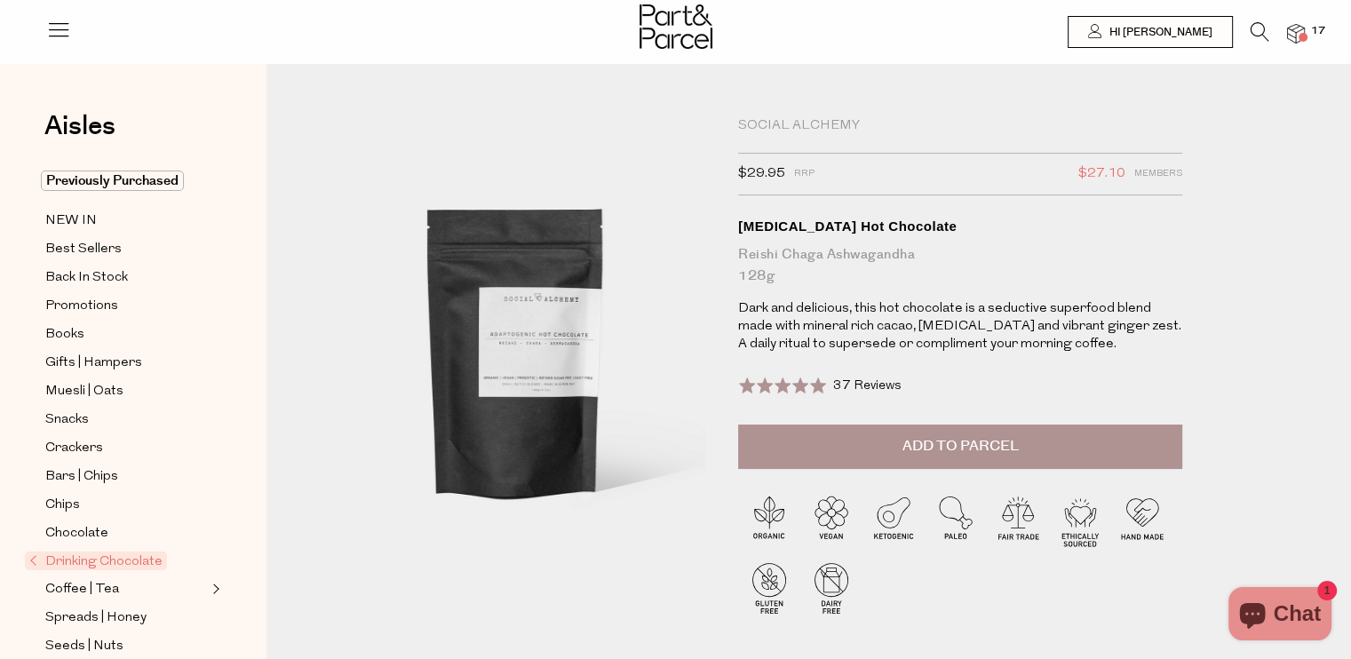
click at [938, 434] on button "Add to Parcel" at bounding box center [960, 446] width 444 height 44
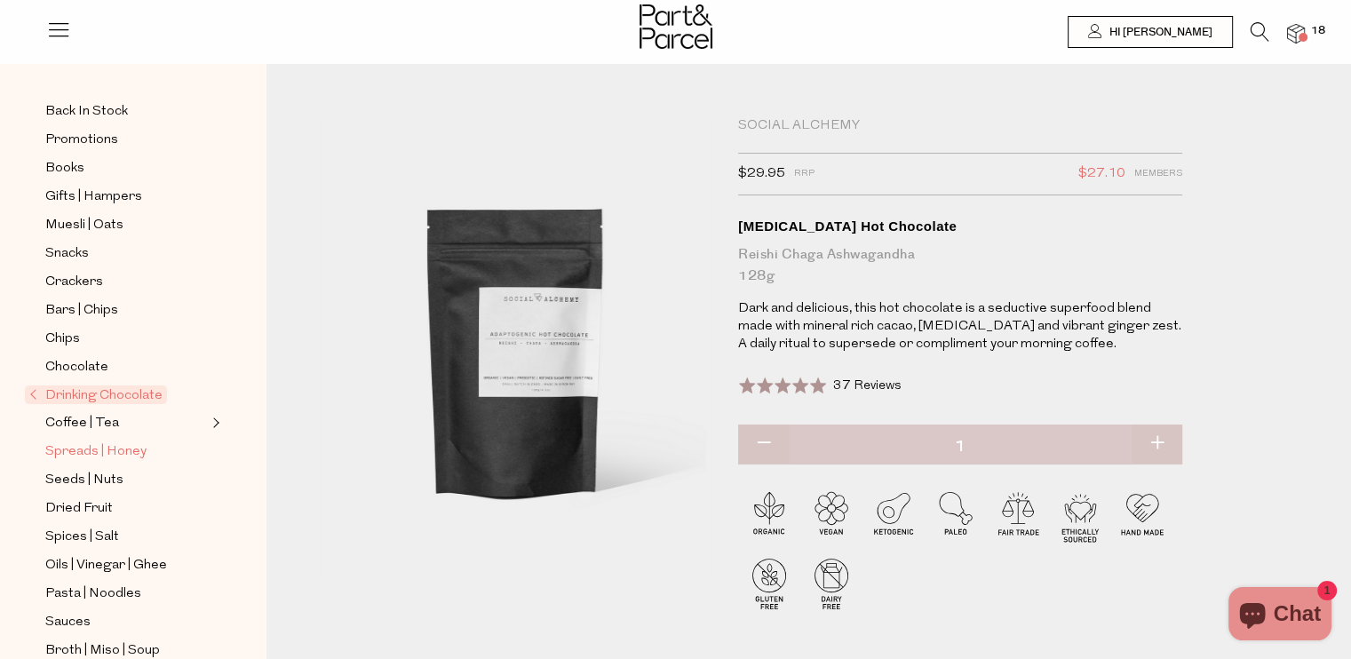
scroll to position [178, 0]
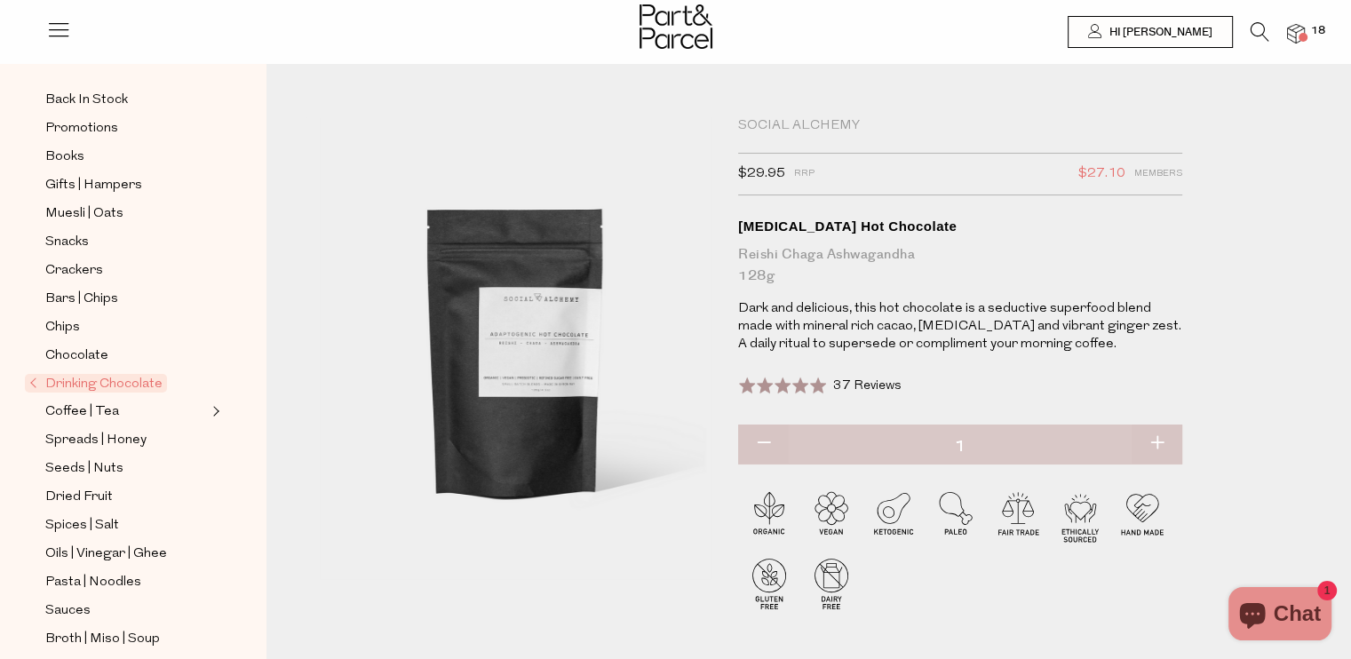
click at [114, 377] on span "Drinking Chocolate" at bounding box center [96, 383] width 142 height 19
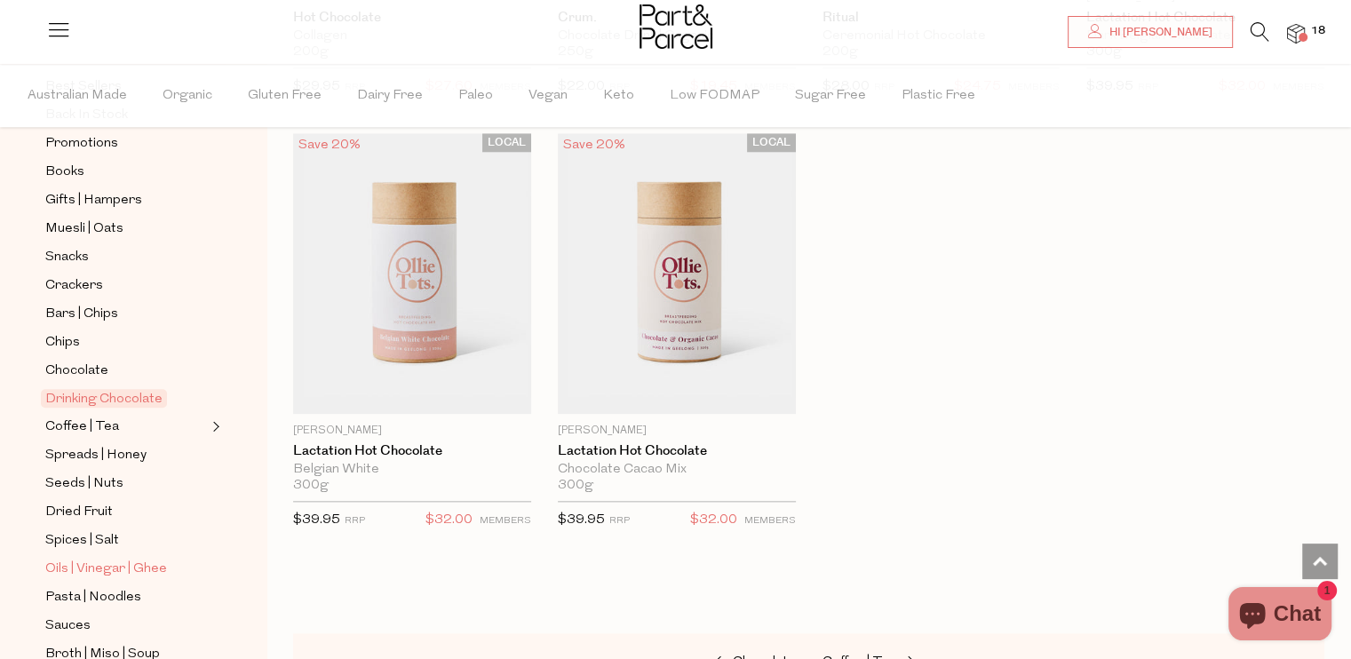
scroll to position [266, 0]
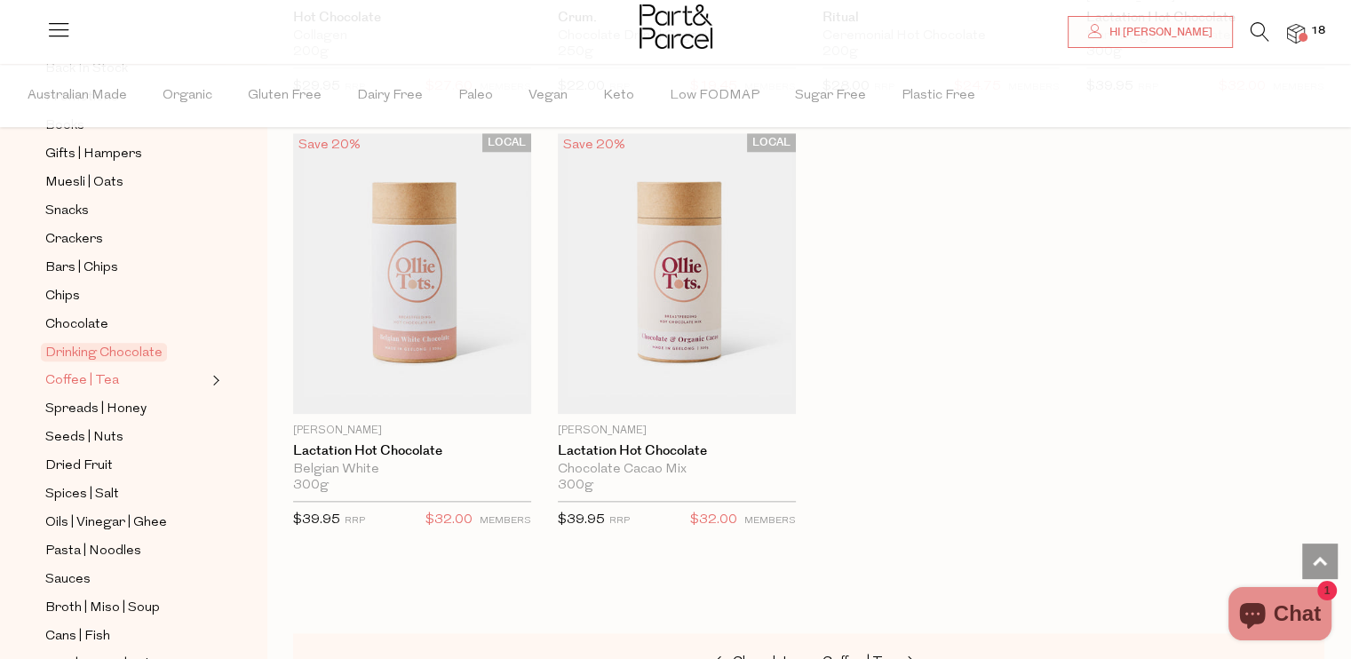
click at [86, 374] on span "Coffee | Tea" at bounding box center [82, 380] width 74 height 21
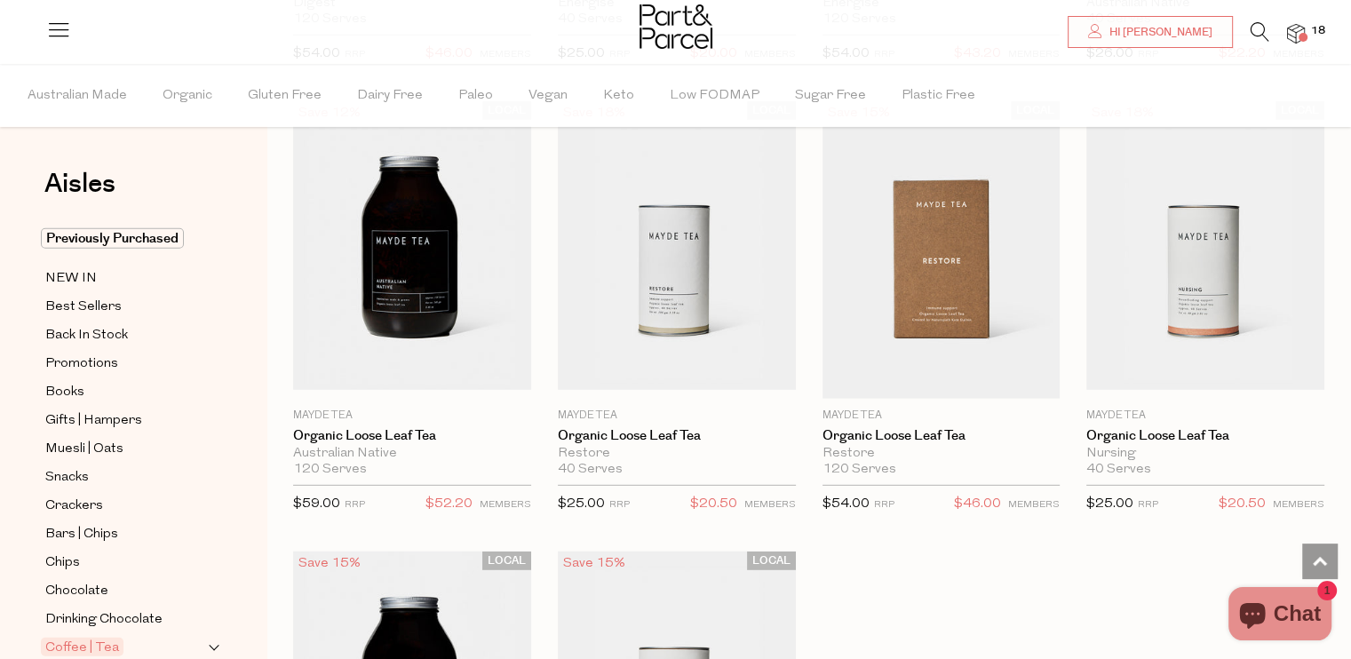
scroll to position [5062, 0]
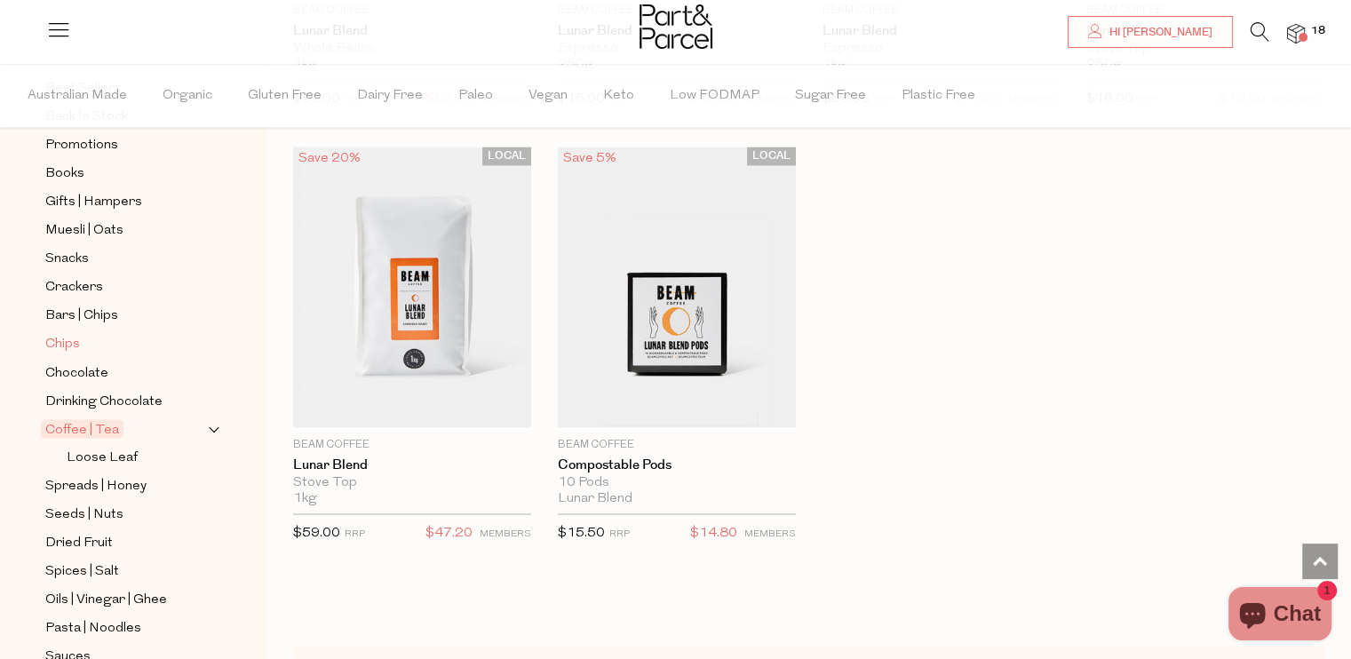
scroll to position [266, 0]
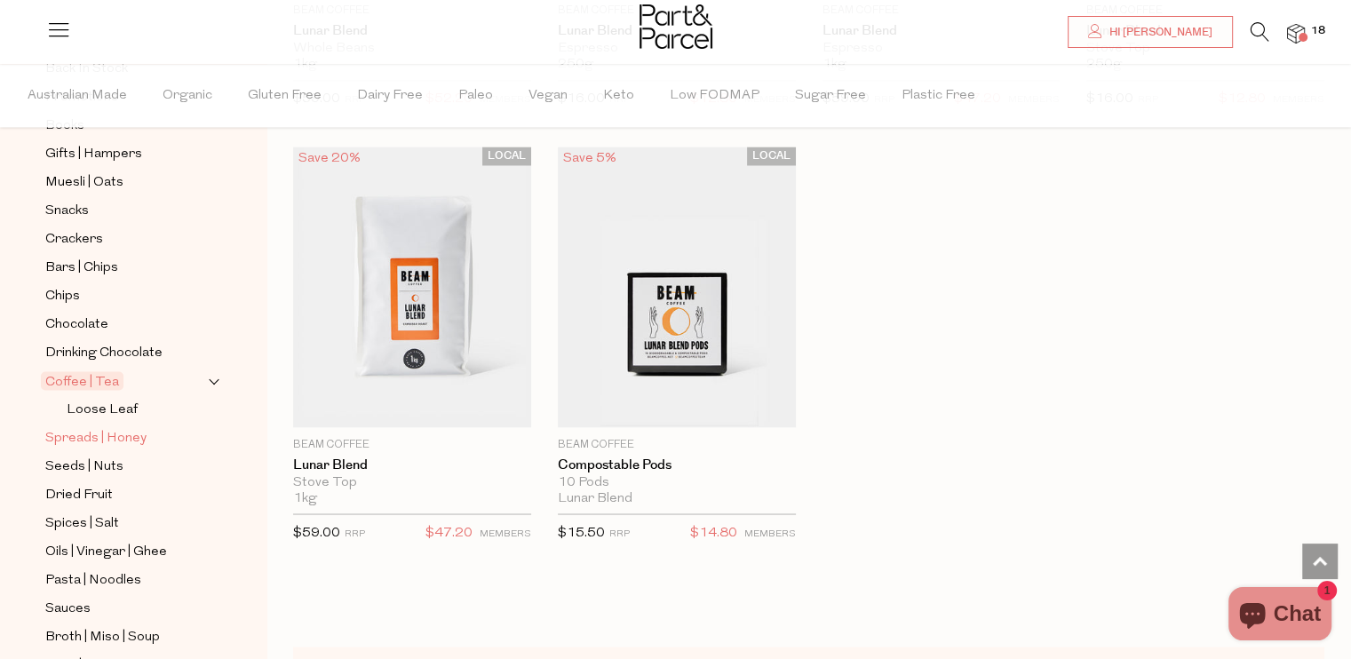
click at [103, 427] on span "Spreads | Honey" at bounding box center [95, 437] width 101 height 21
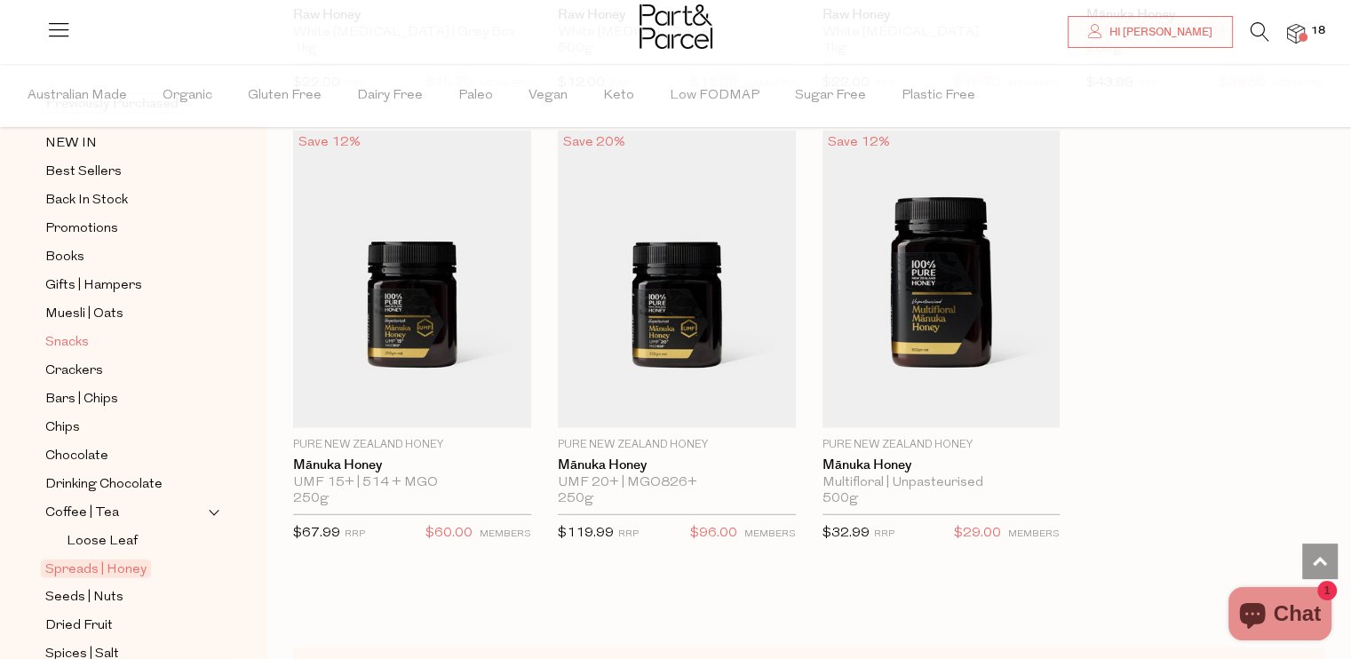
scroll to position [355, 0]
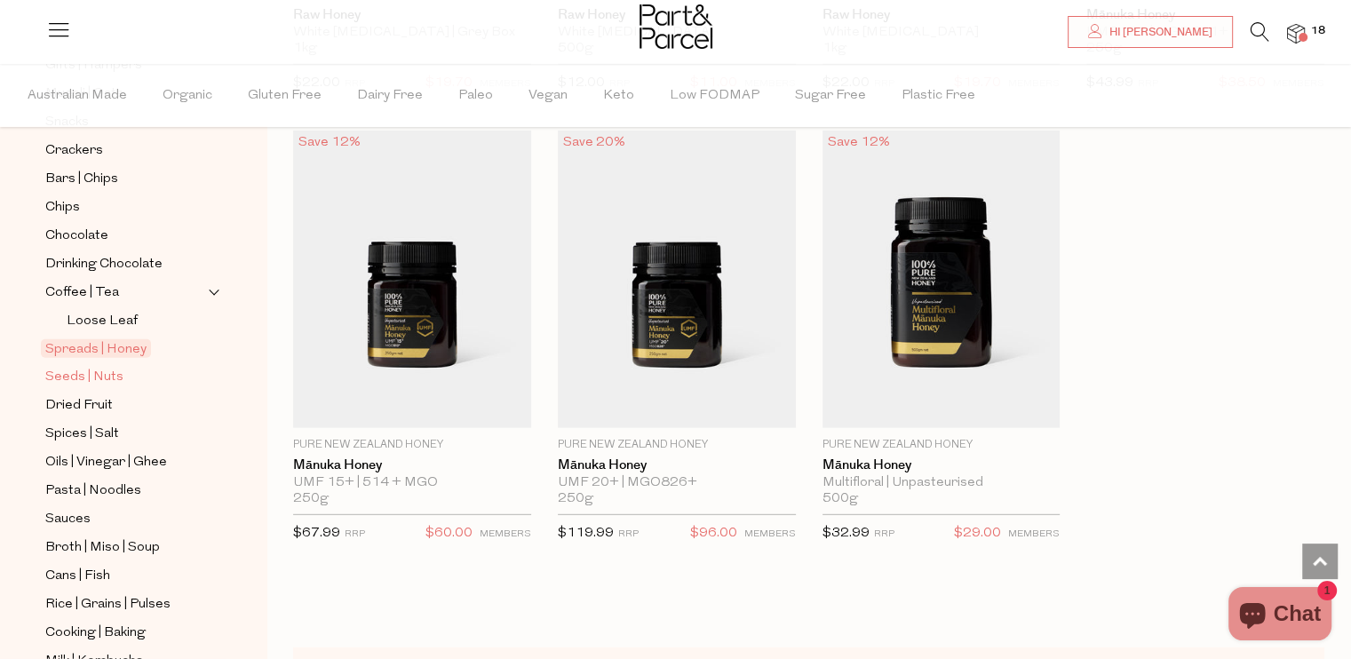
click at [95, 370] on span "Seeds | Nuts" at bounding box center [84, 377] width 78 height 21
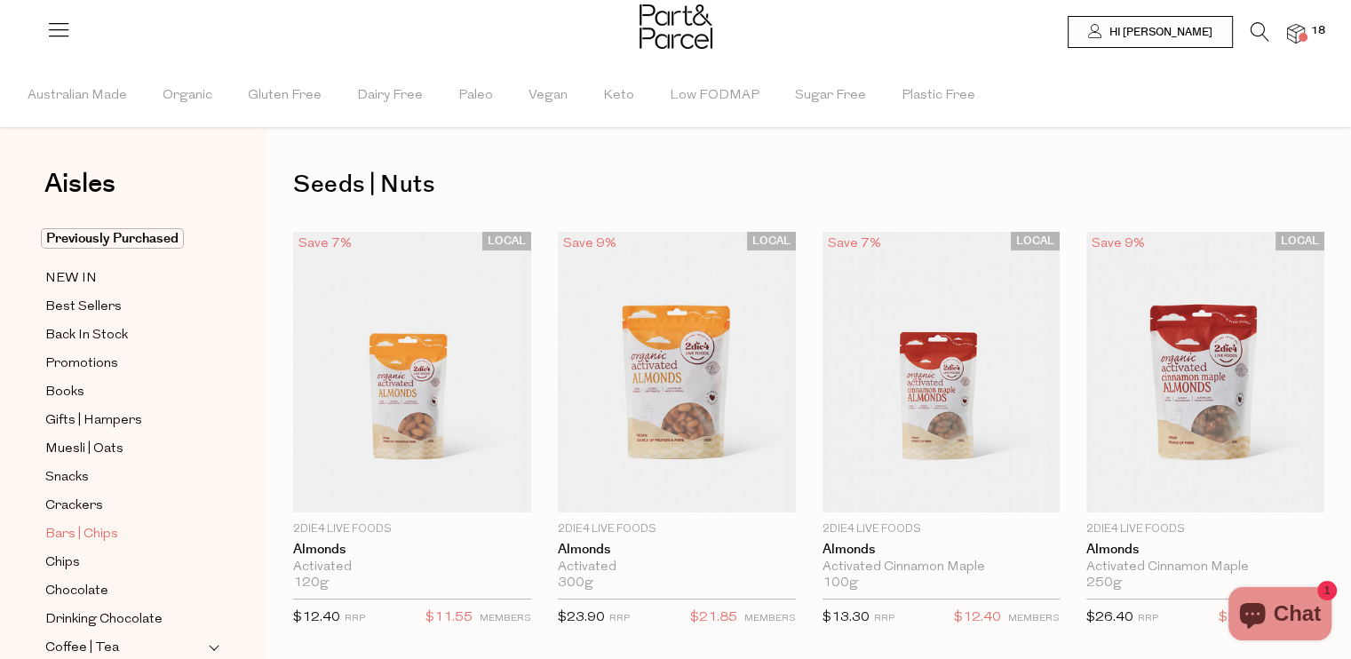
scroll to position [266, 0]
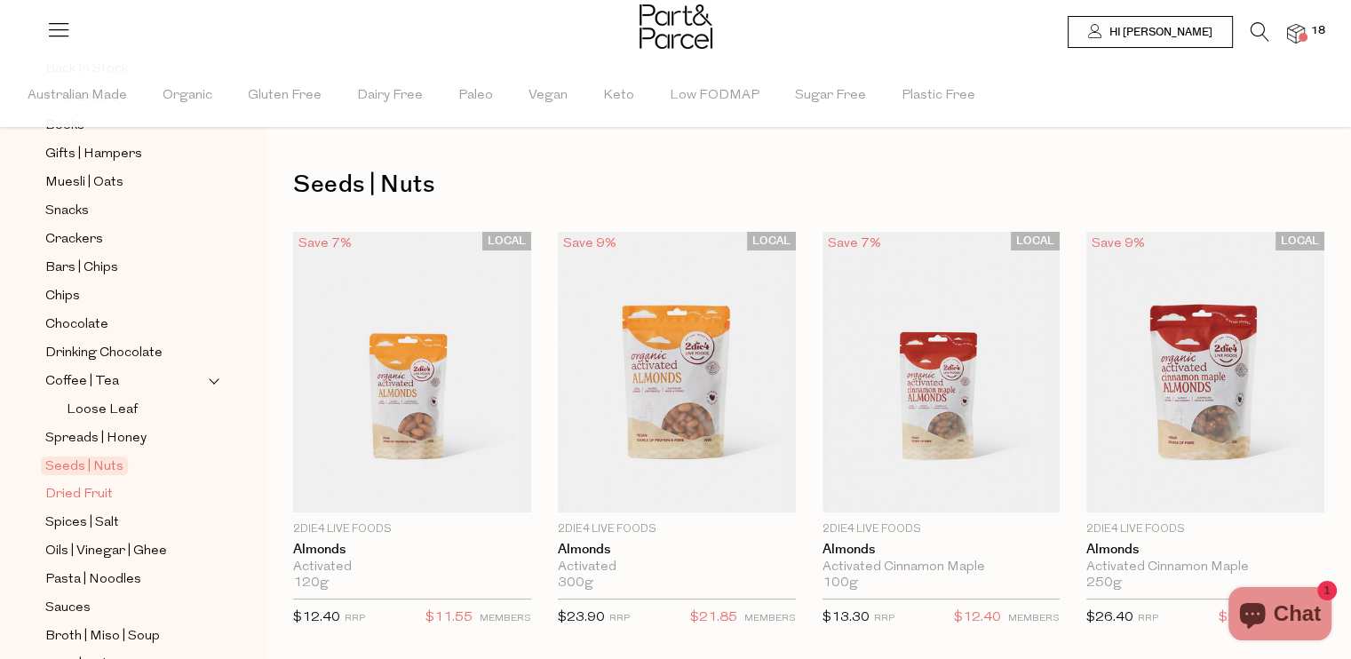
click at [89, 487] on span "Dried Fruit" at bounding box center [78, 494] width 67 height 21
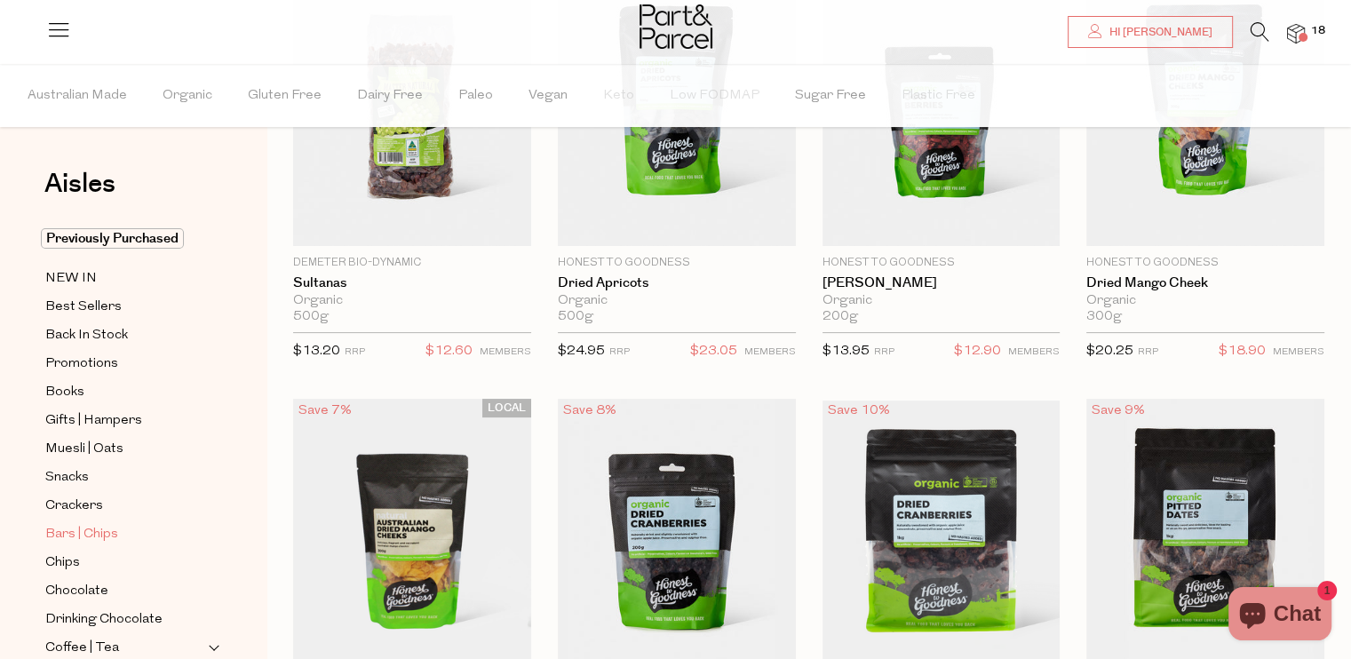
scroll to position [266, 0]
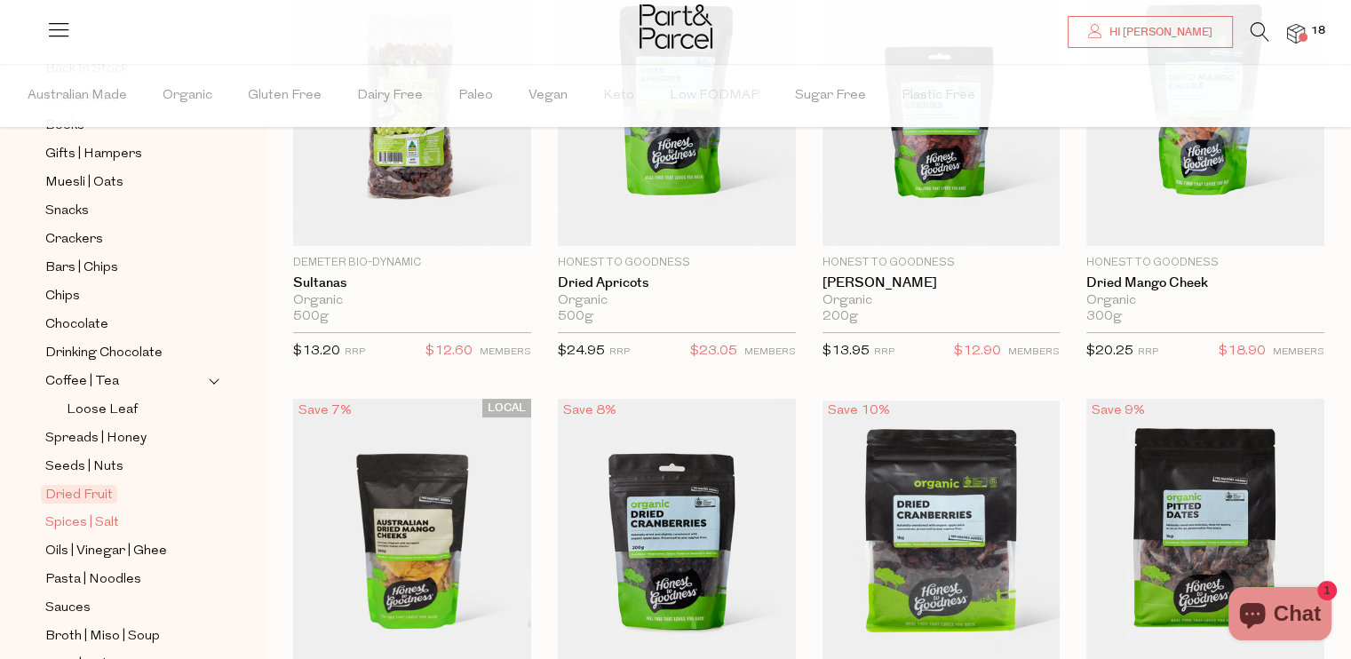
click at [76, 516] on span "Spices | Salt" at bounding box center [82, 522] width 74 height 21
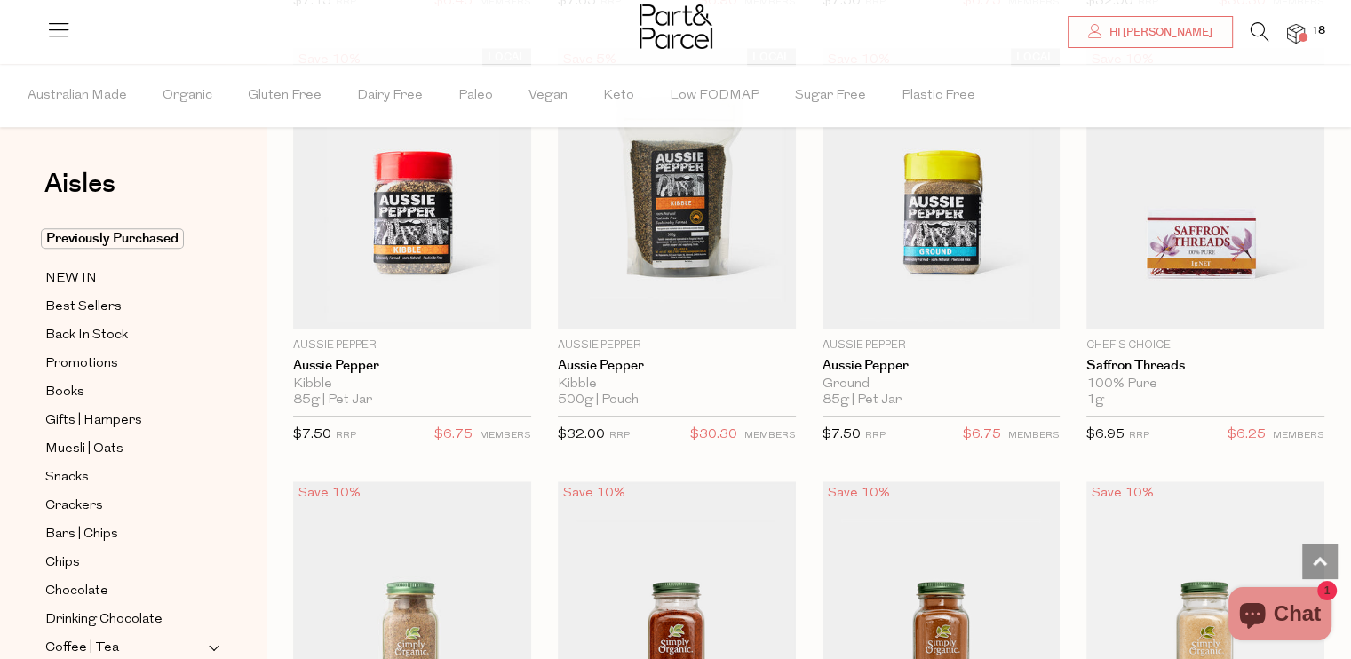
scroll to position [2131, 0]
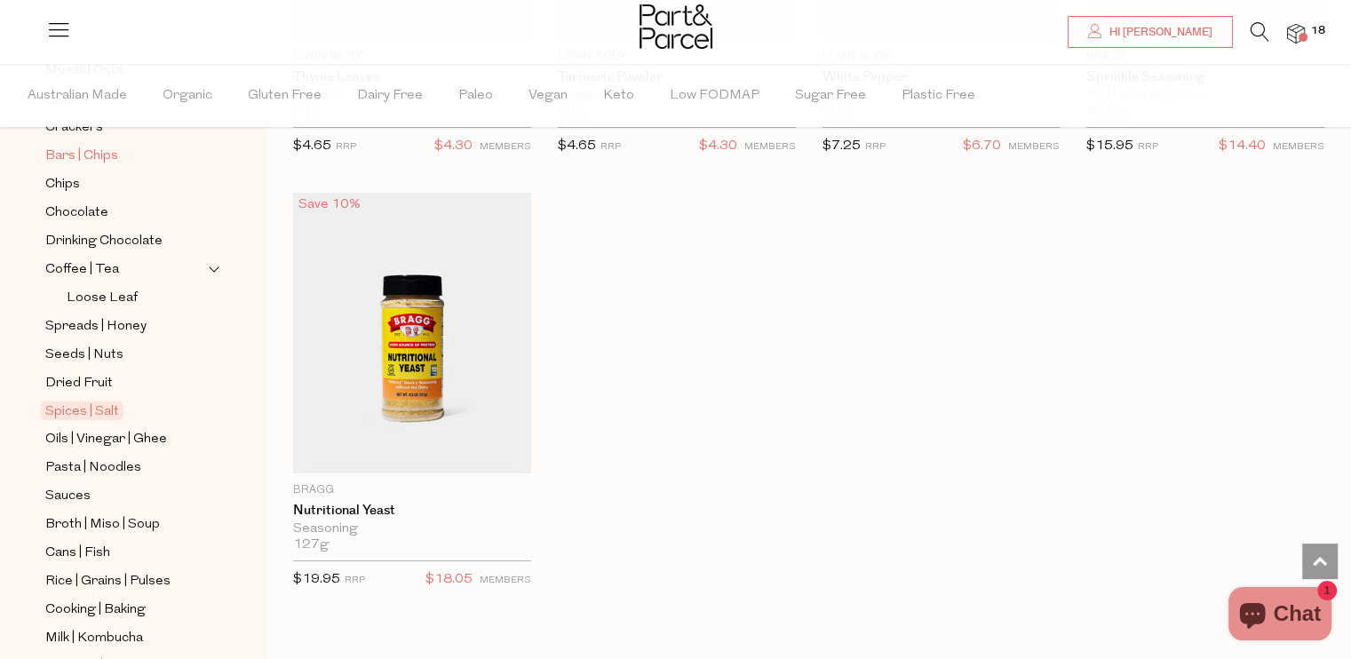
scroll to position [533, 0]
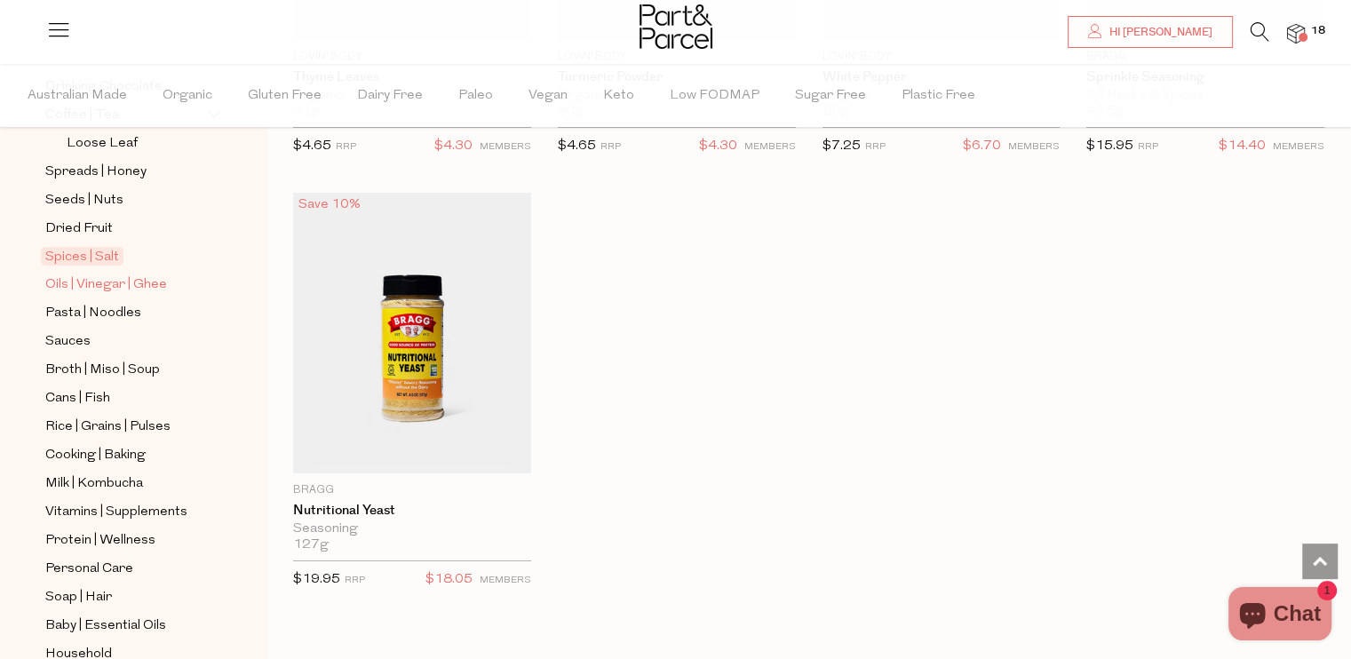
click at [110, 274] on span "Oils | Vinegar | Ghee" at bounding box center [106, 284] width 122 height 21
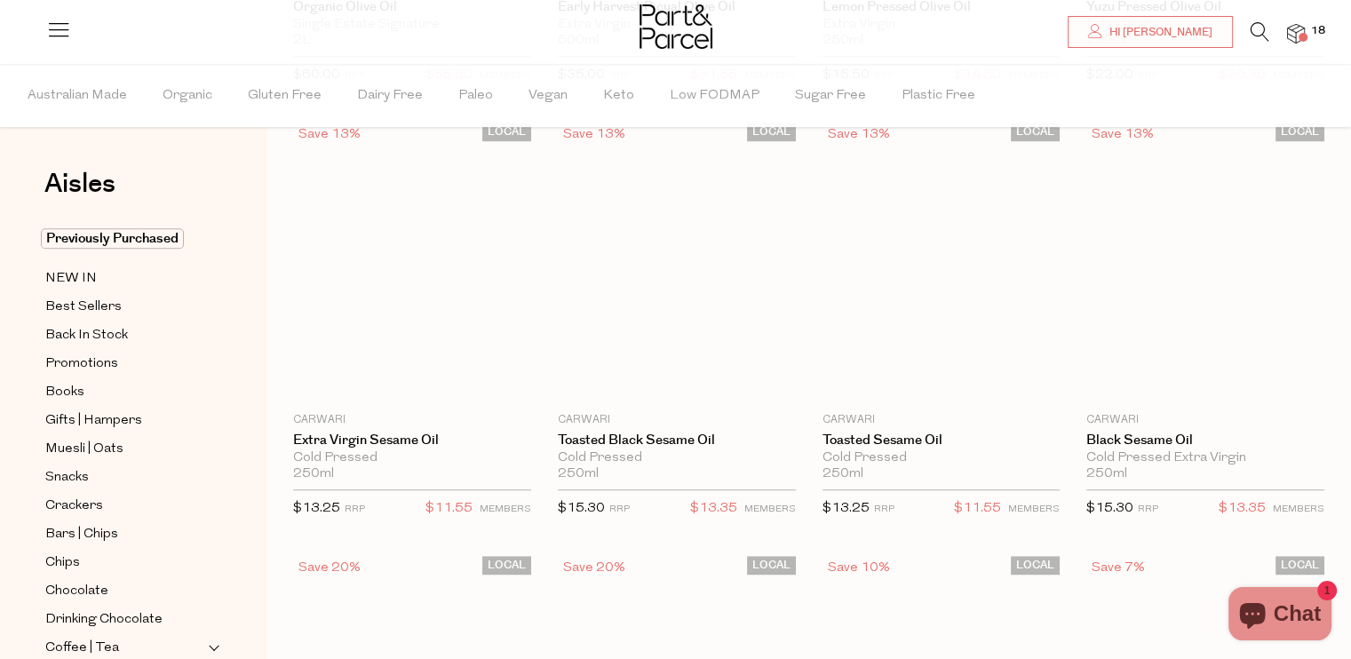
scroll to position [10, 0]
